Goal: Task Accomplishment & Management: Manage account settings

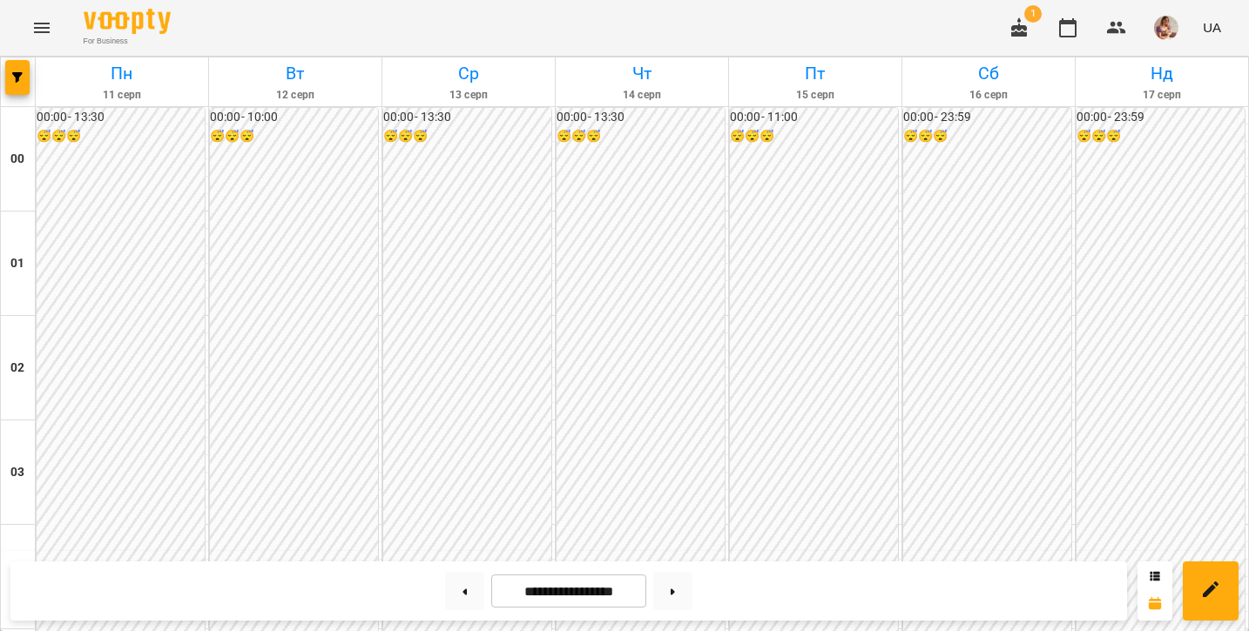
scroll to position [2061, 0]
click at [41, 38] on button "Menu" at bounding box center [42, 28] width 42 height 42
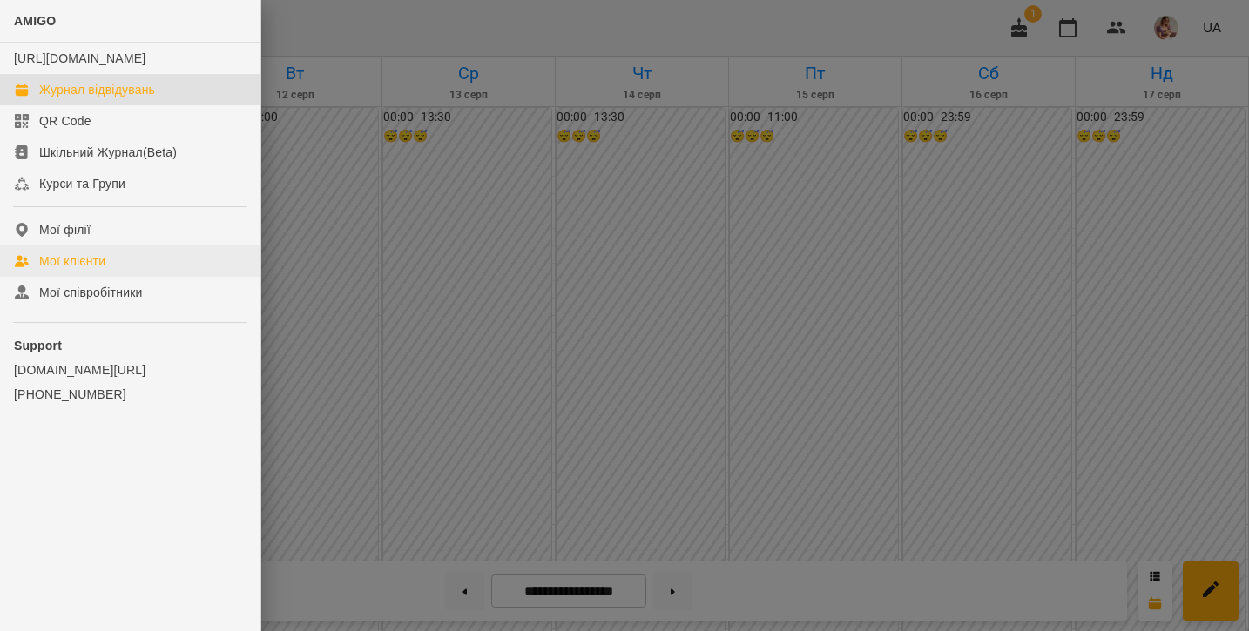
click at [58, 270] on div "Мої клієнти" at bounding box center [72, 261] width 66 height 17
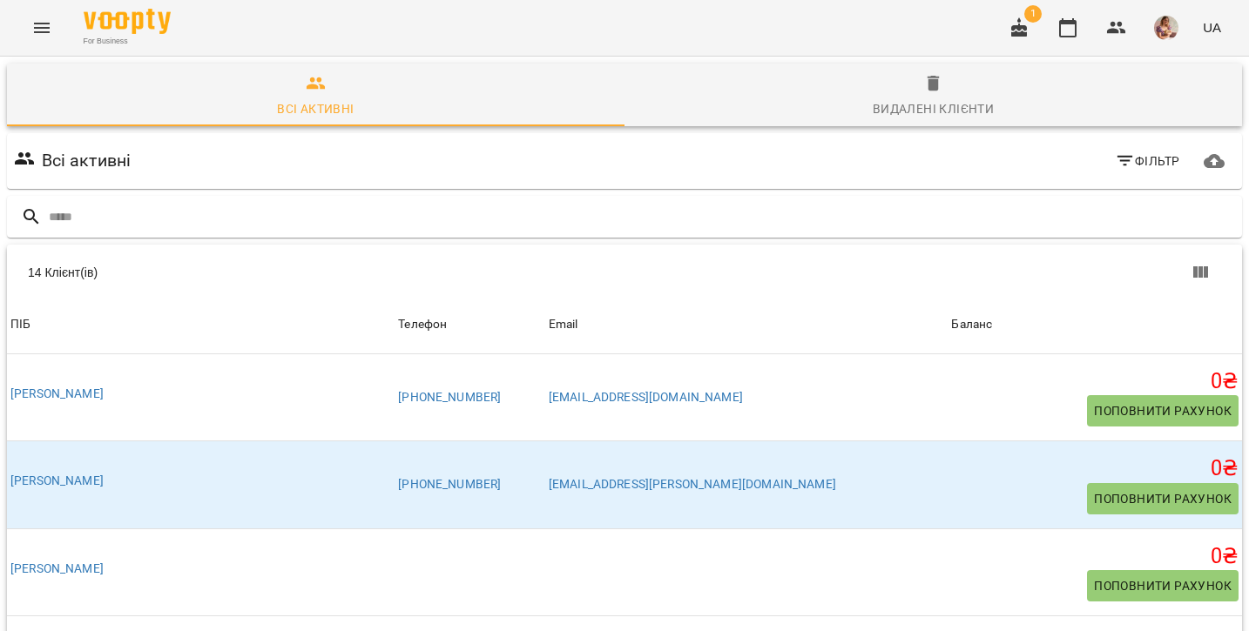
scroll to position [511, 0]
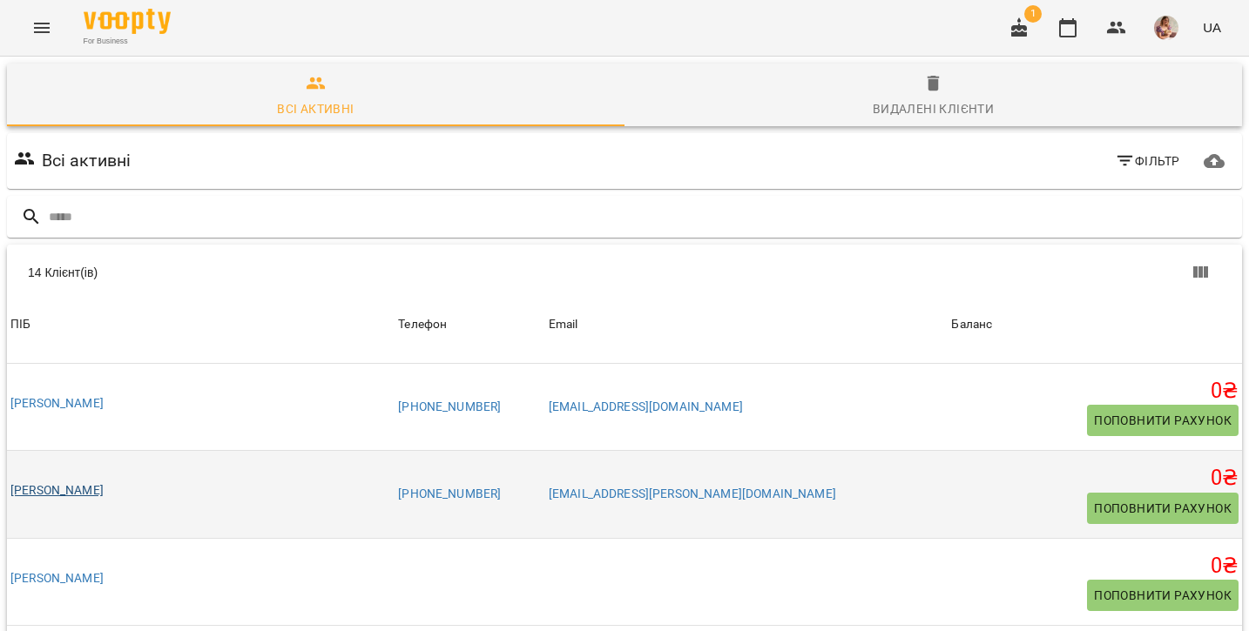
click at [68, 483] on link "[PERSON_NAME]" at bounding box center [56, 490] width 93 height 14
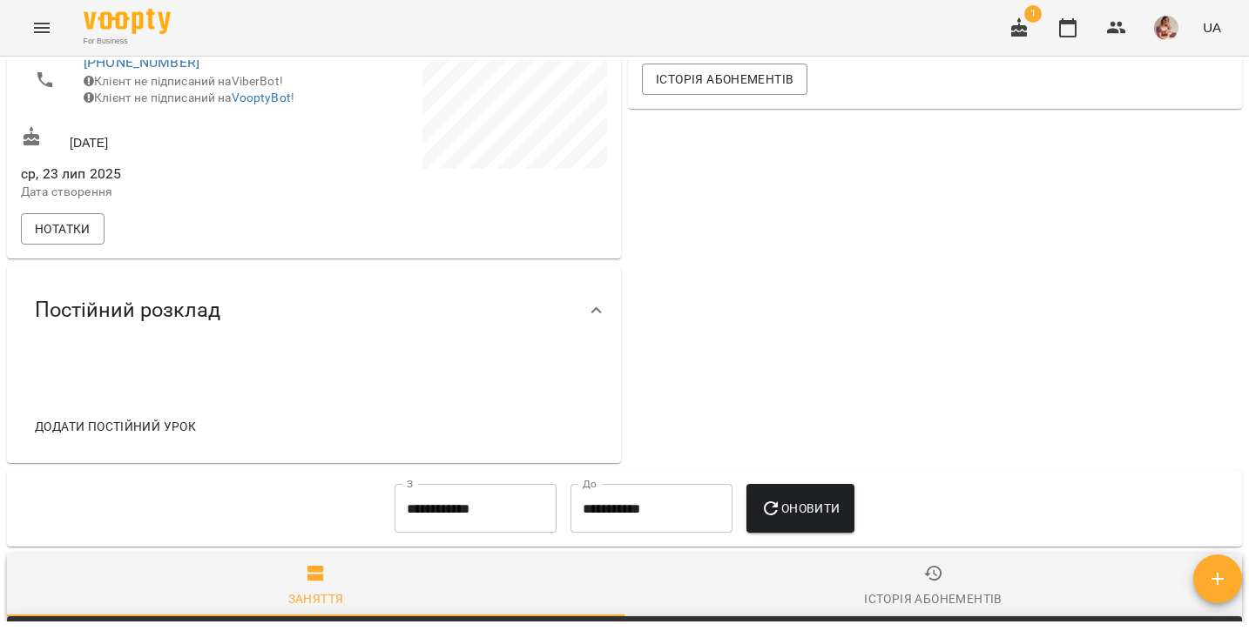
scroll to position [524, 0]
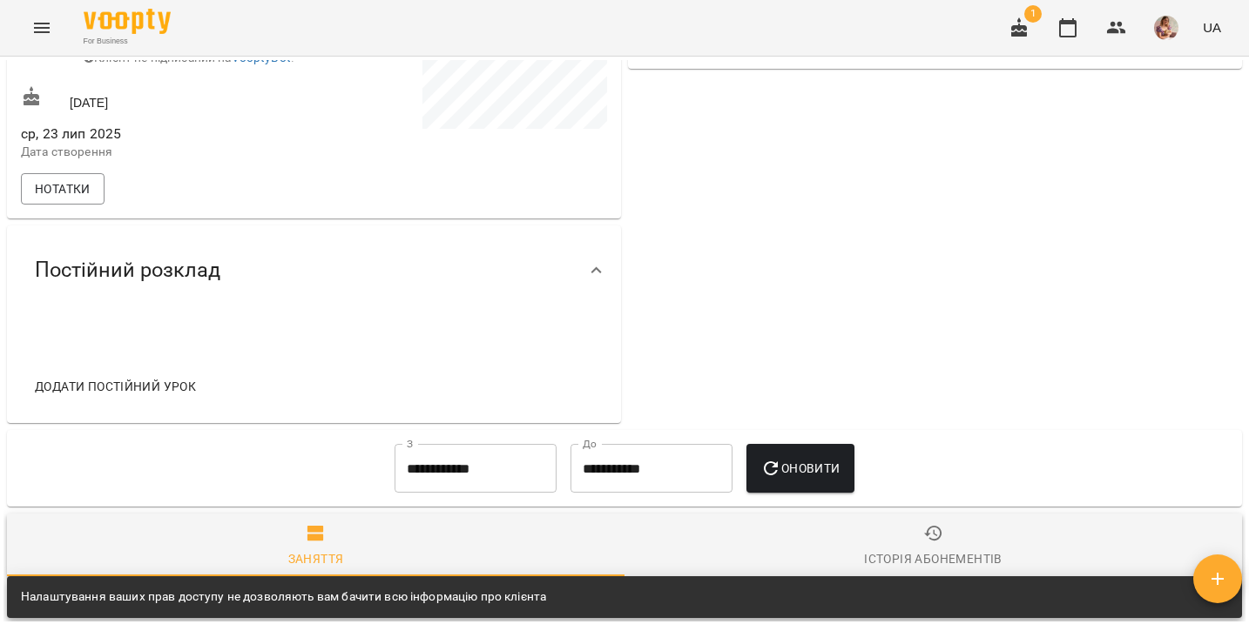
click at [1210, 589] on button "button" at bounding box center [1217, 579] width 49 height 49
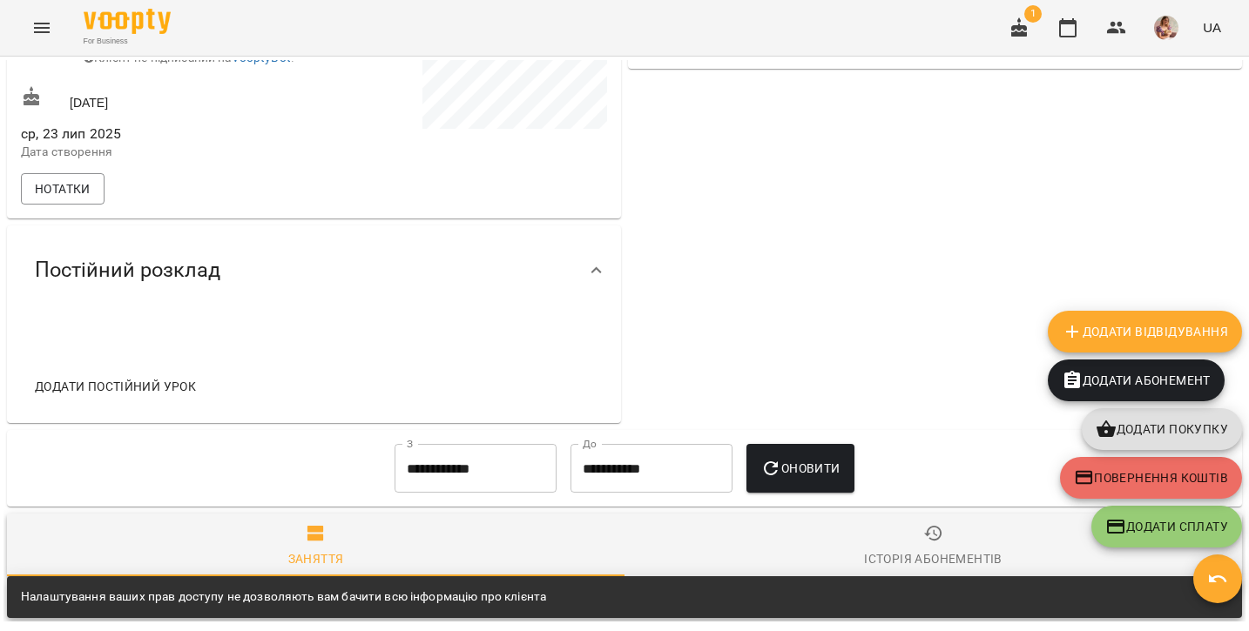
click at [1115, 340] on span "Додати Відвідування" at bounding box center [1144, 331] width 166 height 21
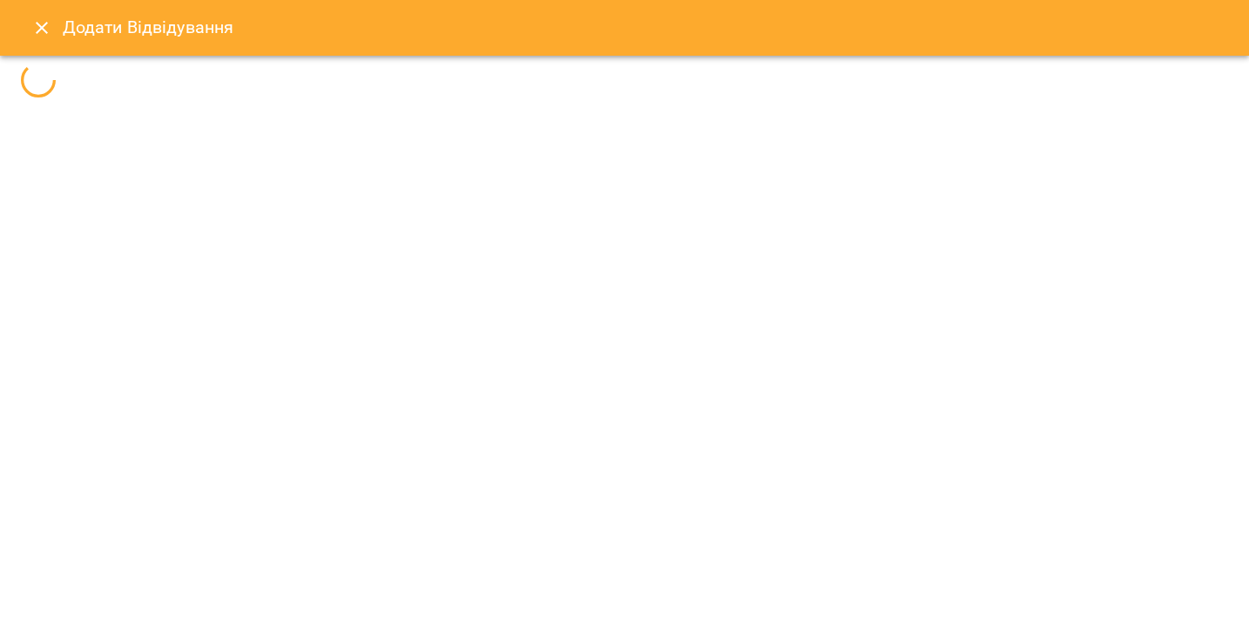
select select
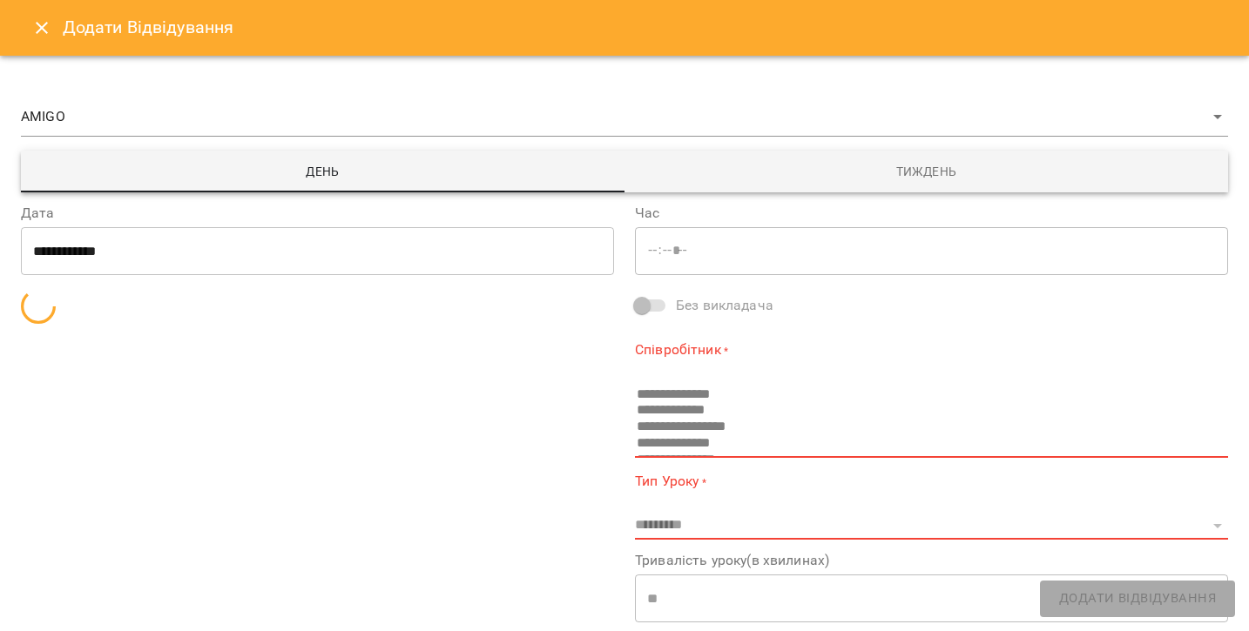
type input "*****"
select select "**********"
type input "**********"
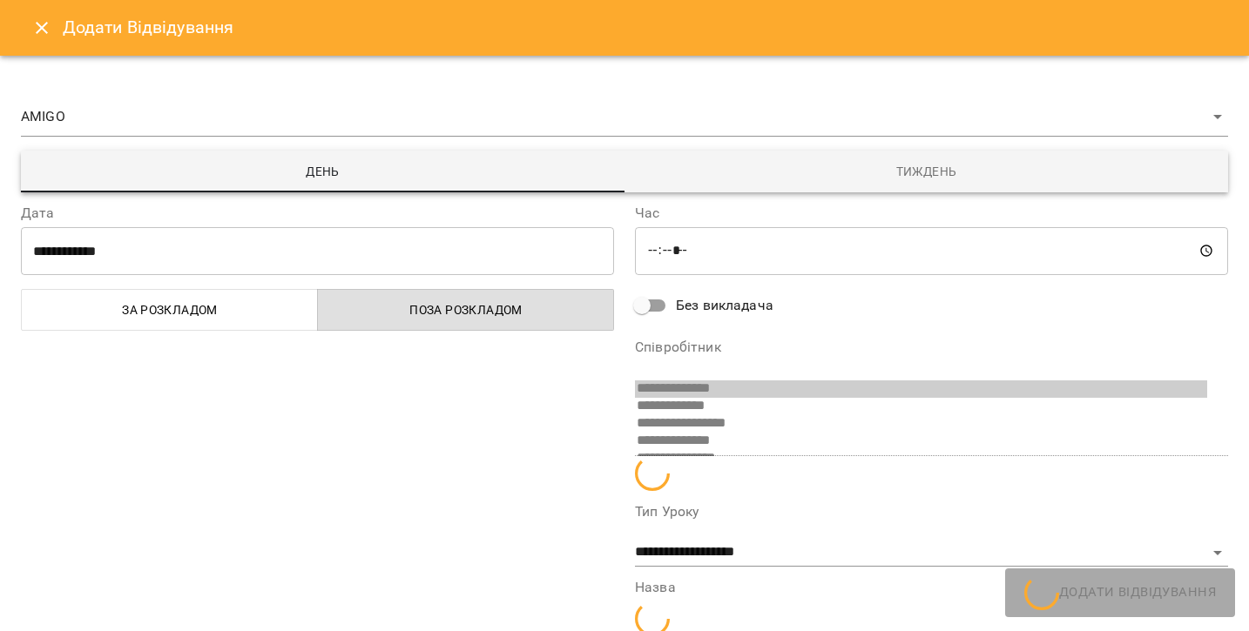
scroll to position [70, 0]
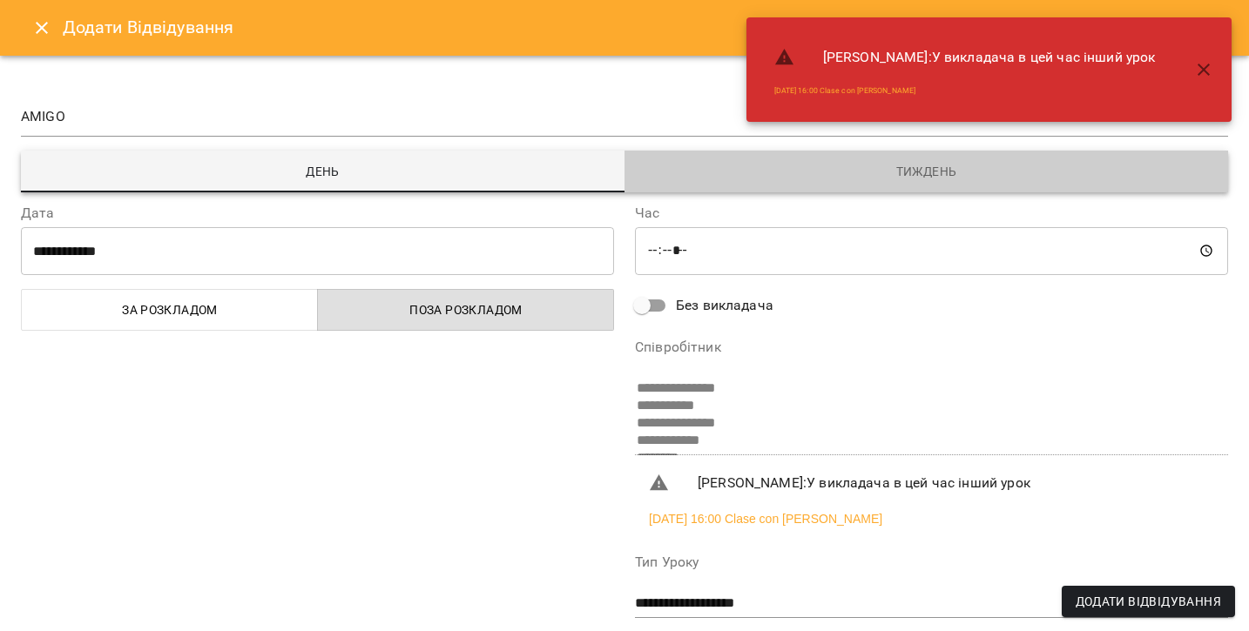
click at [810, 179] on span "Тиждень" at bounding box center [926, 171] width 583 height 21
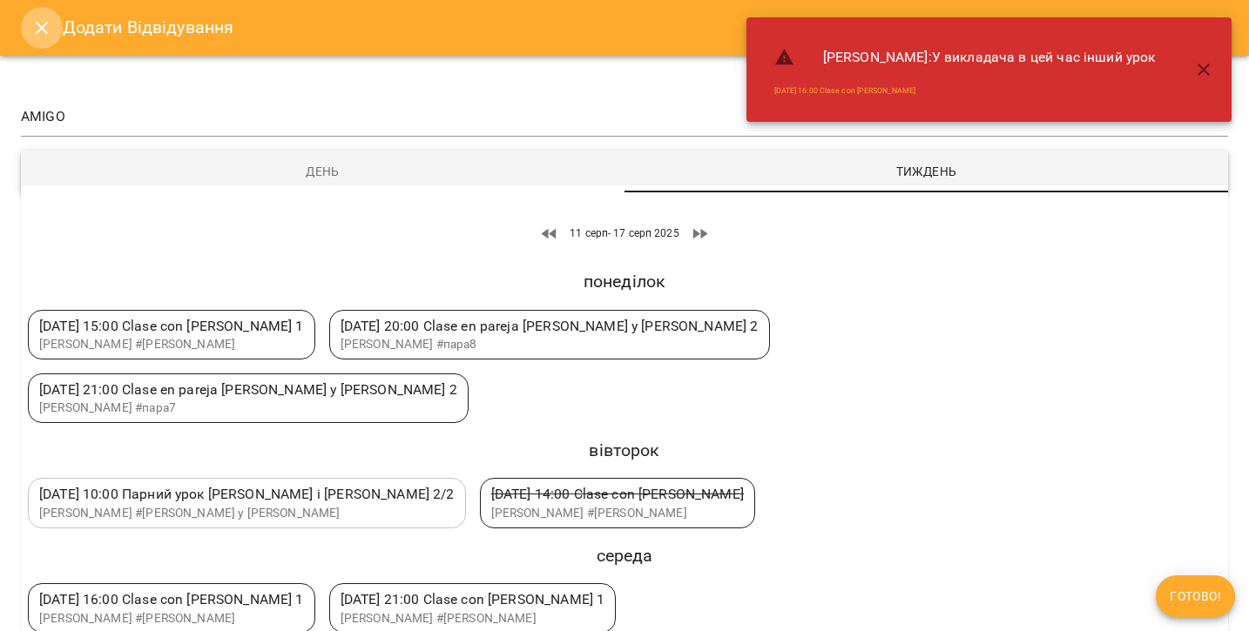
click at [56, 25] on button "Close" at bounding box center [42, 28] width 42 height 42
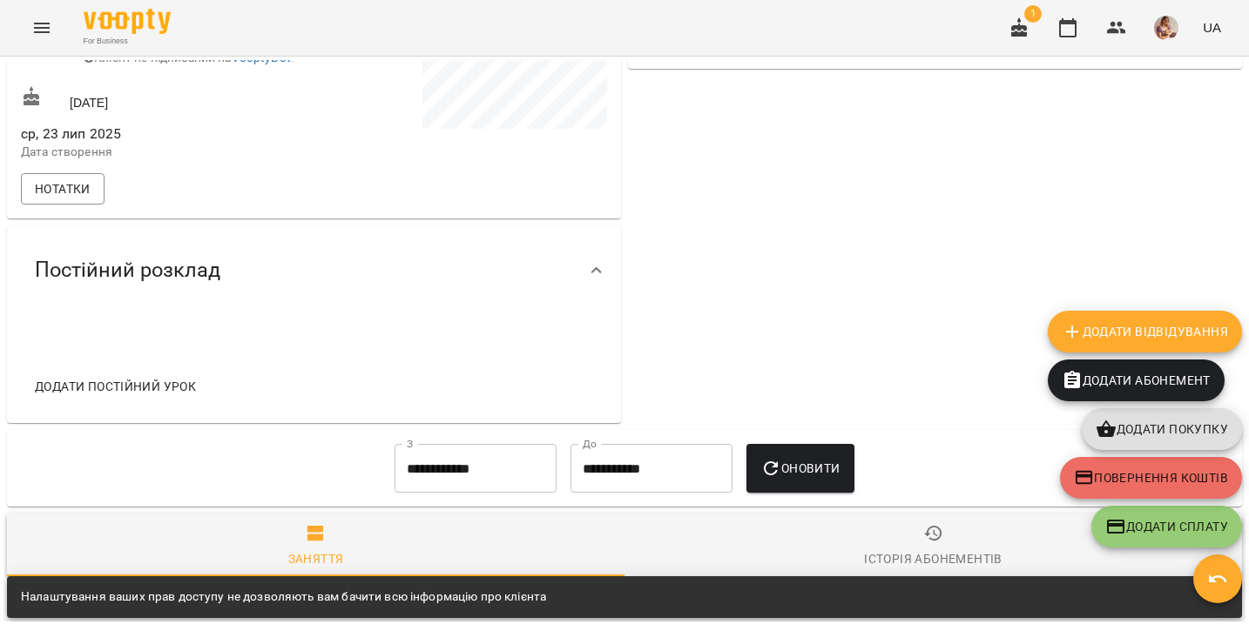
click at [857, 438] on div "**********" at bounding box center [624, 469] width 1242 height 84
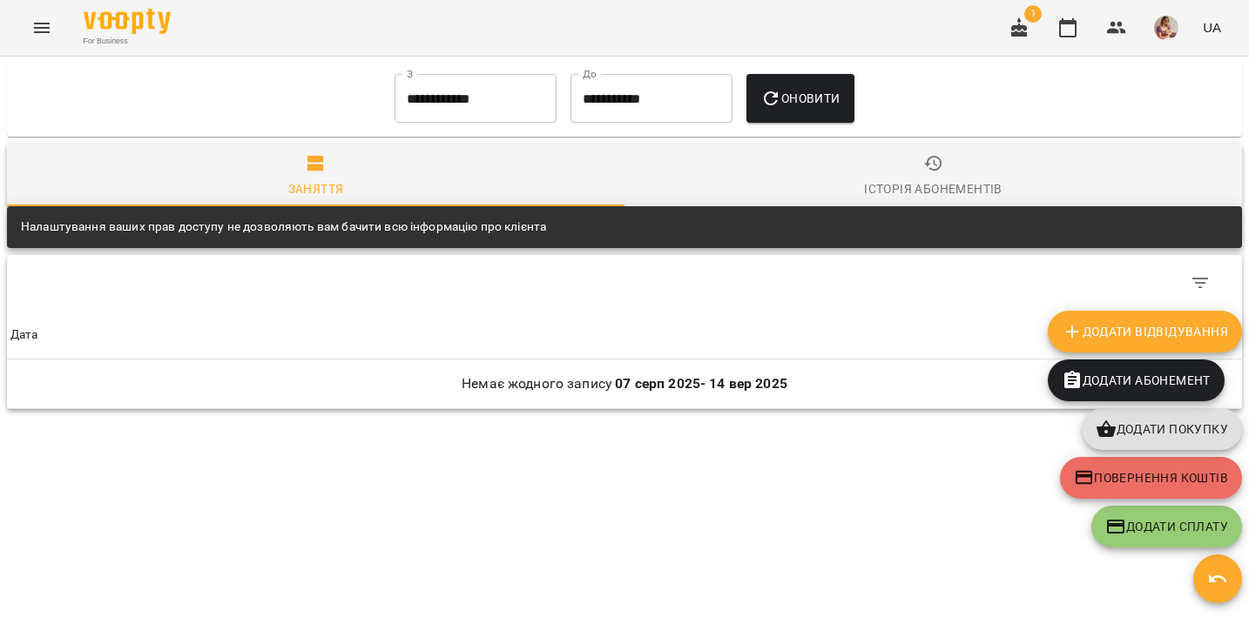
scroll to position [902, 0]
click at [1078, 323] on icon "button" at bounding box center [1071, 331] width 21 height 21
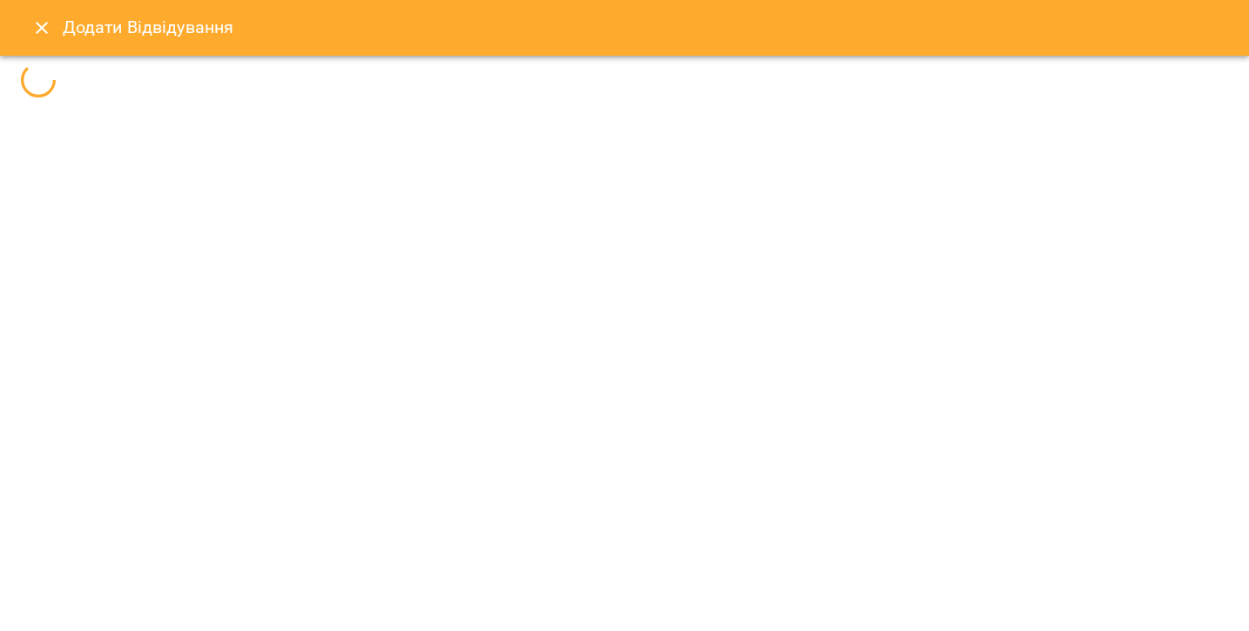
select select "**********"
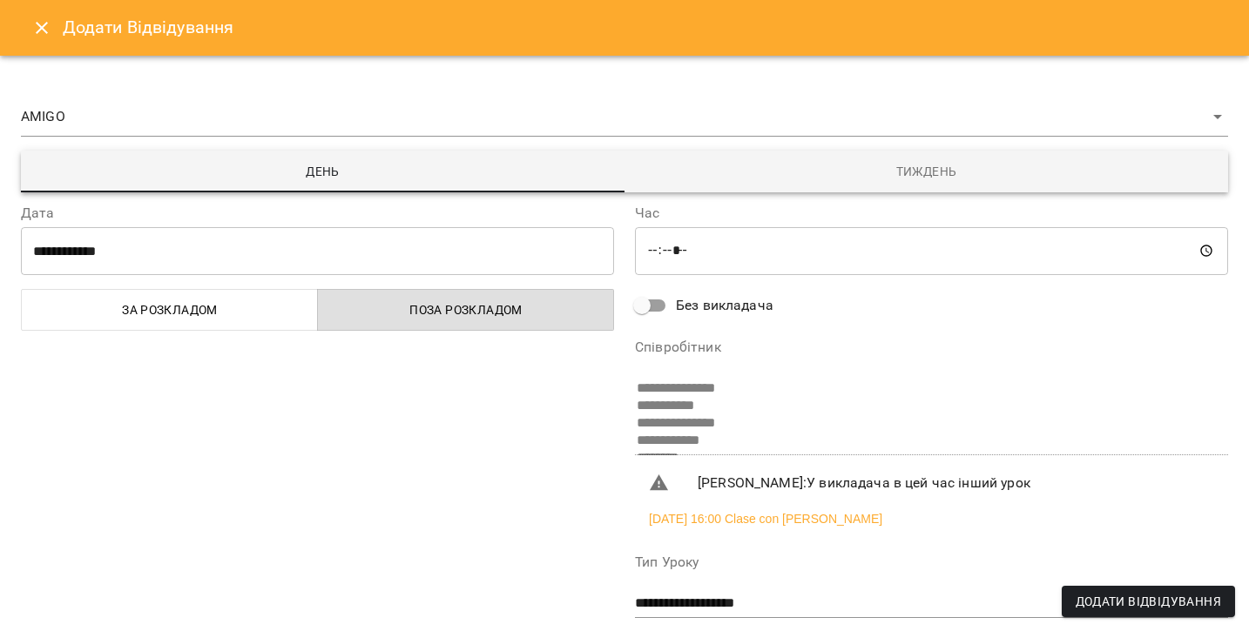
scroll to position [0, 0]
click at [238, 236] on input "**********" at bounding box center [317, 250] width 593 height 49
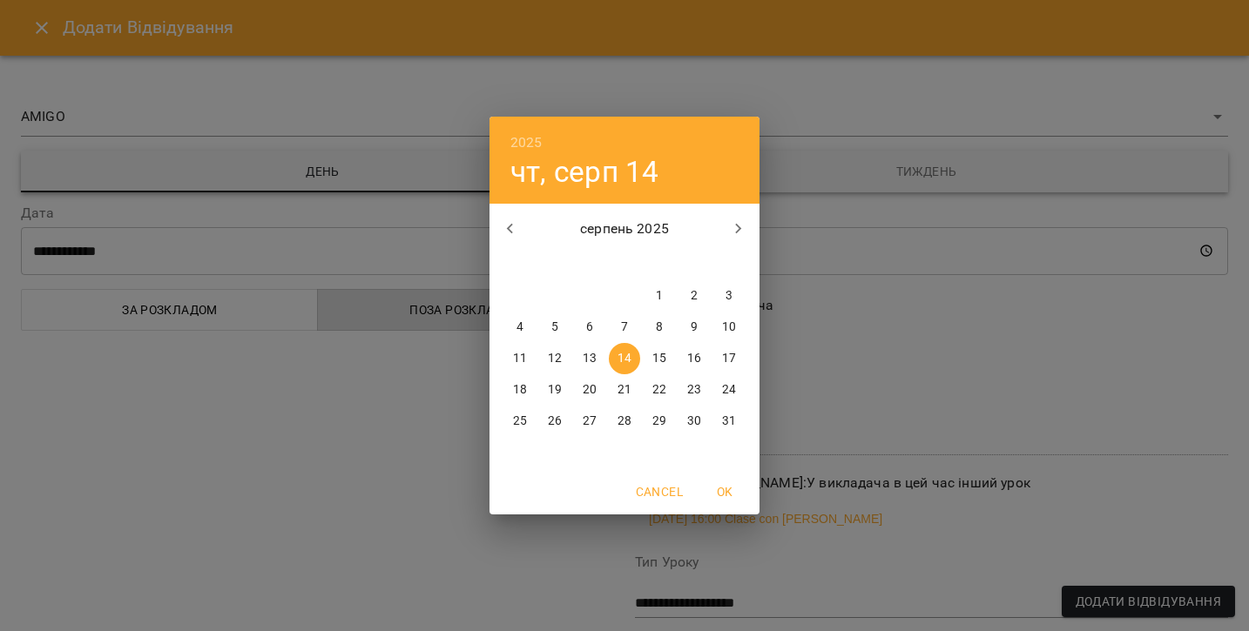
click at [627, 351] on p "14" at bounding box center [624, 358] width 14 height 17
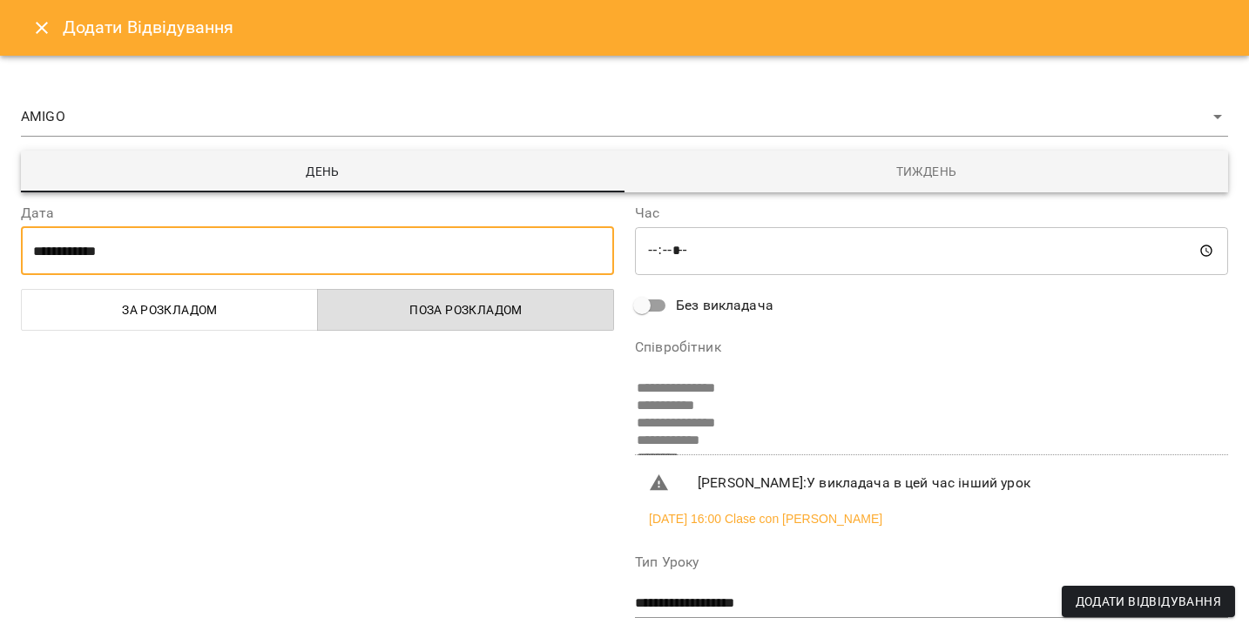
click at [706, 255] on input "*****" at bounding box center [931, 250] width 593 height 49
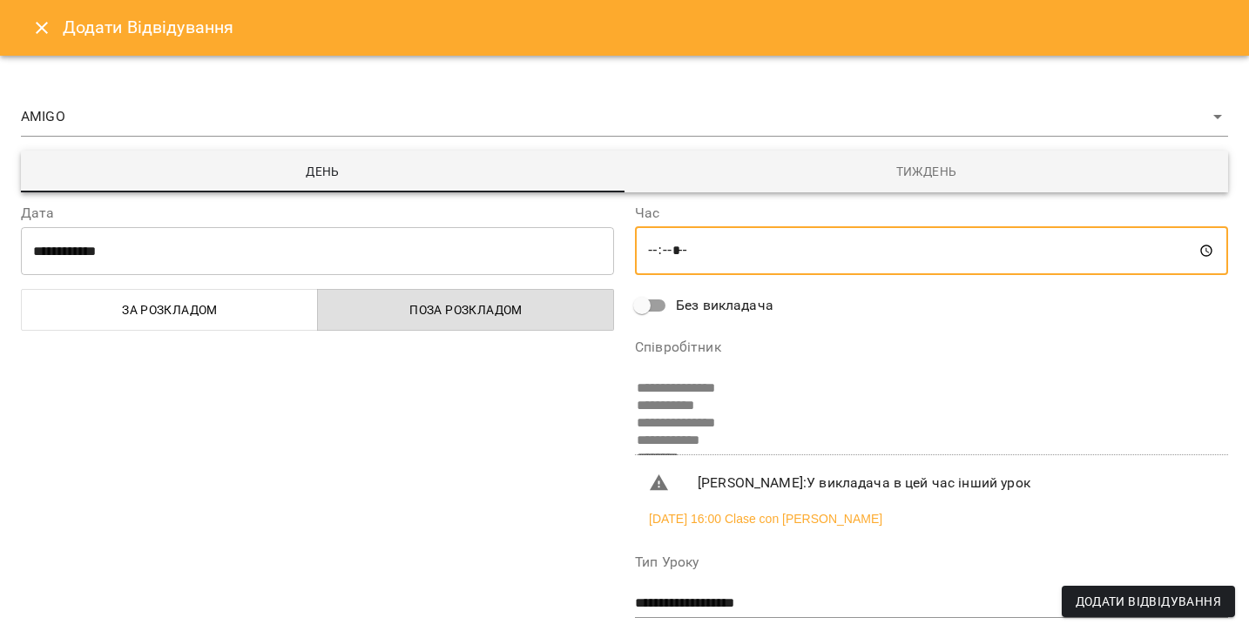
click at [24, 24] on button "Close" at bounding box center [42, 28] width 42 height 42
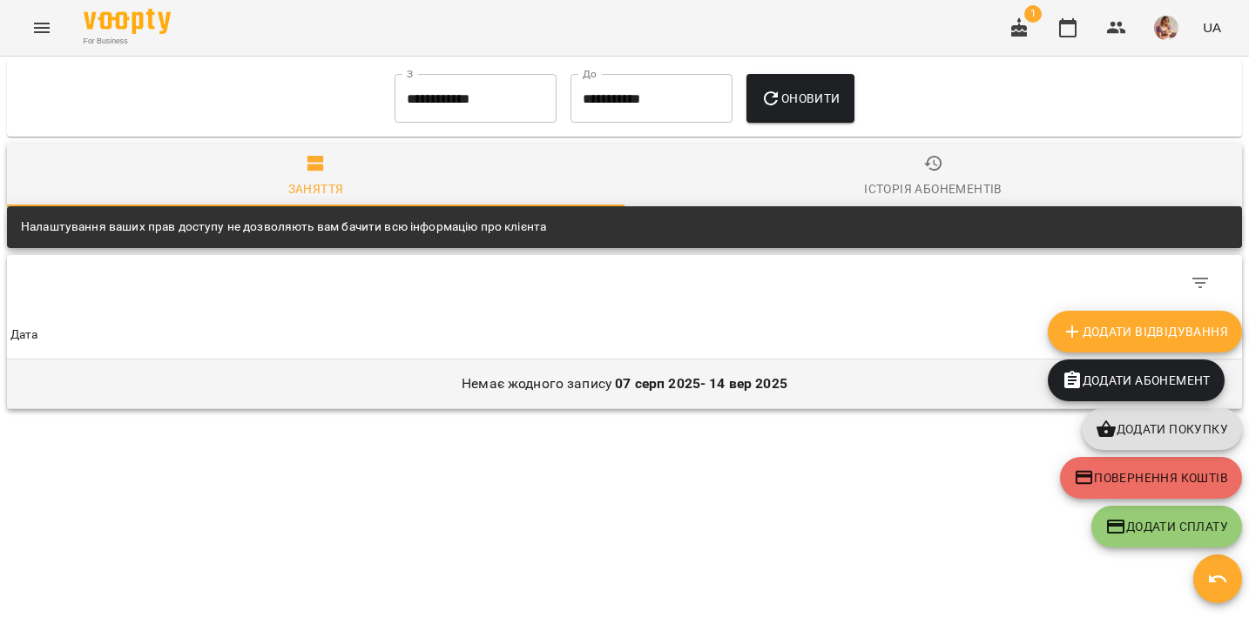
click at [430, 387] on p "Немає жодного запису [DATE] - [DATE]" at bounding box center [624, 384] width 1228 height 21
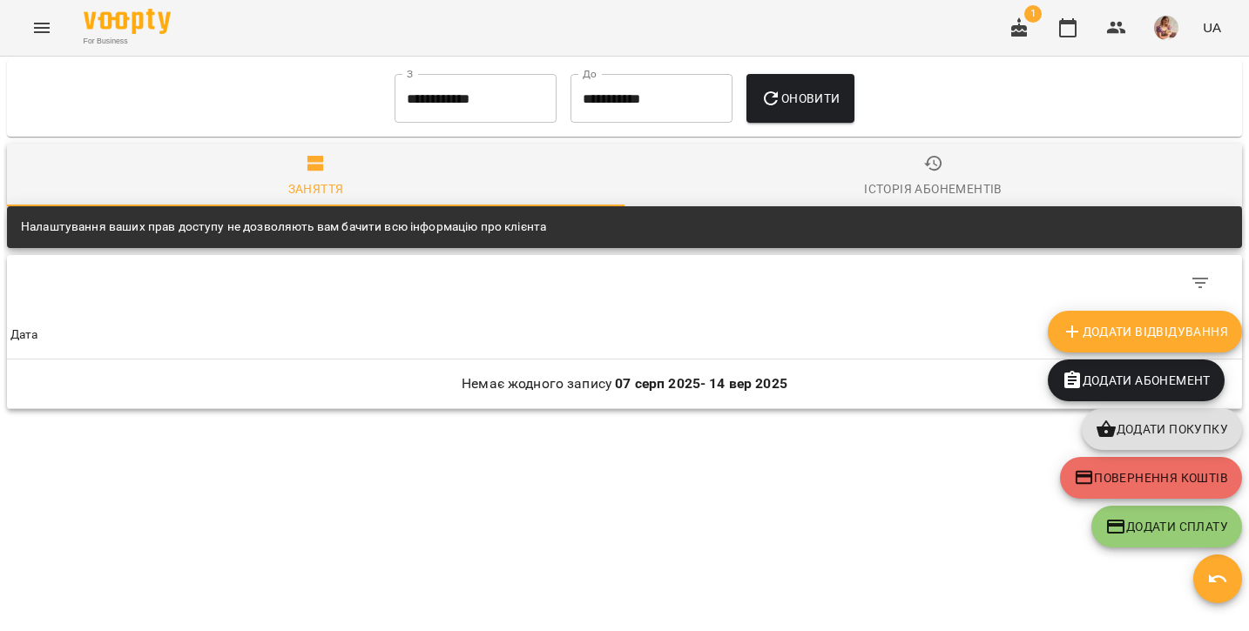
click at [381, 497] on div "**********" at bounding box center [624, 341] width 1242 height 562
click at [1094, 374] on span "Додати Абонемент" at bounding box center [1135, 380] width 149 height 21
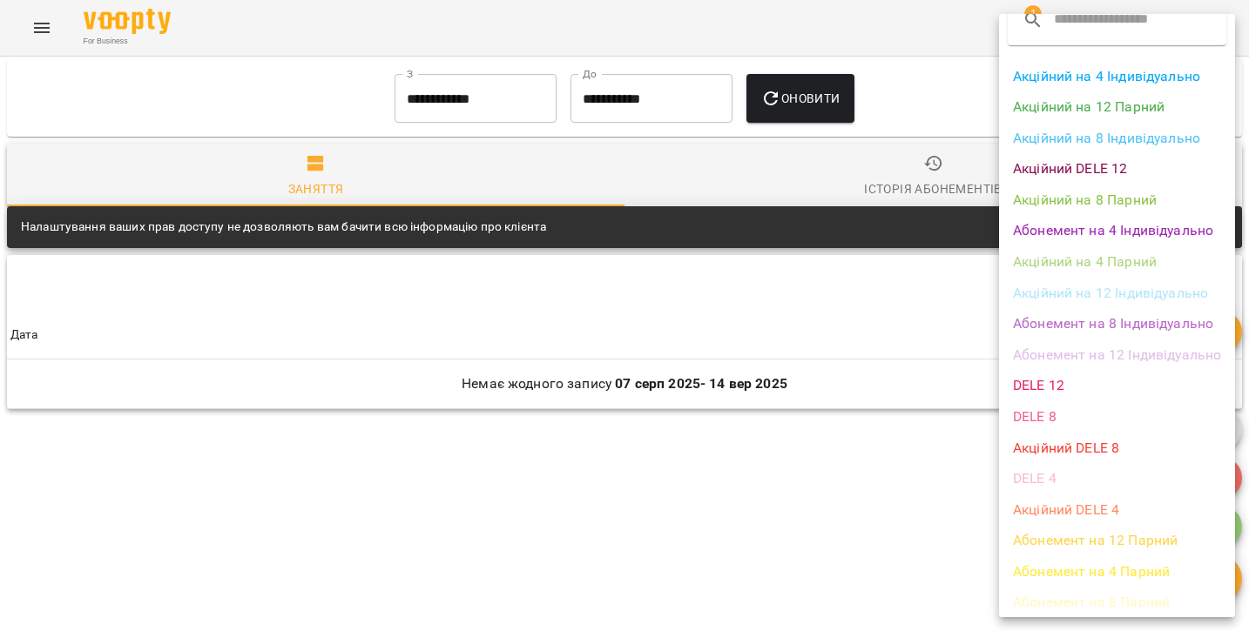
scroll to position [27, 0]
click at [872, 547] on div at bounding box center [624, 315] width 1249 height 631
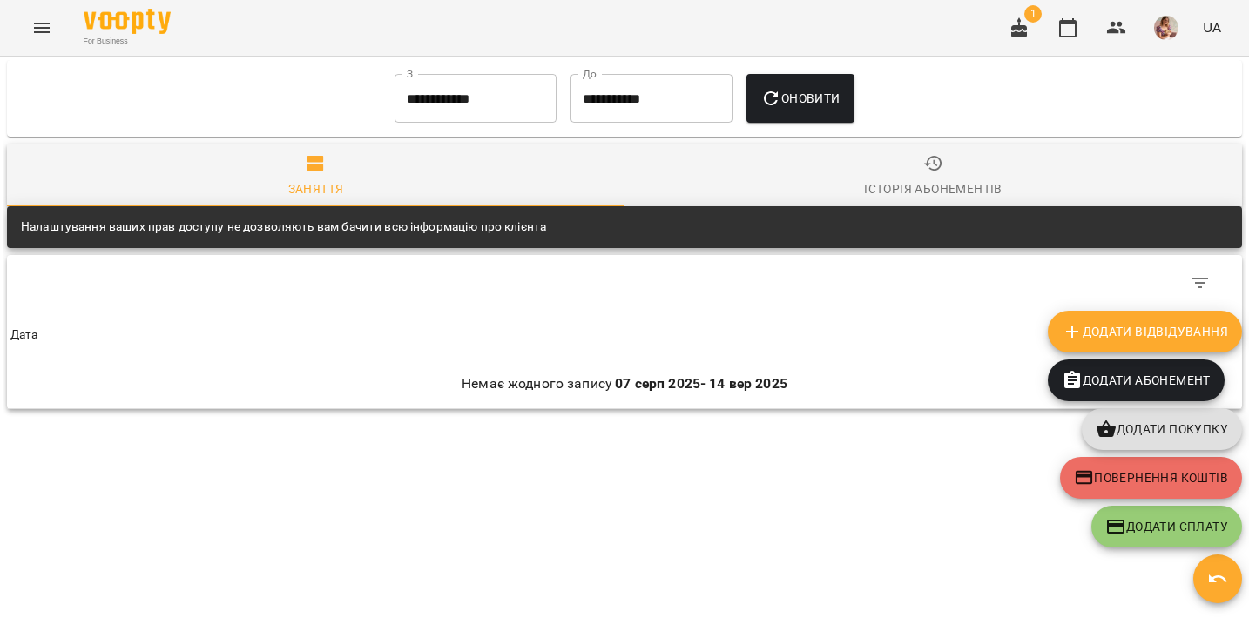
click at [1209, 586] on icon "button" at bounding box center [1217, 579] width 21 height 21
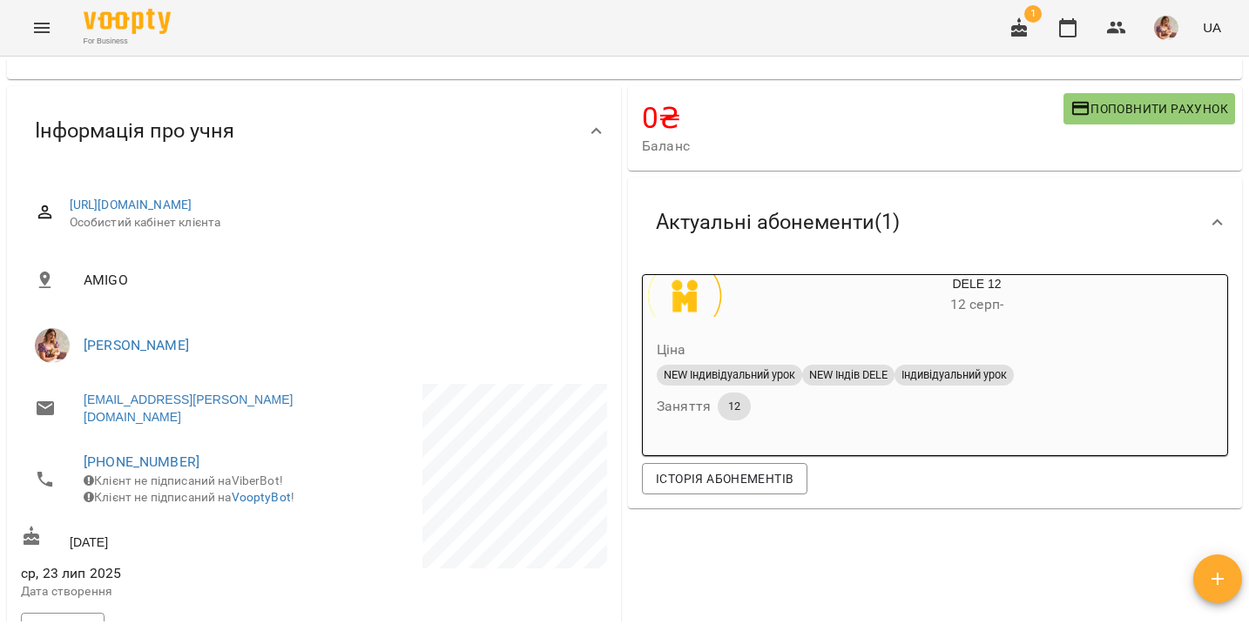
scroll to position [20, 0]
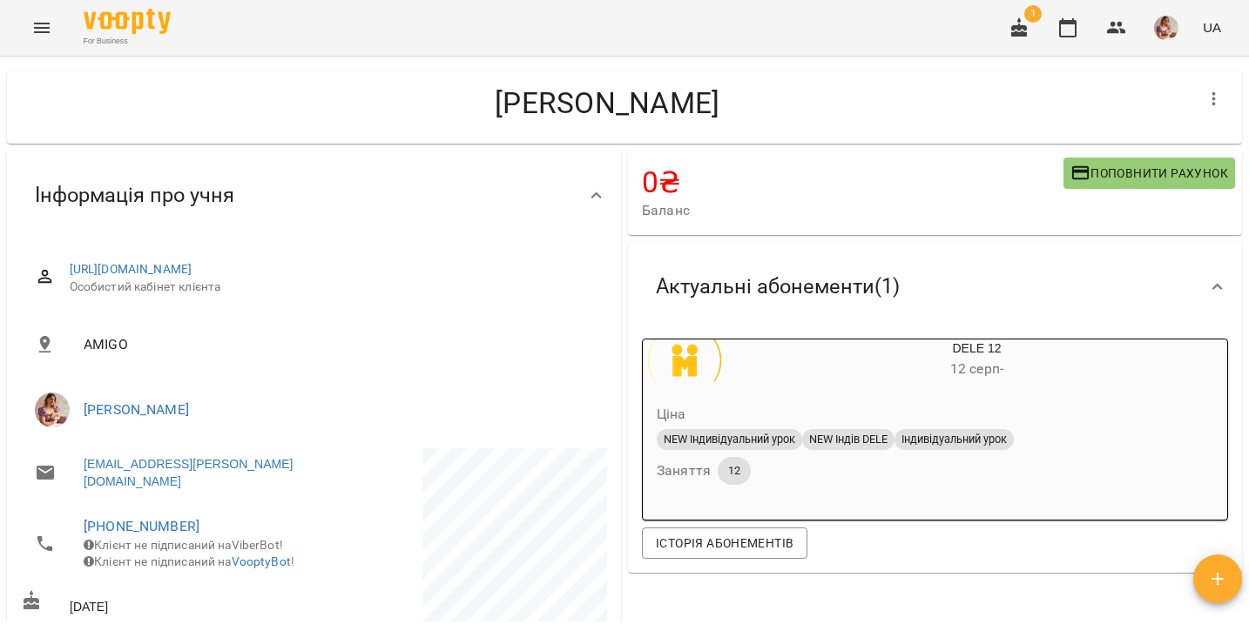
click at [721, 284] on span "Актуальні абонементи ( 1 )" at bounding box center [778, 286] width 244 height 27
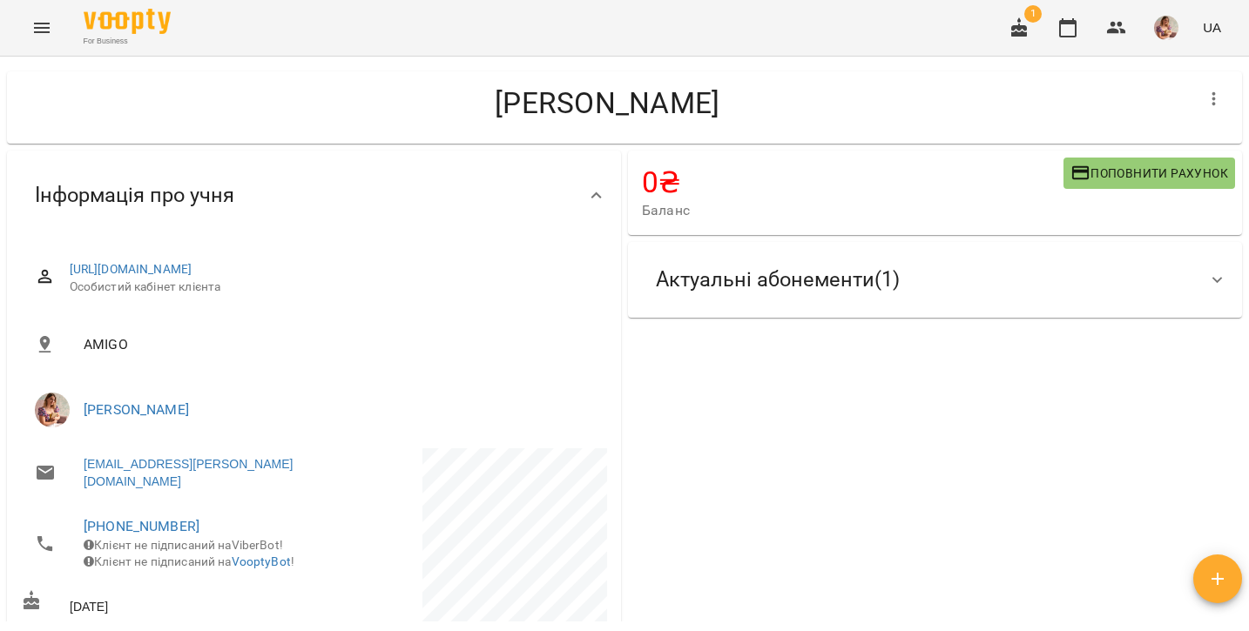
click at [721, 284] on span "Актуальні абонементи ( 1 )" at bounding box center [778, 279] width 244 height 27
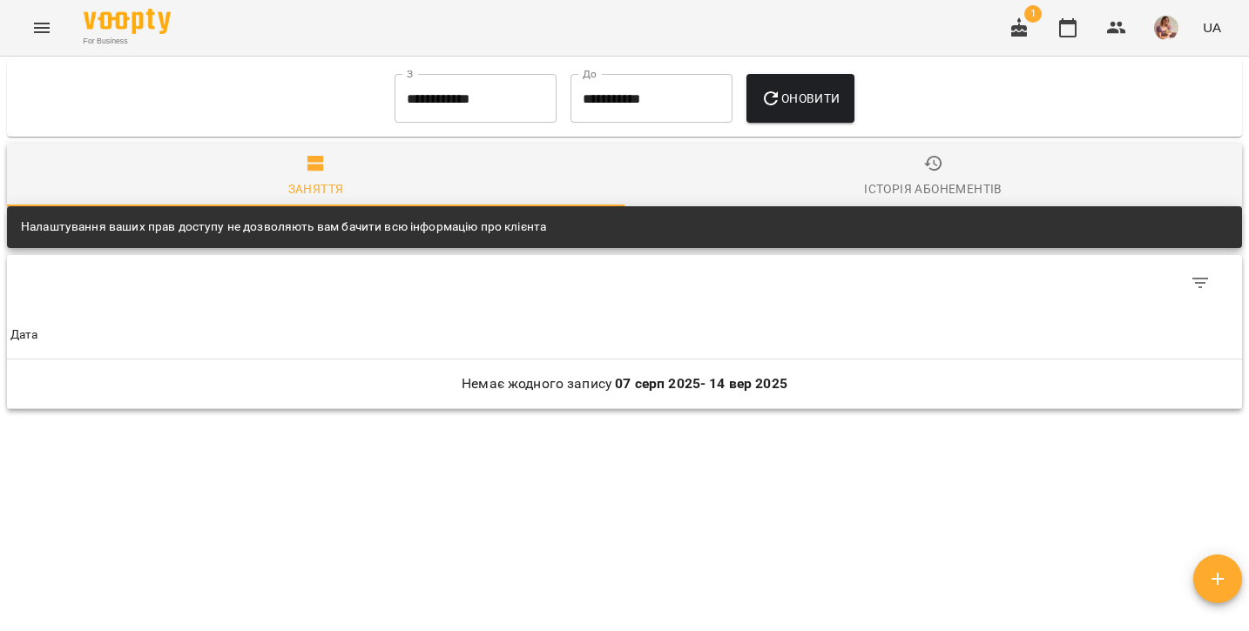
scroll to position [902, 0]
click at [41, 24] on icon "Menu" at bounding box center [42, 28] width 16 height 10
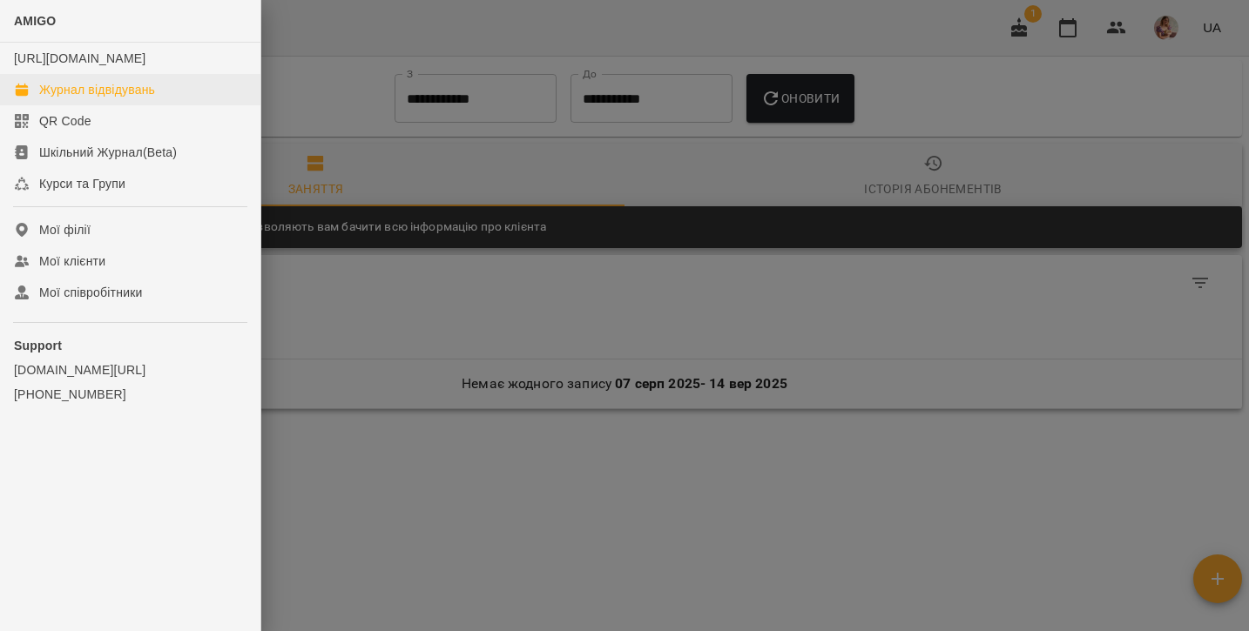
click at [99, 105] on link "Журнал відвідувань" at bounding box center [130, 89] width 260 height 31
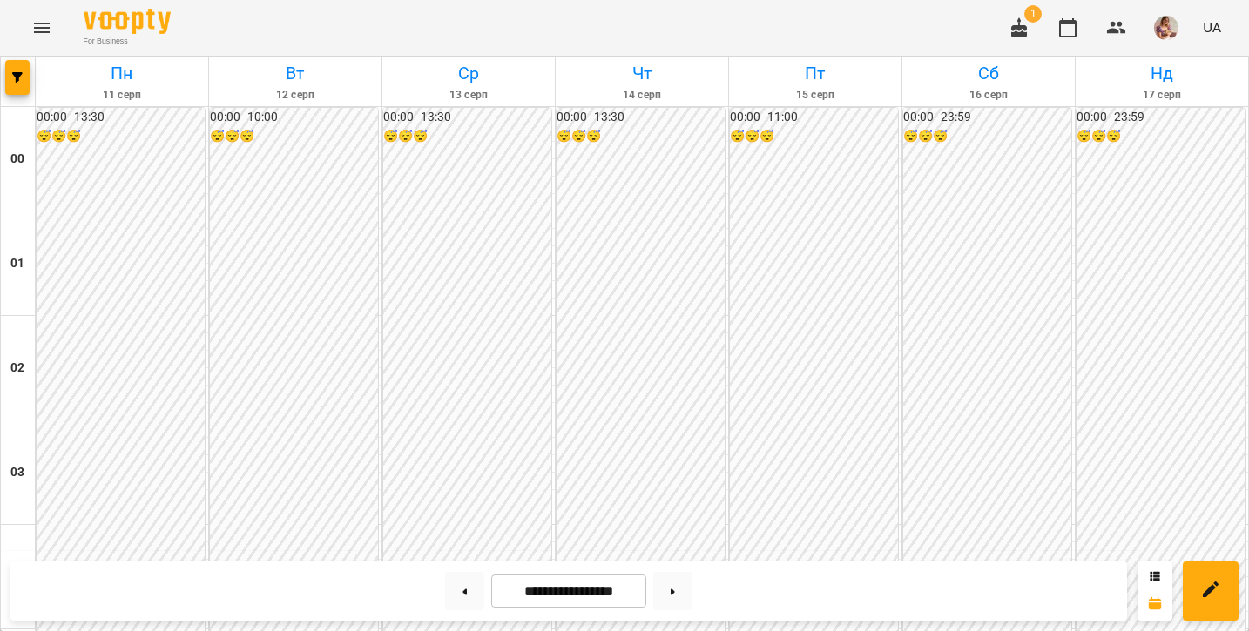
scroll to position [2061, 0]
select select "**********"
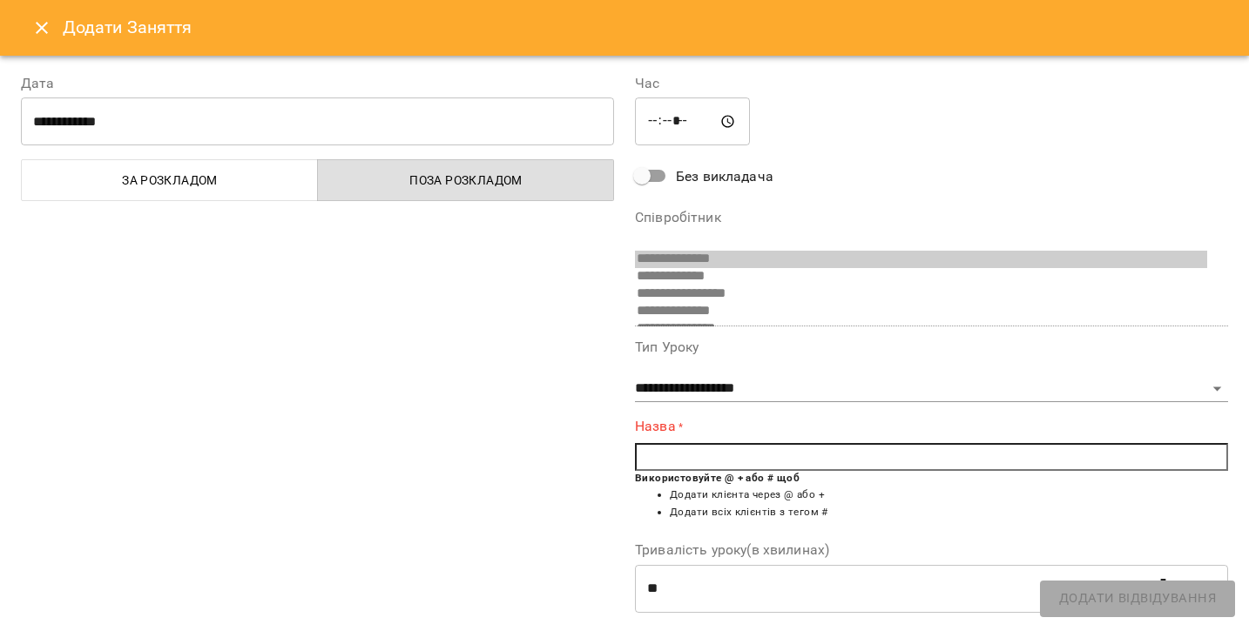
click at [691, 448] on input "text" at bounding box center [931, 457] width 593 height 28
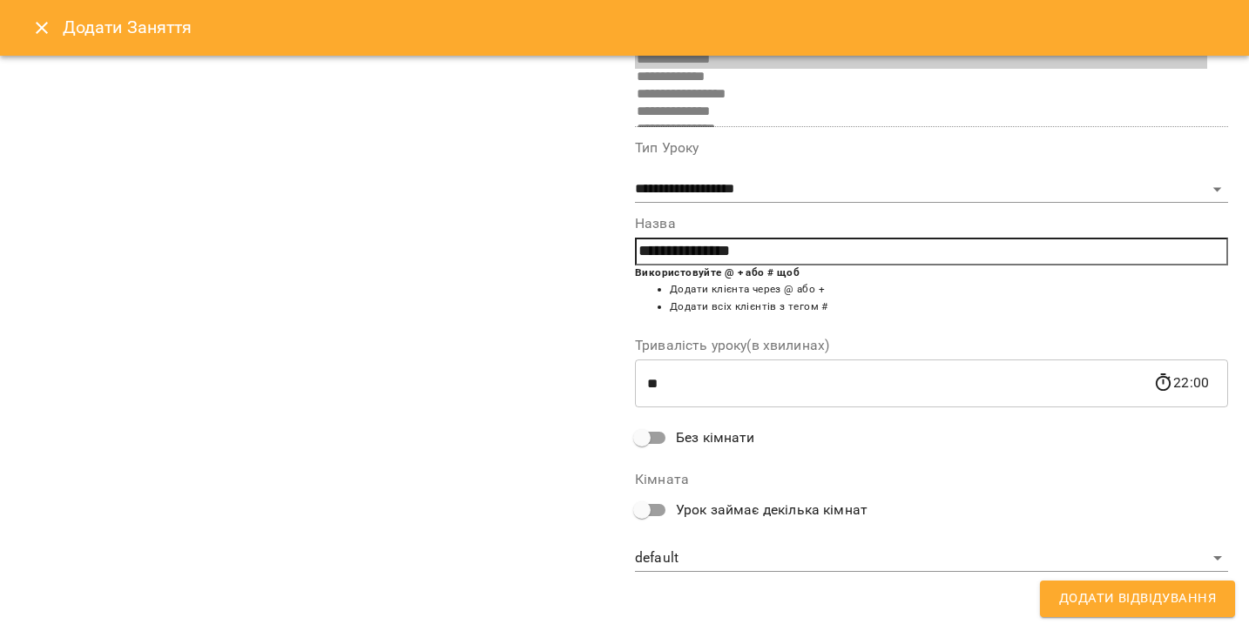
scroll to position [194, 0]
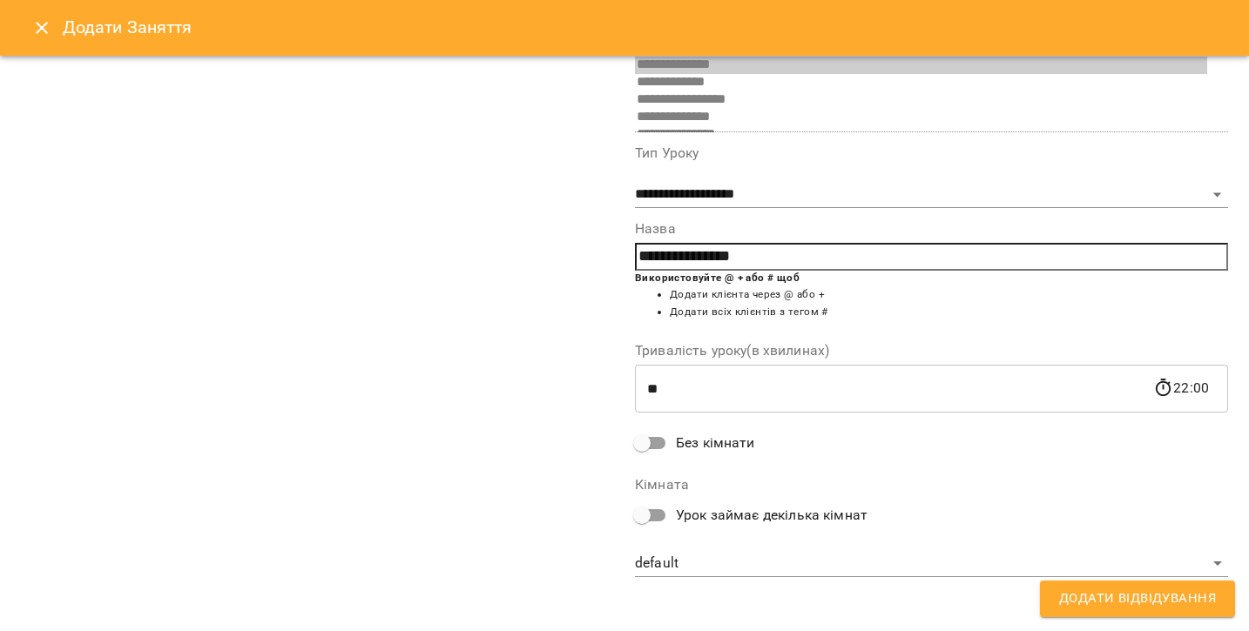
type input "**********"
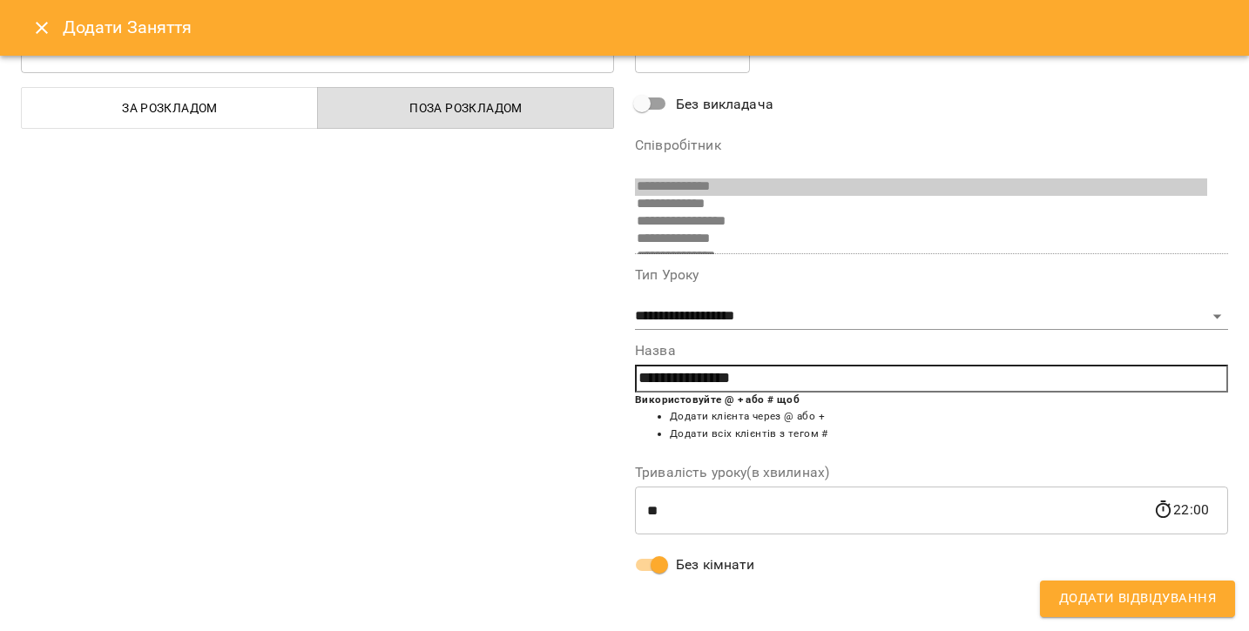
click at [1088, 601] on span "Додати Відвідування" at bounding box center [1137, 599] width 157 height 23
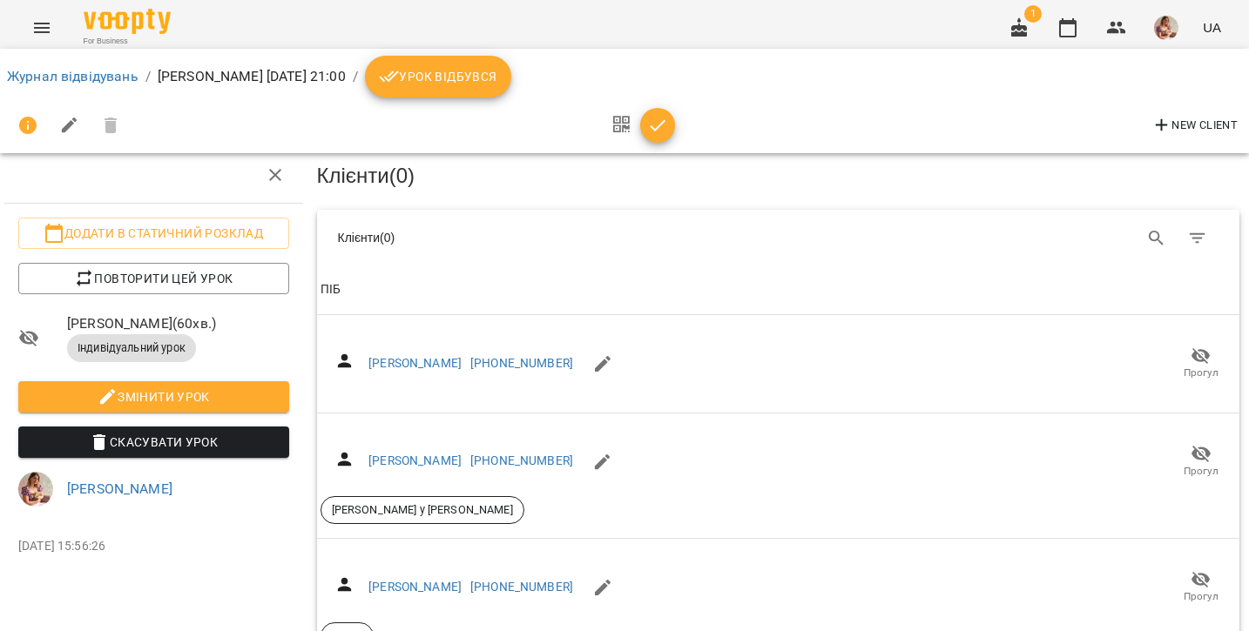
scroll to position [706, 3]
click at [1015, 29] on icon "button" at bounding box center [1019, 26] width 16 height 19
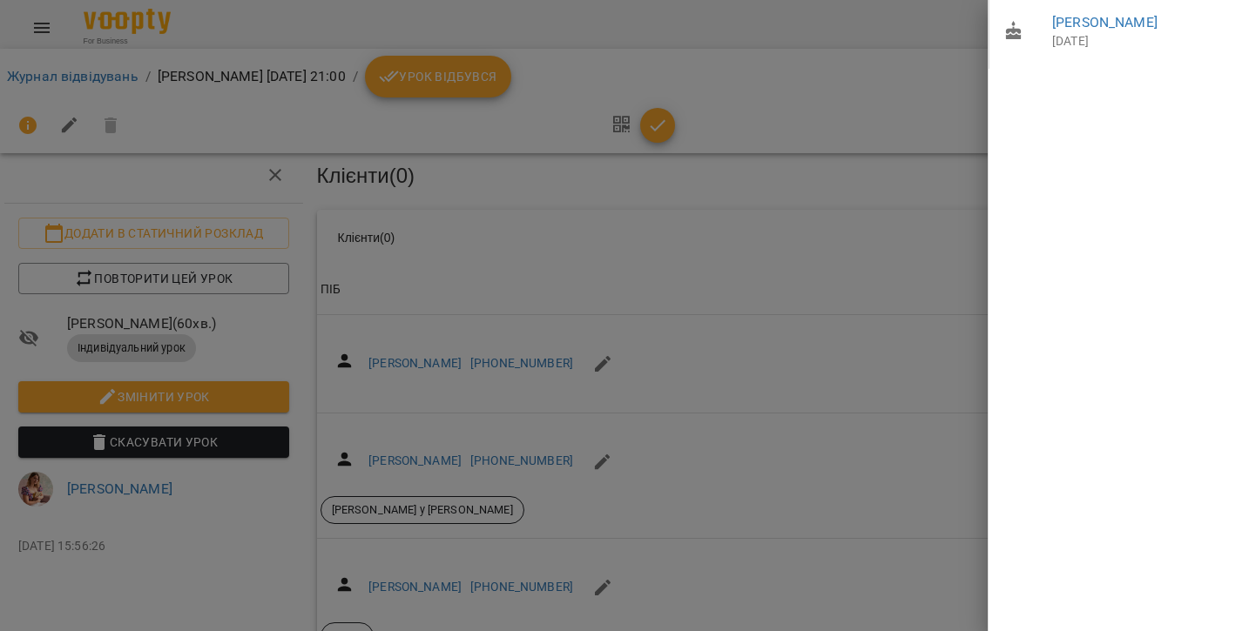
click at [895, 44] on div at bounding box center [624, 315] width 1249 height 631
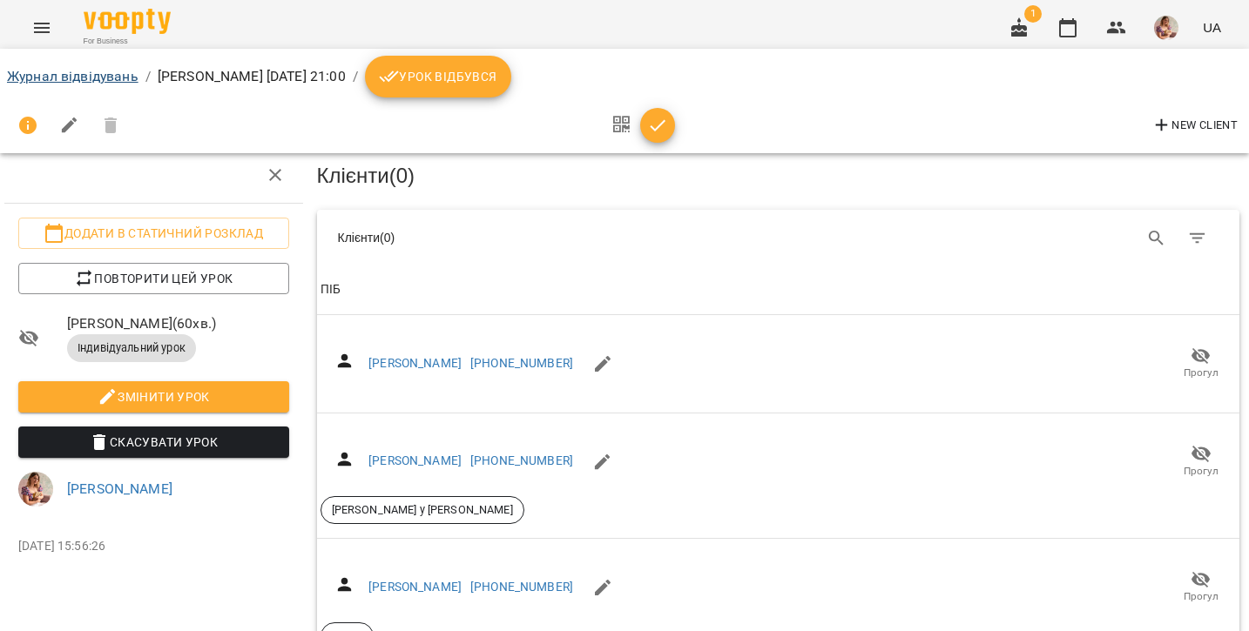
click at [33, 79] on link "Журнал відвідувань" at bounding box center [72, 76] width 131 height 17
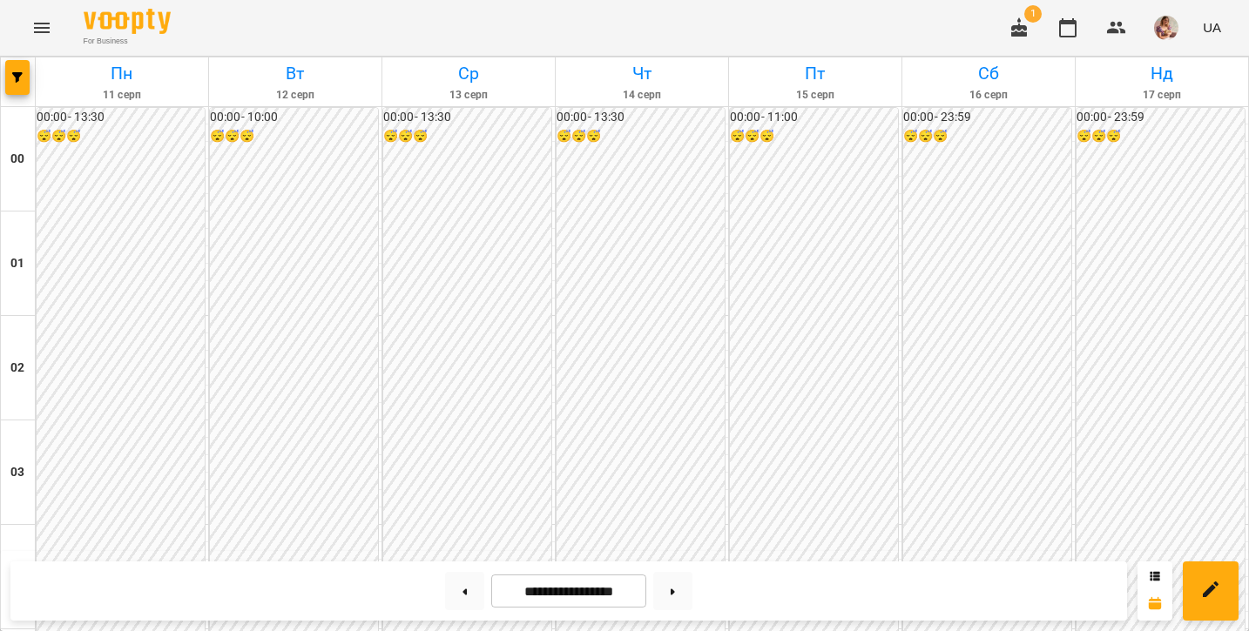
scroll to position [2061, 0]
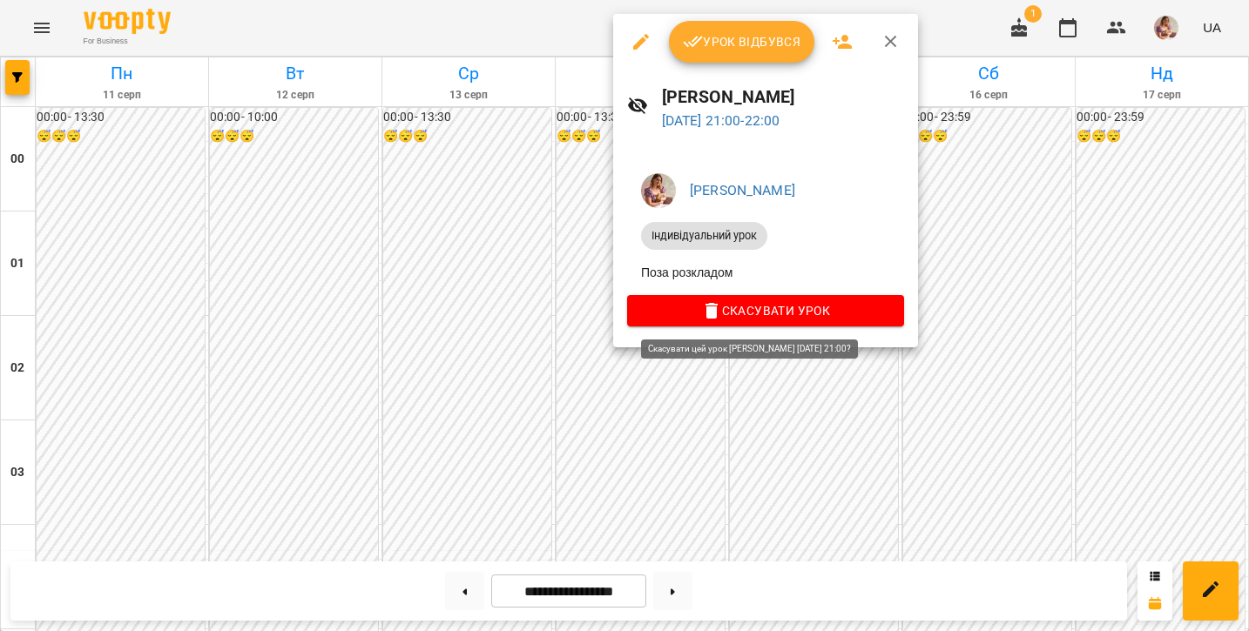
click at [689, 304] on span "Скасувати Урок" at bounding box center [765, 310] width 249 height 21
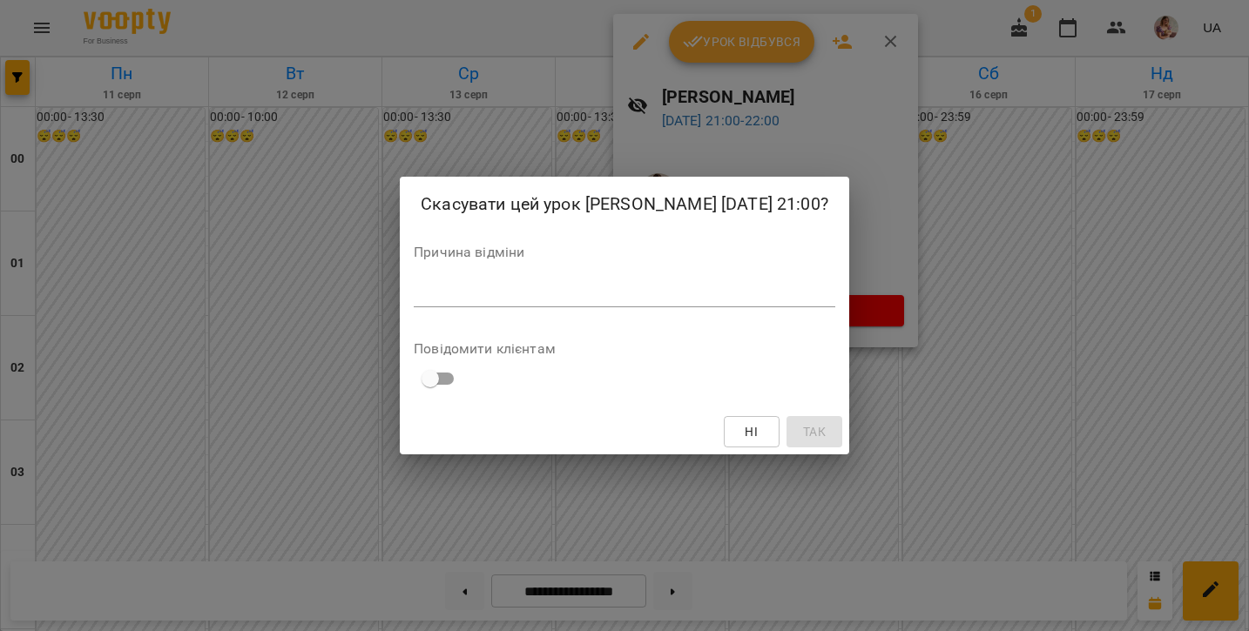
click at [559, 276] on div "Причина відміни *" at bounding box center [624, 280] width 421 height 69
click at [559, 294] on textarea at bounding box center [624, 294] width 421 height 16
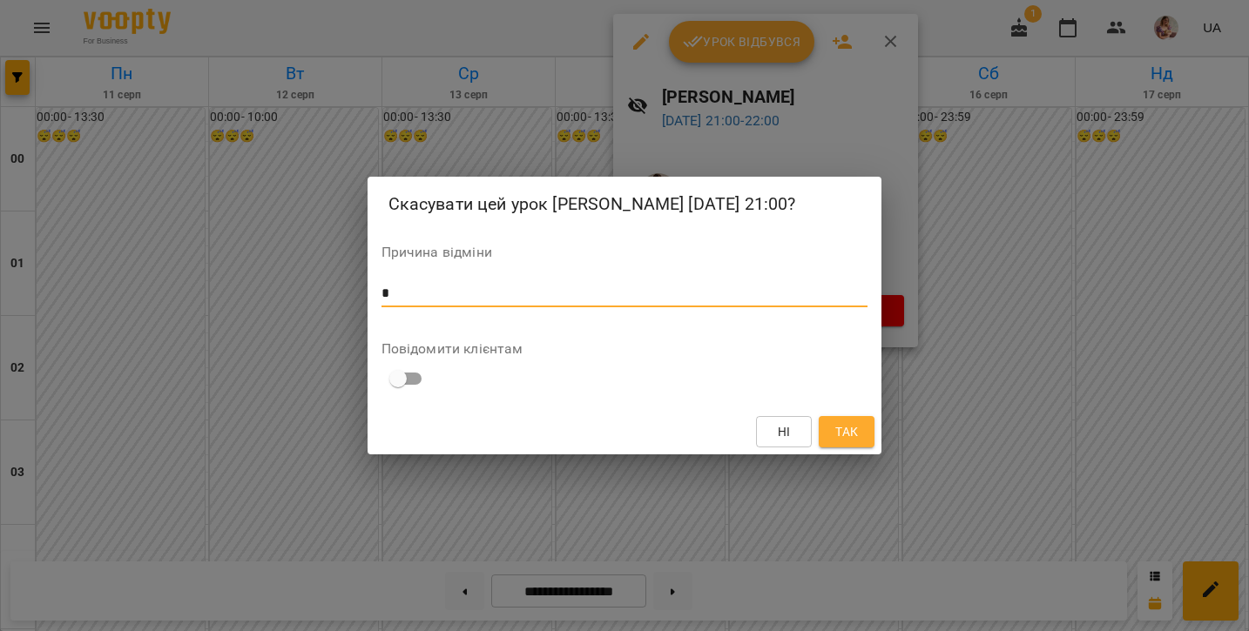
type textarea "*"
click at [843, 435] on span "Так" at bounding box center [846, 431] width 23 height 21
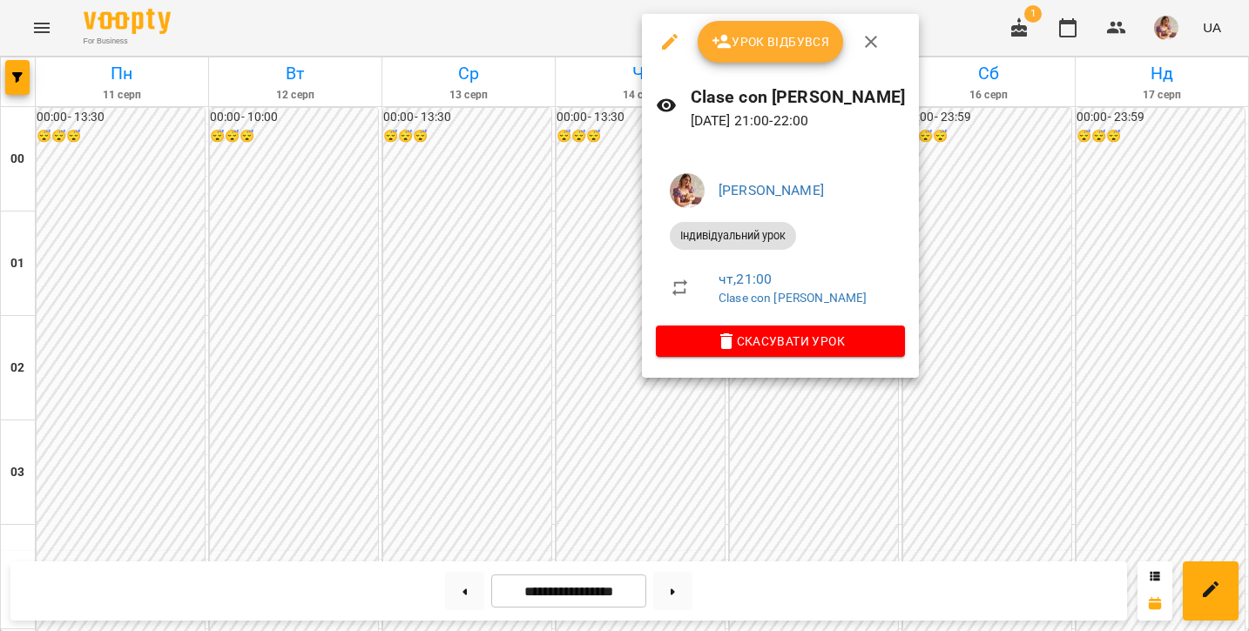
click at [722, 338] on icon "button" at bounding box center [726, 341] width 21 height 21
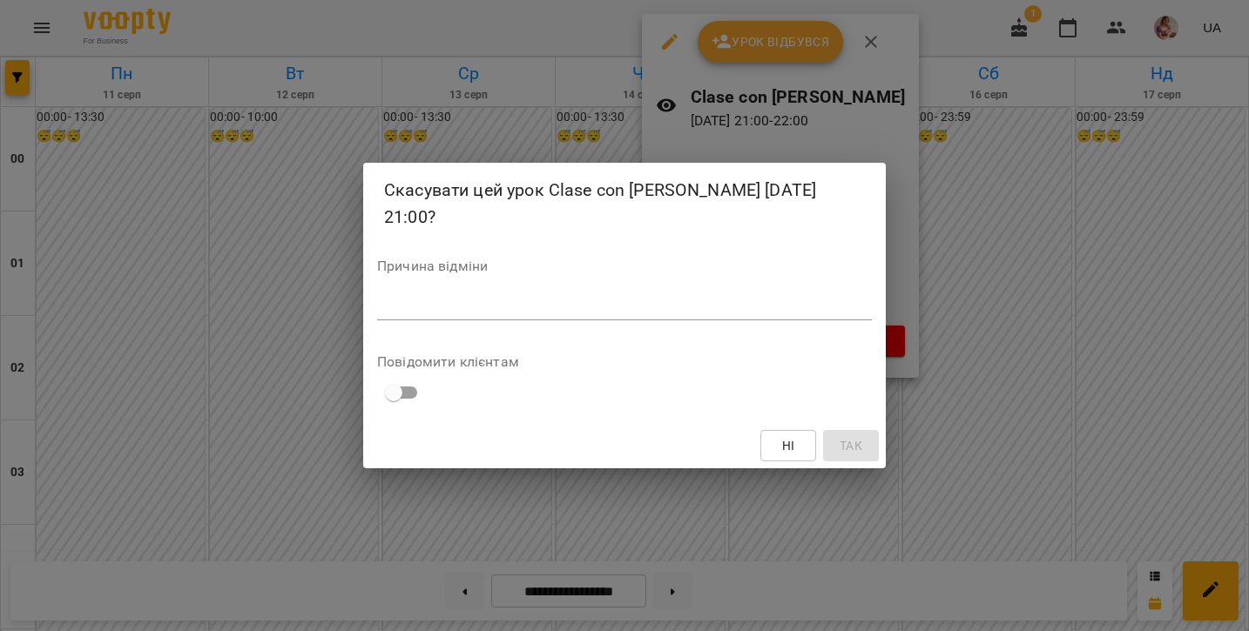
click at [670, 294] on div "*" at bounding box center [624, 306] width 495 height 27
type textarea "*"
click at [853, 440] on span "Так" at bounding box center [850, 445] width 23 height 21
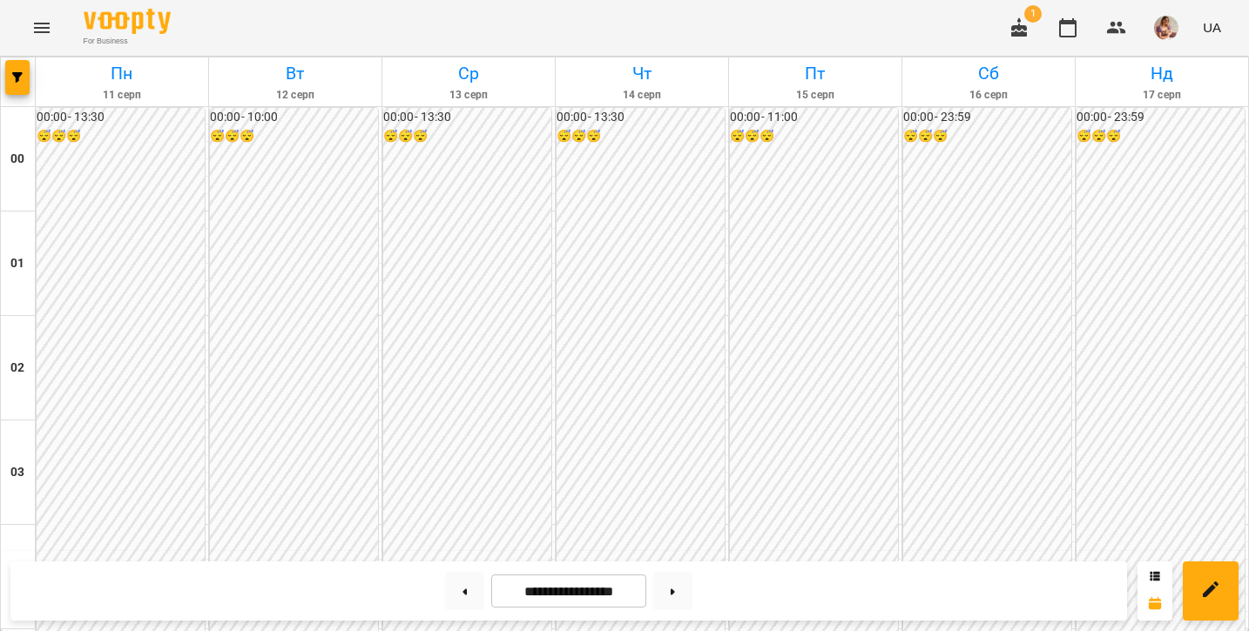
click at [1178, 34] on img "button" at bounding box center [1166, 28] width 24 height 24
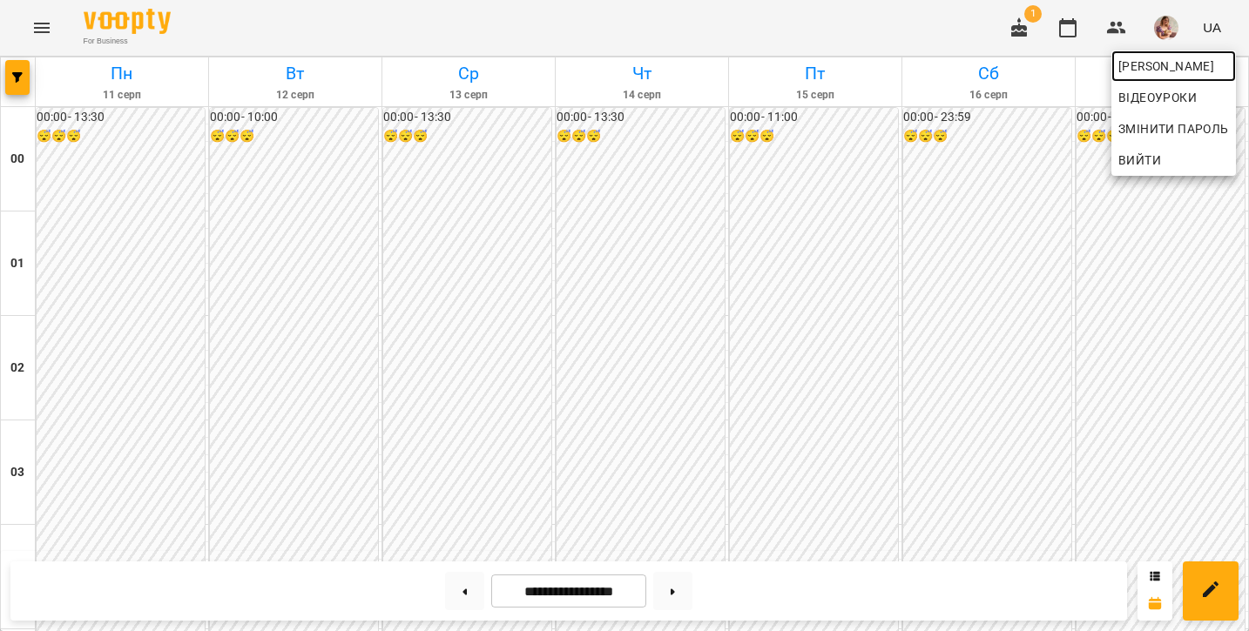
click at [1159, 67] on span "[PERSON_NAME]" at bounding box center [1173, 66] width 111 height 21
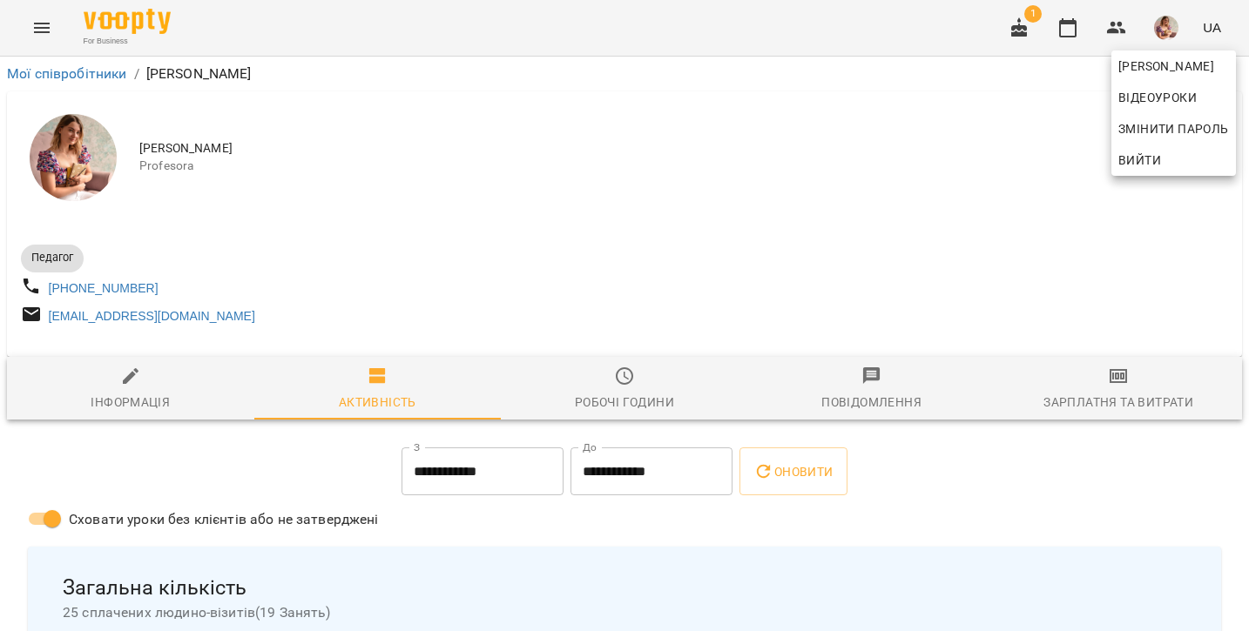
click at [574, 305] on div at bounding box center [624, 315] width 1249 height 631
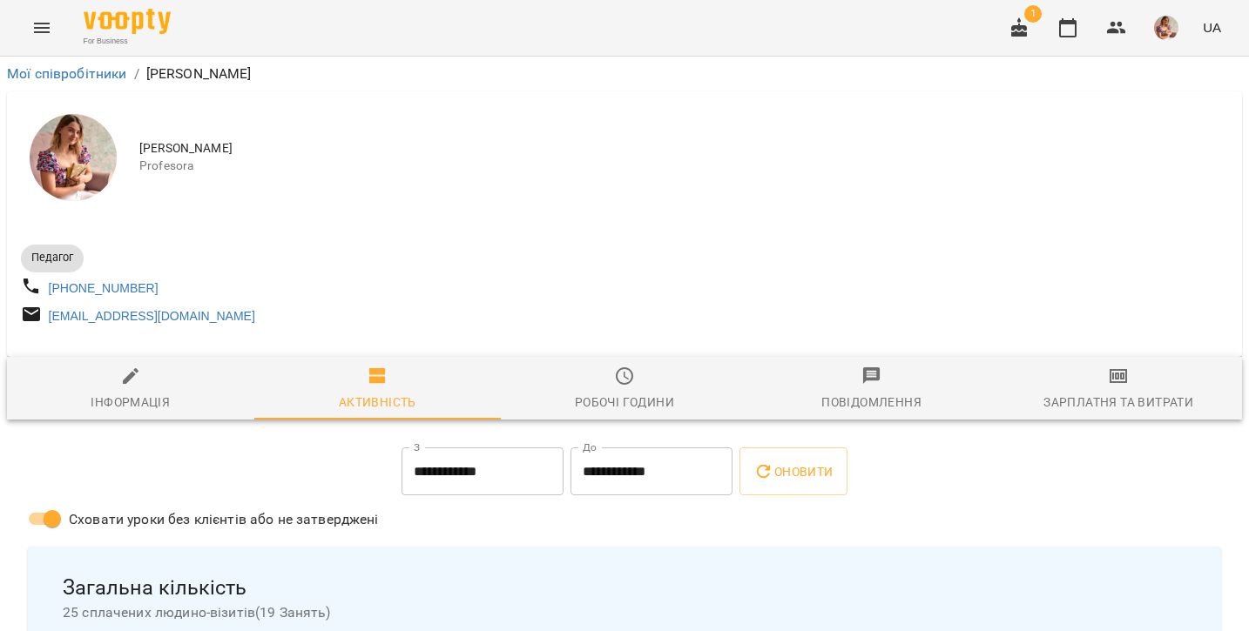
click at [1099, 400] on div "Зарплатня та Витрати" at bounding box center [1118, 402] width 150 height 21
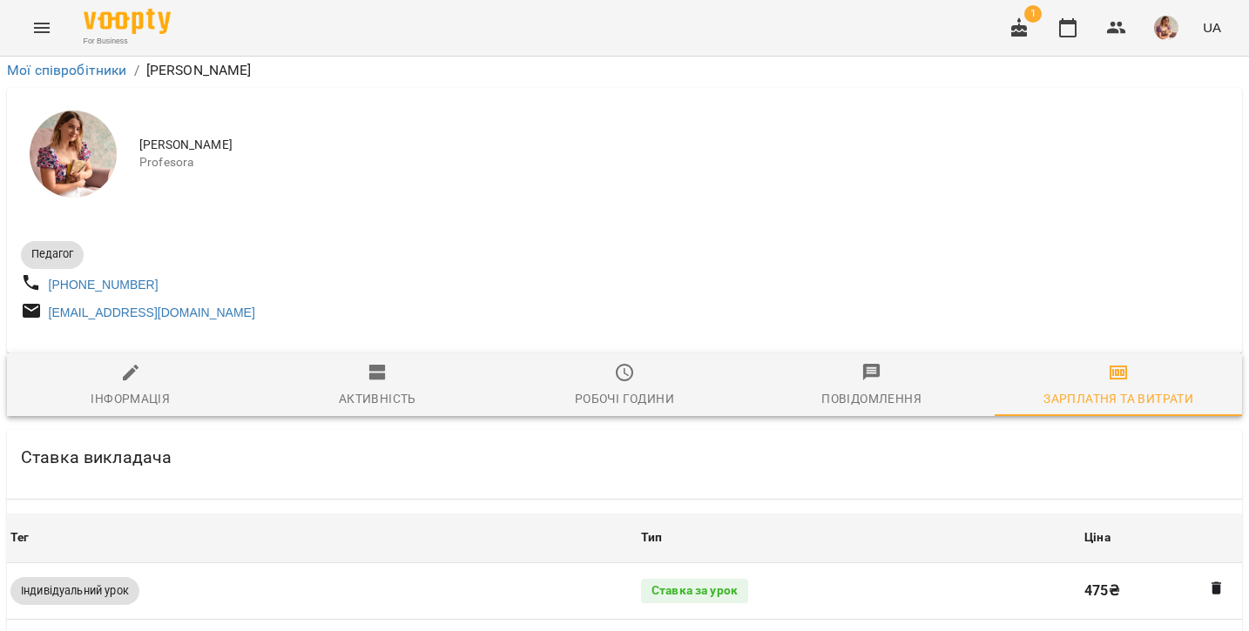
scroll to position [724, 0]
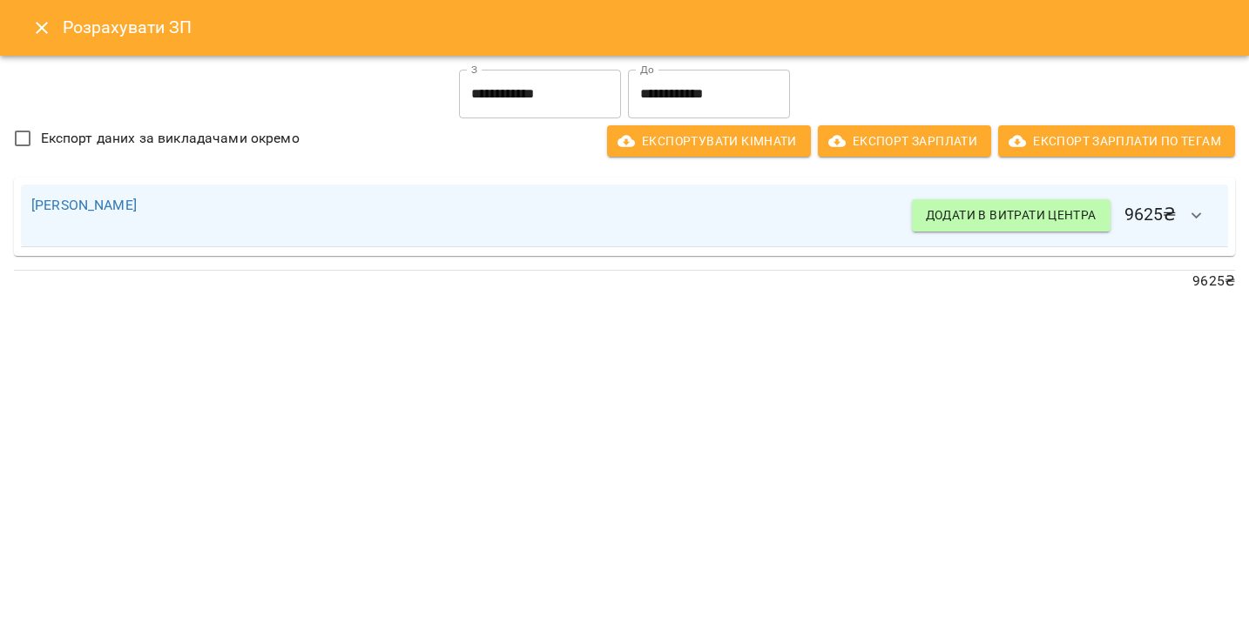
click at [1185, 212] on button "button" at bounding box center [1196, 216] width 42 height 42
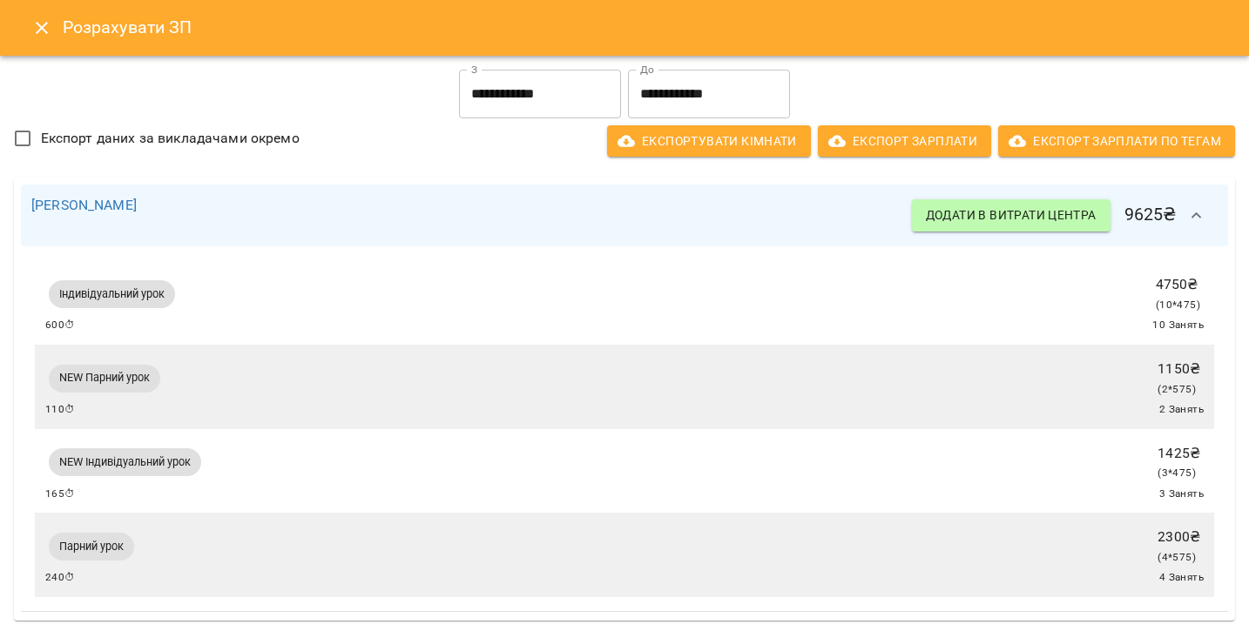
click at [1201, 215] on icon "button" at bounding box center [1196, 215] width 21 height 21
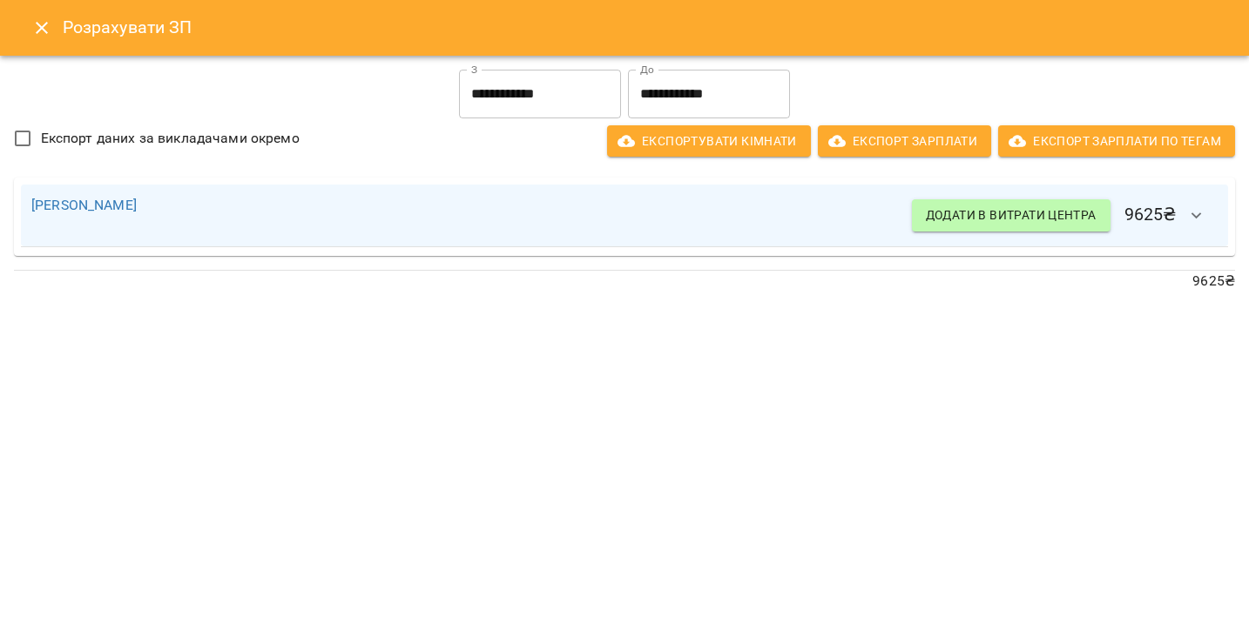
click at [35, 26] on icon "Close" at bounding box center [41, 27] width 21 height 21
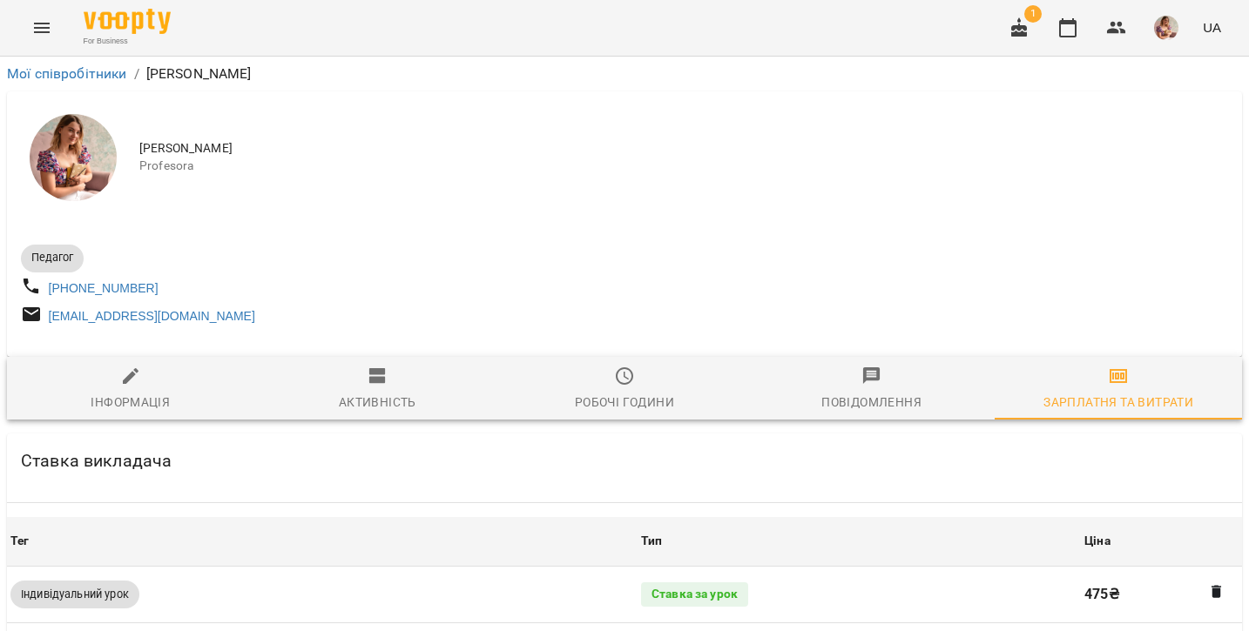
scroll to position [0, 0]
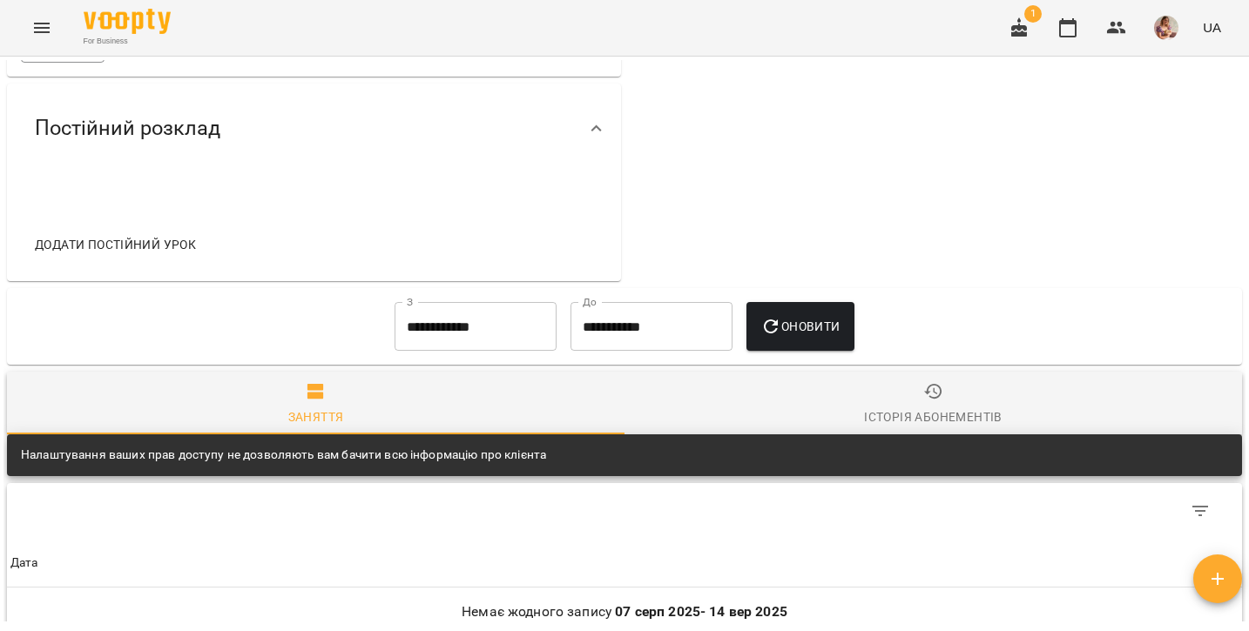
scroll to position [659, 0]
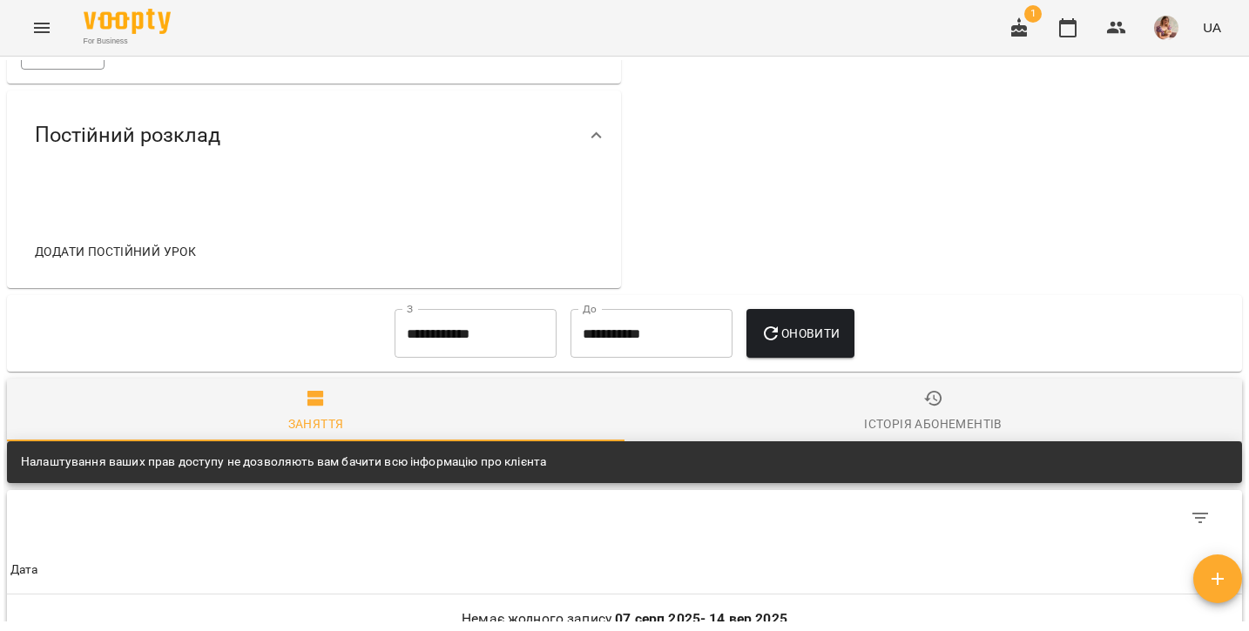
click at [845, 414] on span "Історія абонементів" at bounding box center [933, 411] width 596 height 47
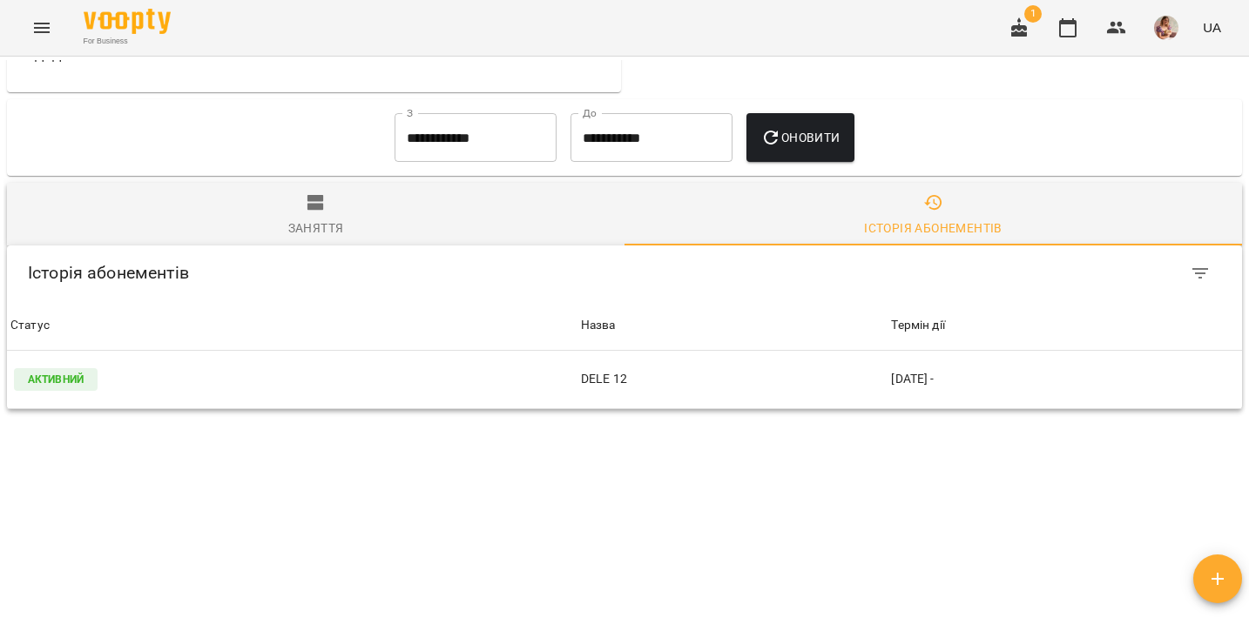
scroll to position [864, 0]
click at [322, 229] on div "Заняття" at bounding box center [316, 228] width 56 height 21
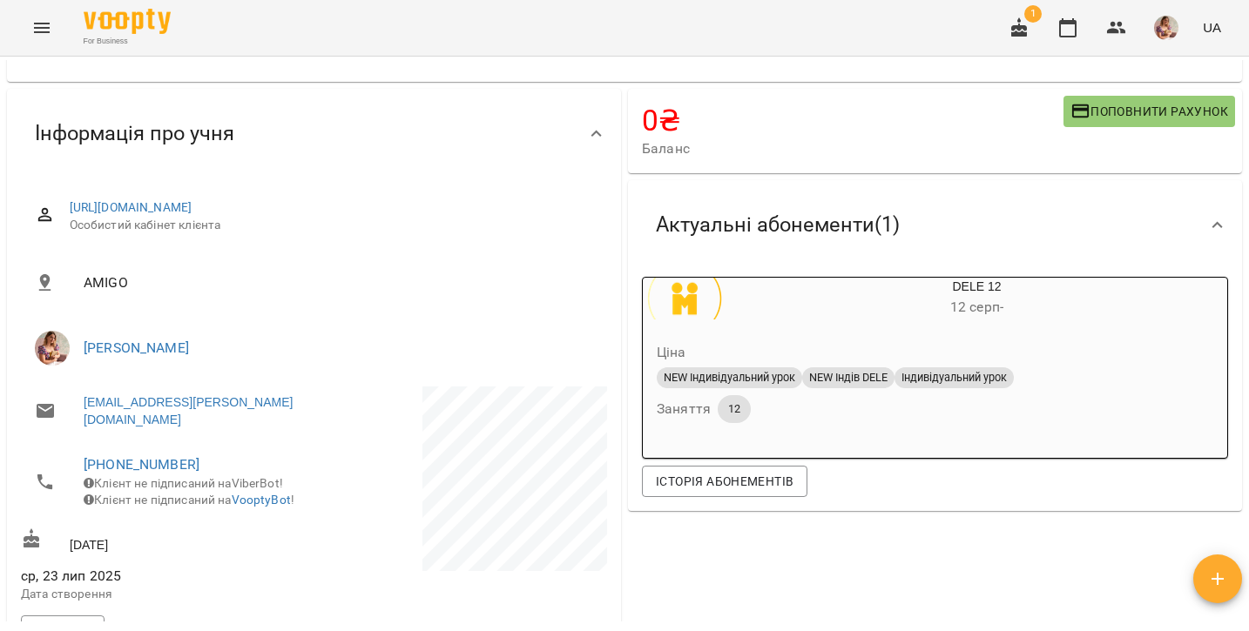
scroll to position [115, 0]
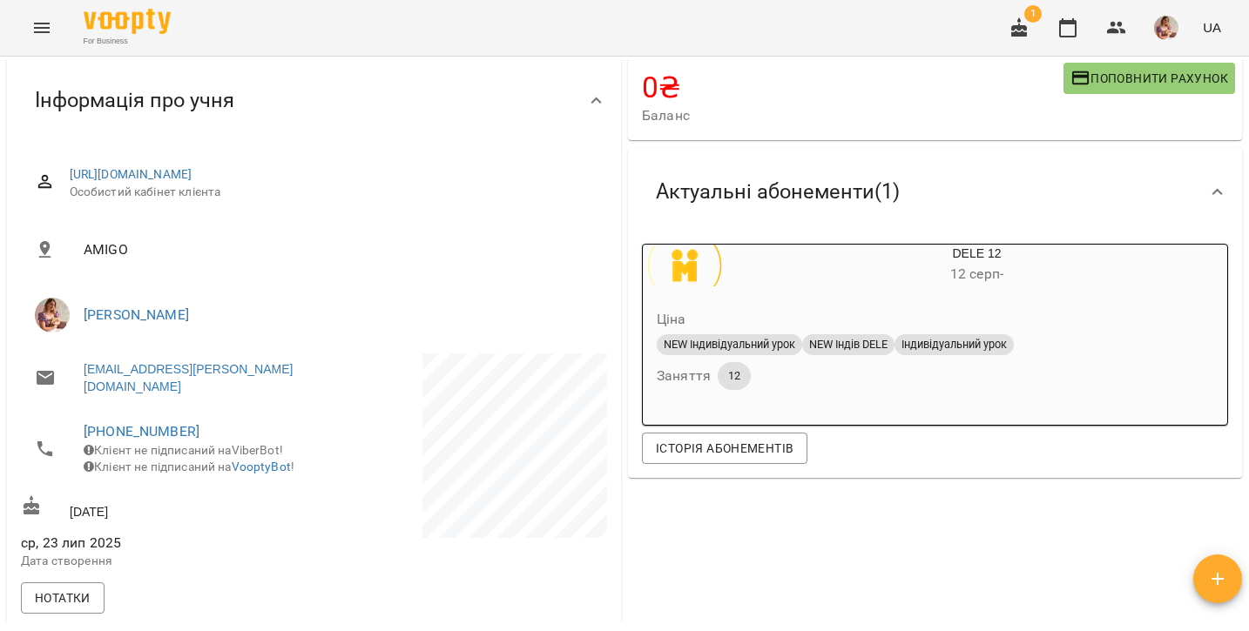
click at [1214, 584] on icon "button" at bounding box center [1217, 579] width 21 height 21
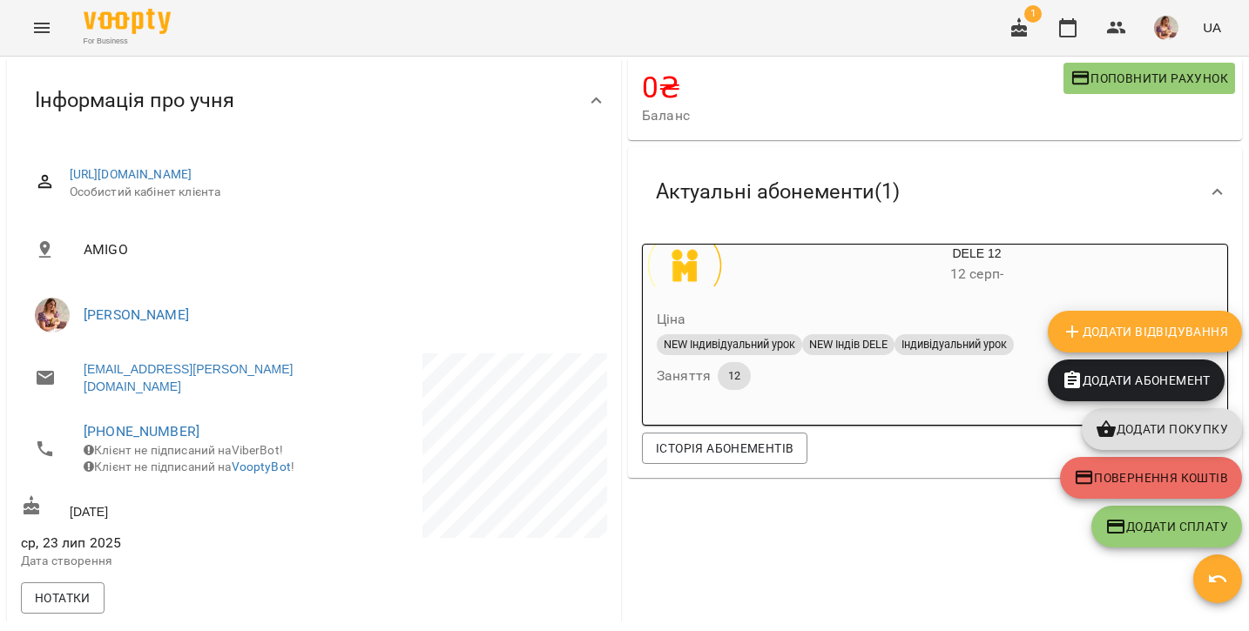
click at [1131, 441] on button "Додати покупку" at bounding box center [1161, 429] width 160 height 42
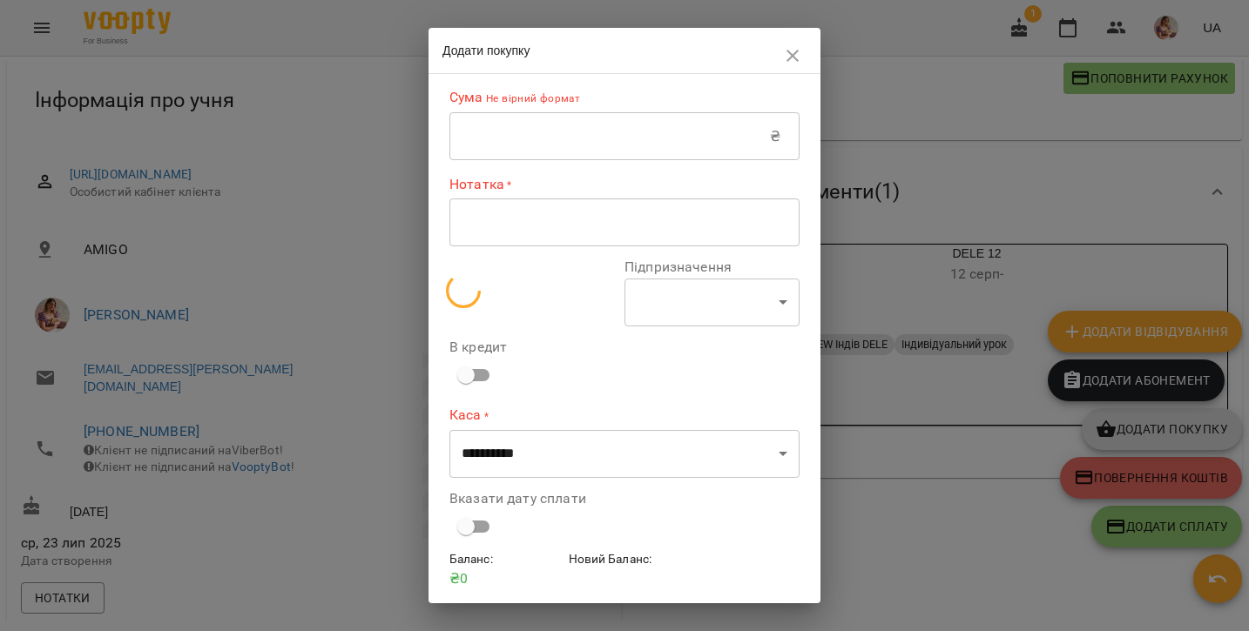
select select "*******"
click at [796, 55] on icon "button" at bounding box center [792, 55] width 21 height 21
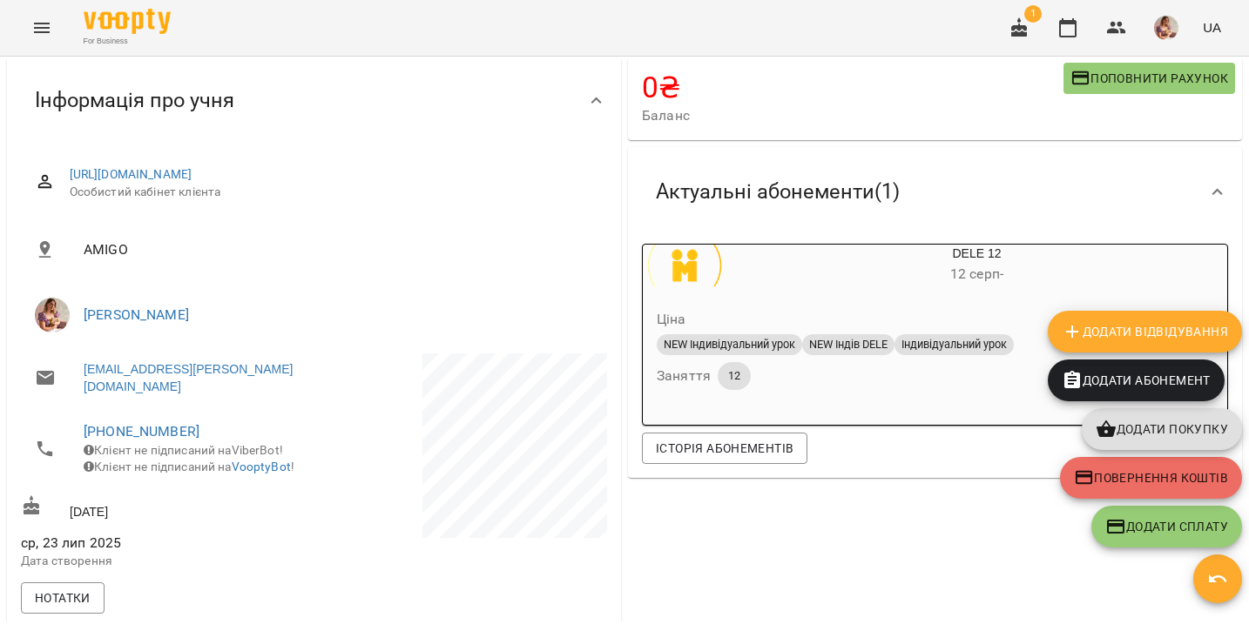
click at [1111, 324] on span "Додати Відвідування" at bounding box center [1144, 331] width 166 height 21
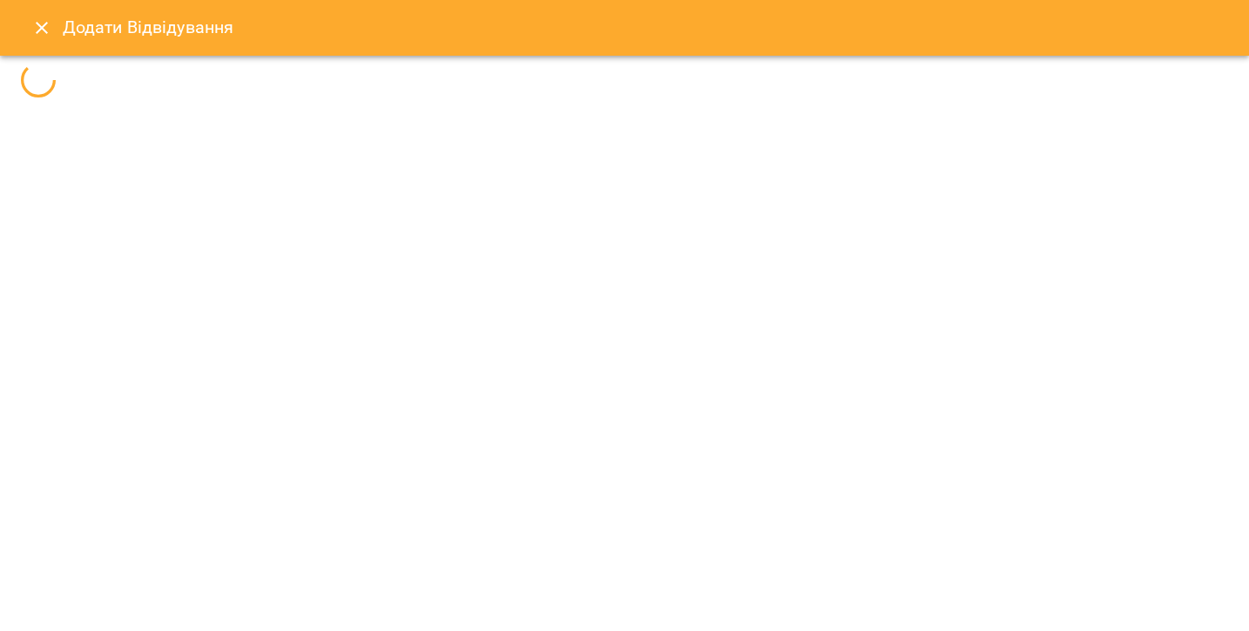
select select
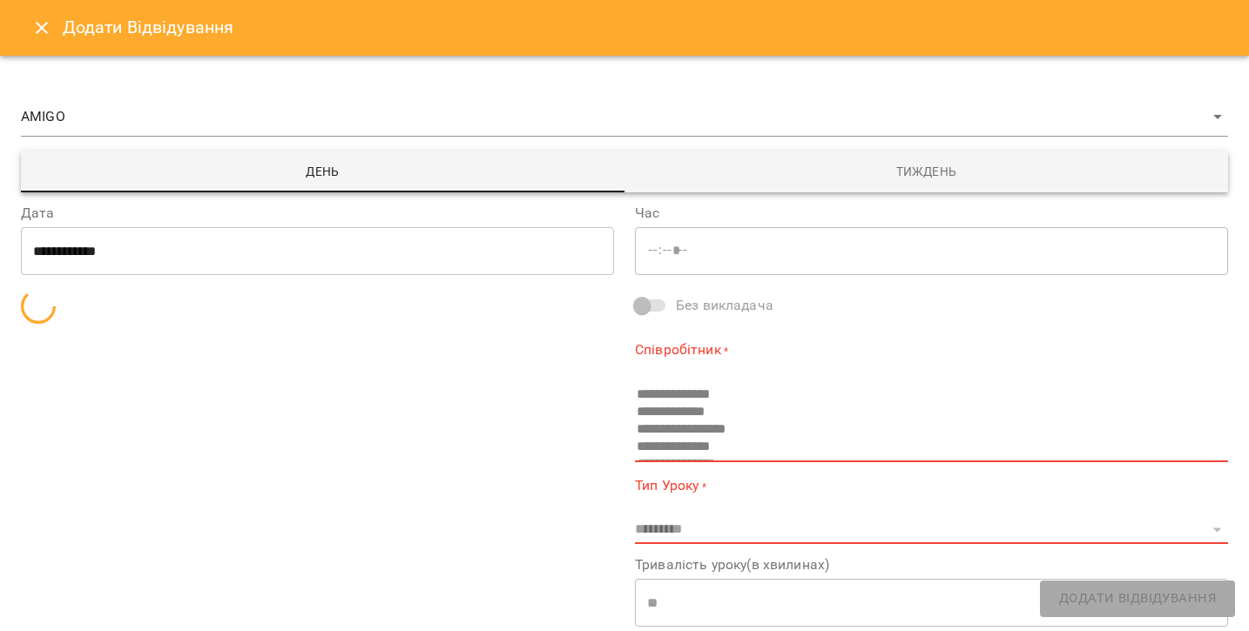
type input "*****"
select select "**********"
type input "**********"
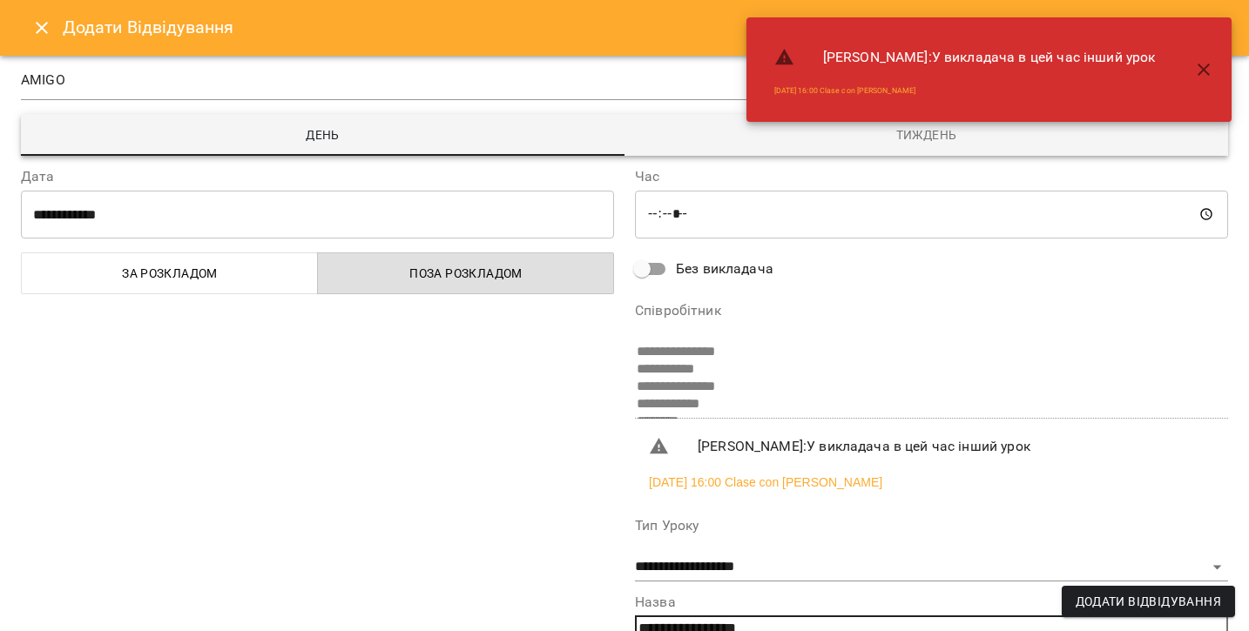
scroll to position [44, 0]
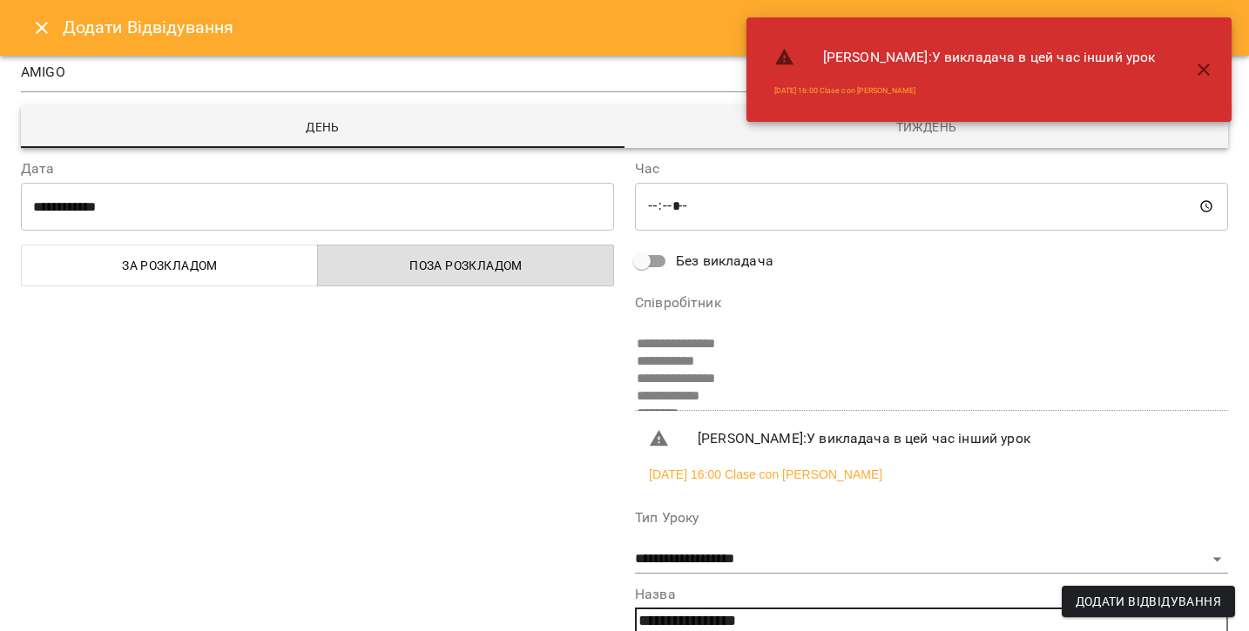
click at [101, 194] on input "**********" at bounding box center [317, 206] width 593 height 49
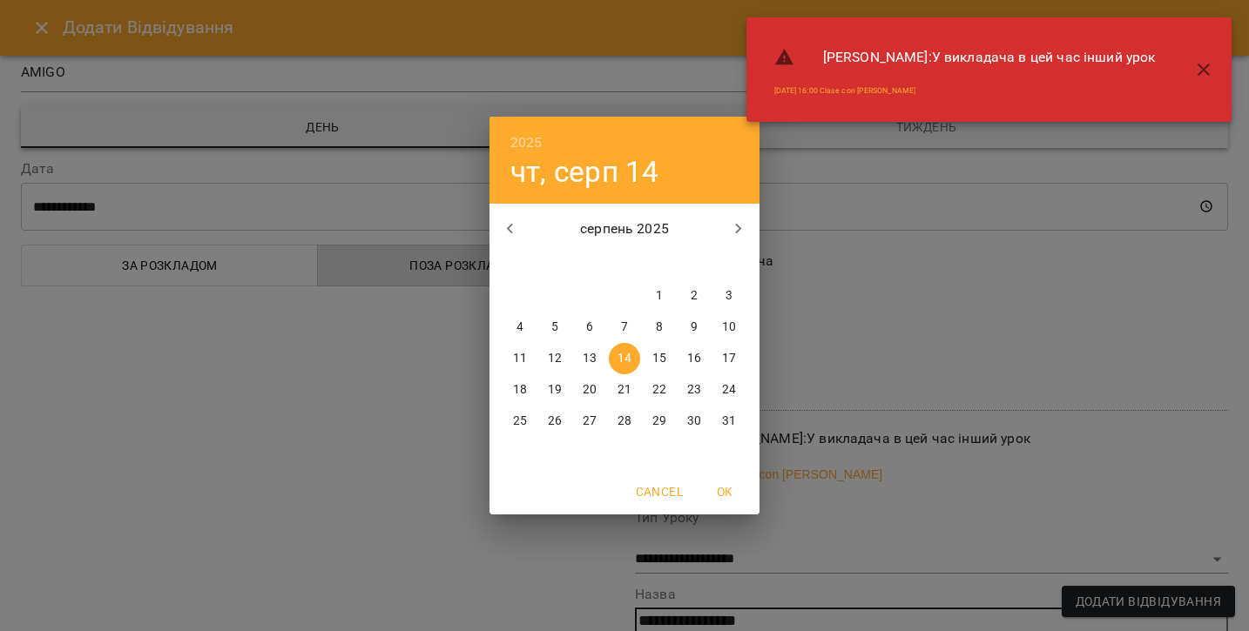
click at [626, 356] on p "14" at bounding box center [624, 358] width 14 height 17
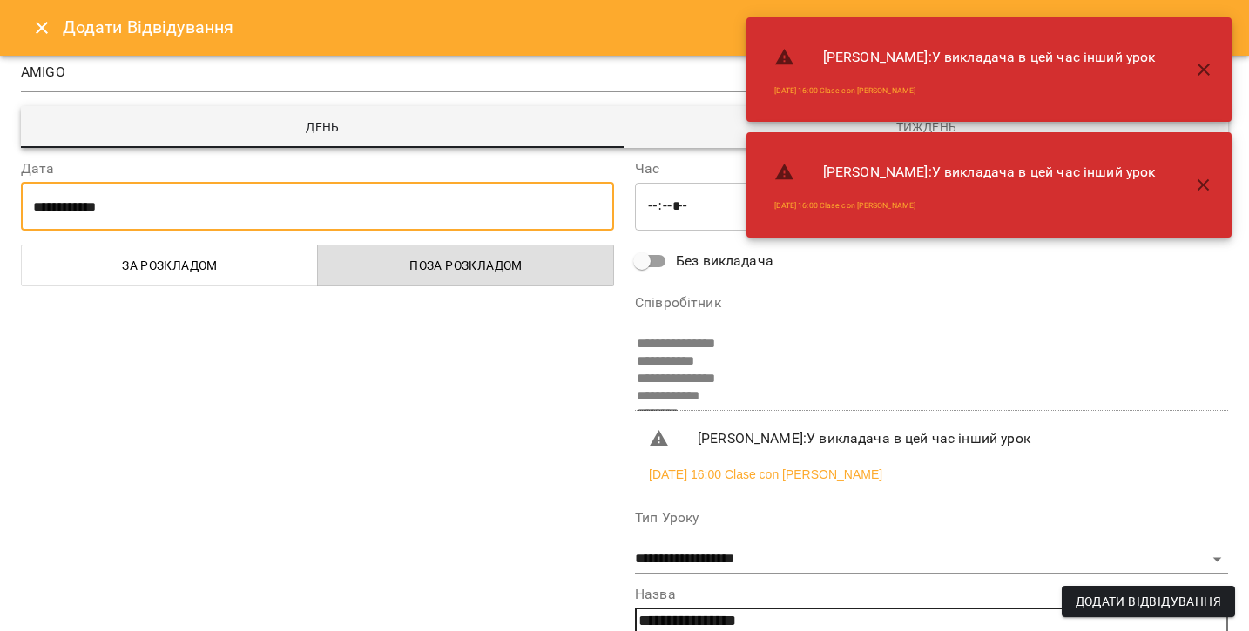
click at [670, 209] on input "*****" at bounding box center [931, 206] width 593 height 49
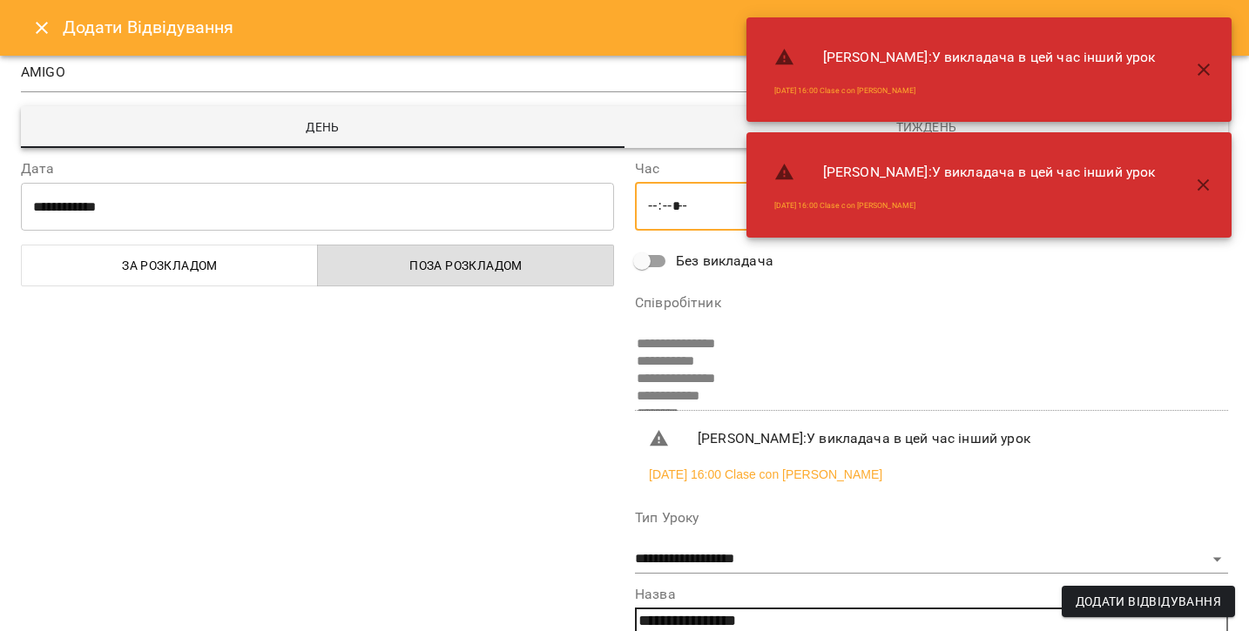
click at [655, 206] on input "*****" at bounding box center [931, 206] width 593 height 49
type input "*****"
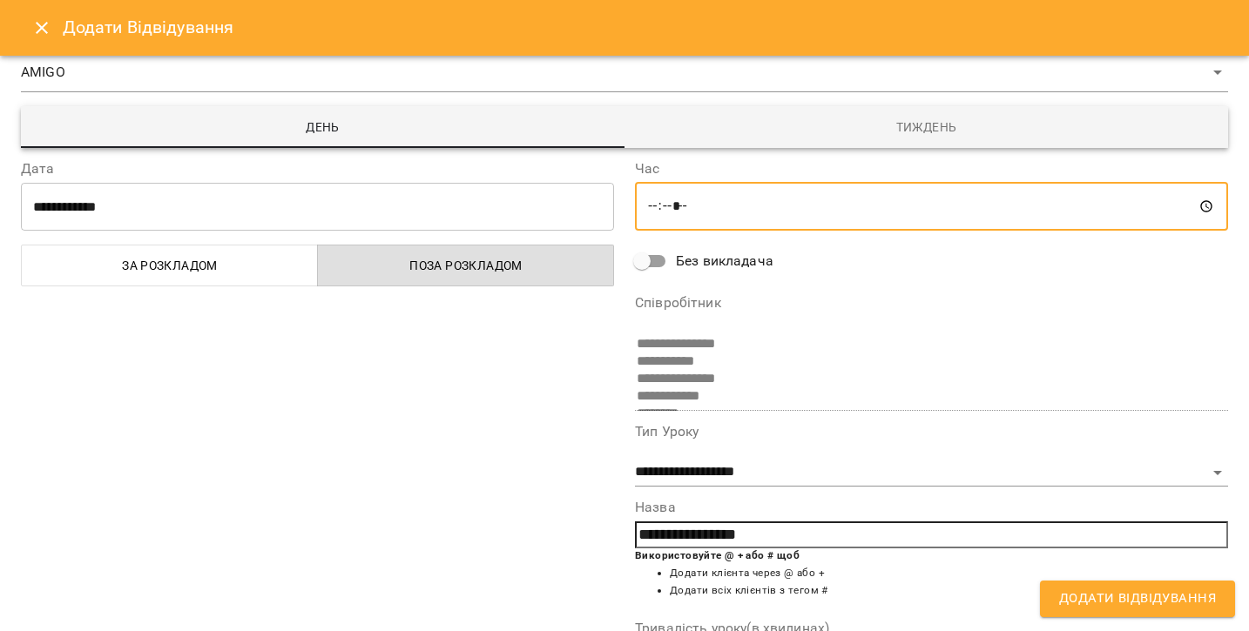
click at [683, 202] on input "*****" at bounding box center [931, 206] width 593 height 49
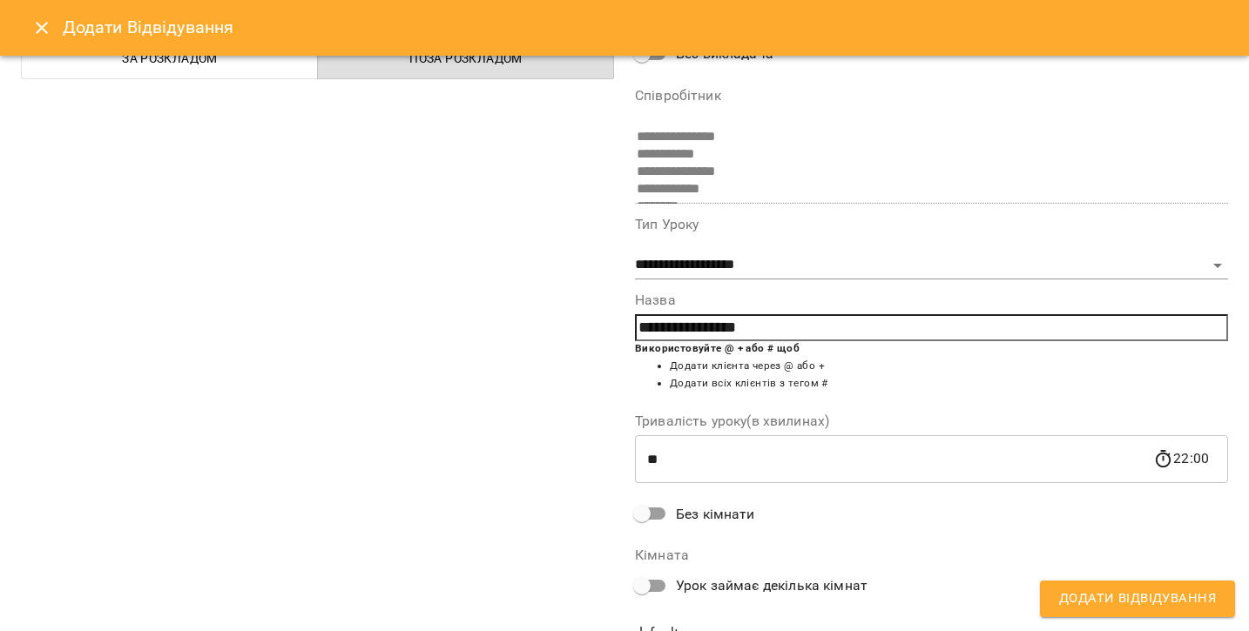
scroll to position [256, 0]
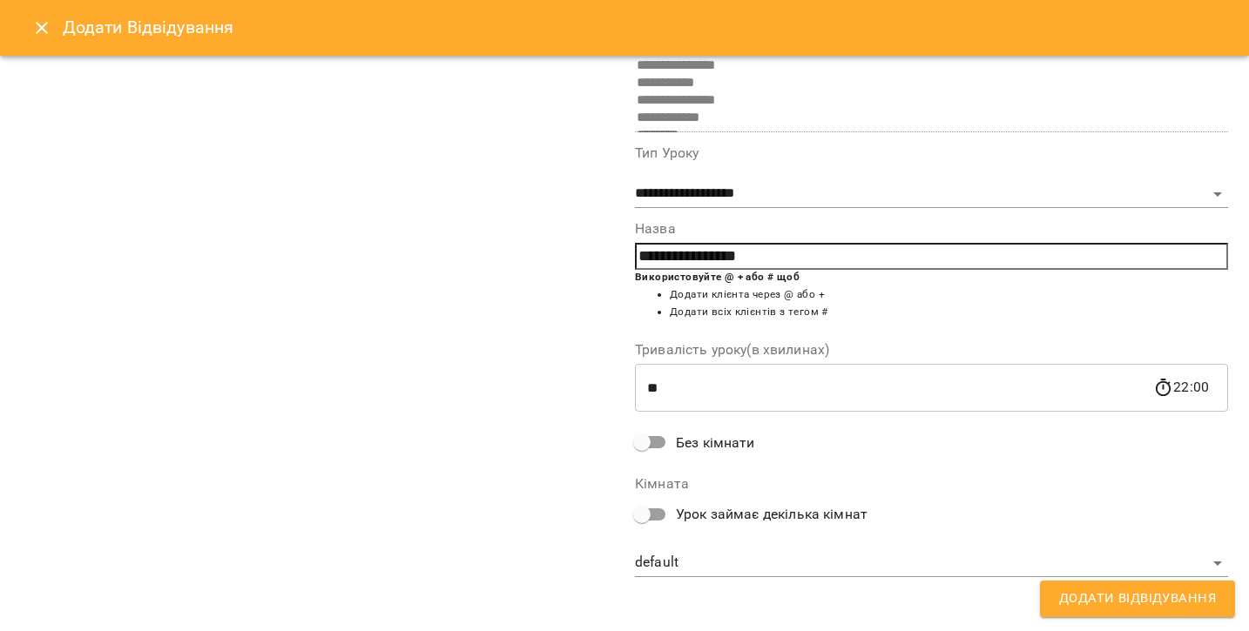
type input "*****"
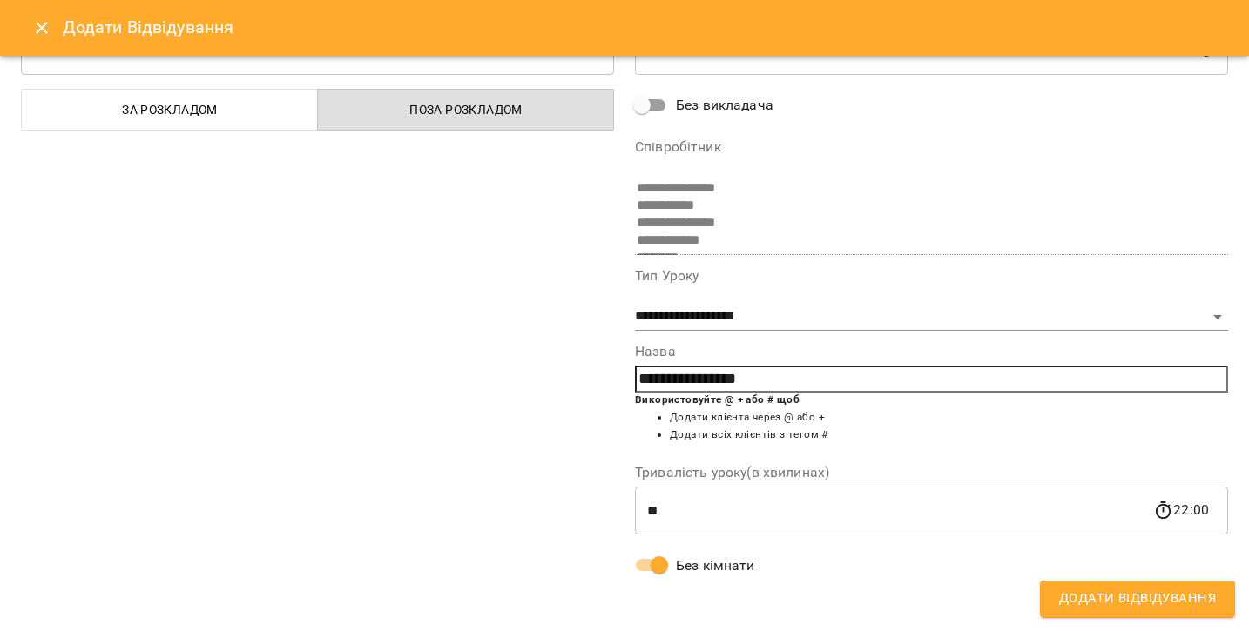
scroll to position [196, 0]
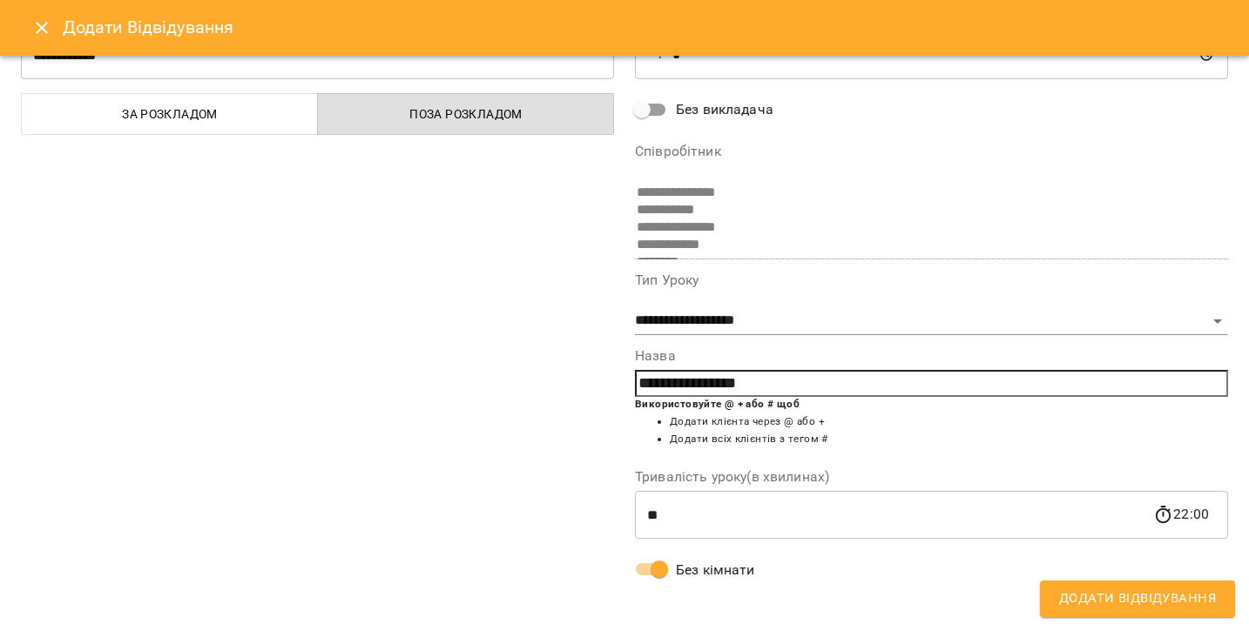
click at [1078, 597] on span "Додати Відвідування" at bounding box center [1137, 599] width 157 height 23
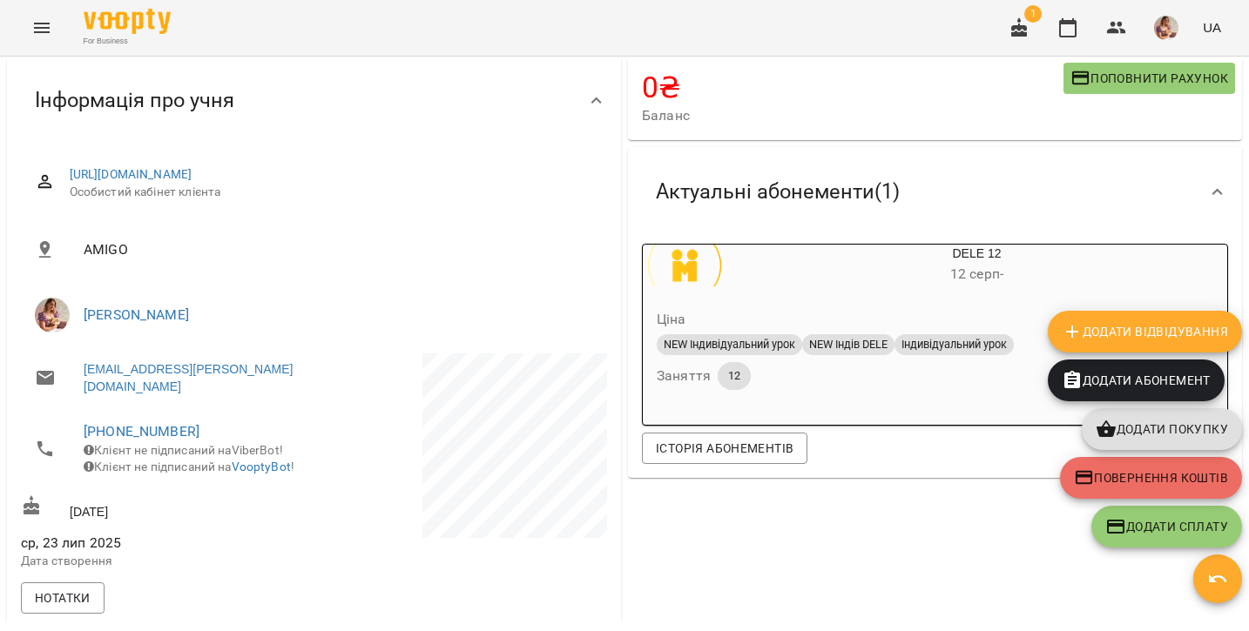
click at [791, 559] on div "0 ₴ Баланс Поповнити рахунок Актуальні абонементи ( 1 ) DELE 12 12 серп - Ціна …" at bounding box center [934, 444] width 621 height 785
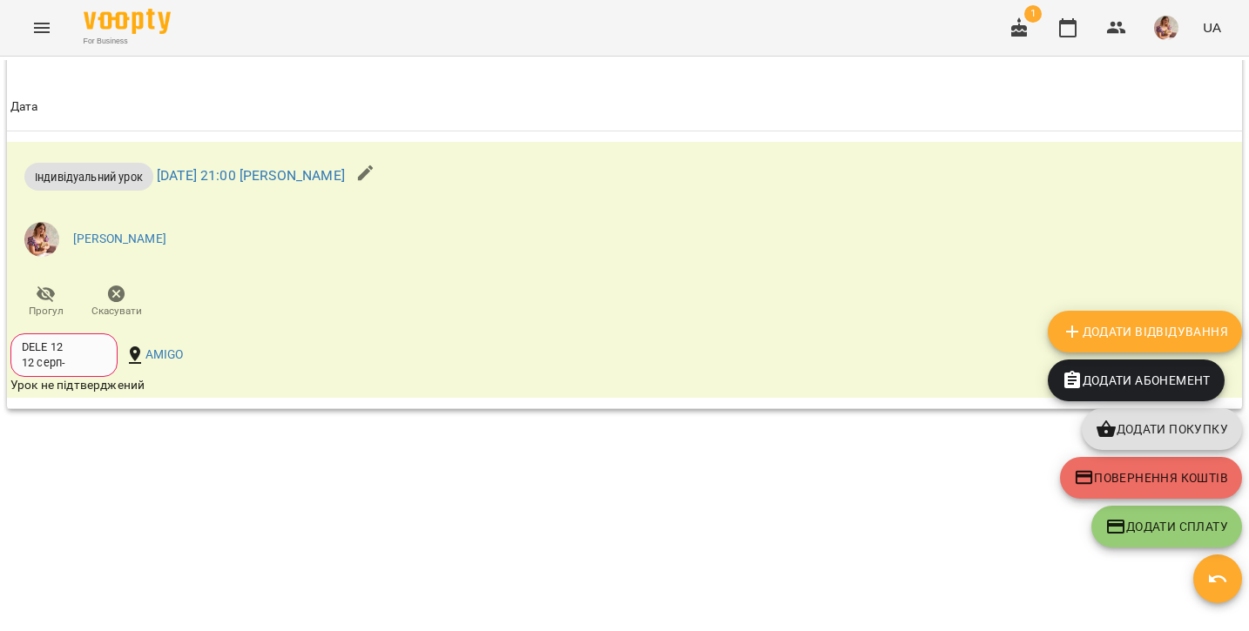
scroll to position [1129, 0]
click at [198, 495] on div "**********" at bounding box center [624, 341] width 1242 height 562
click at [1228, 595] on button "button" at bounding box center [1217, 579] width 49 height 49
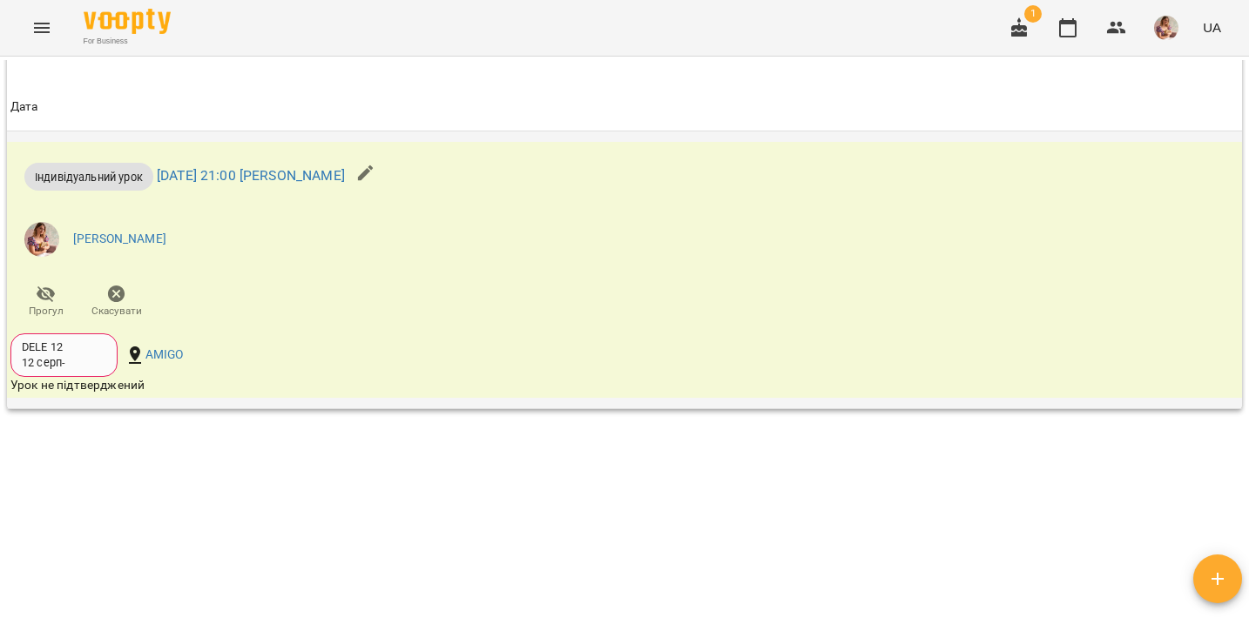
click at [781, 170] on div "Індивідуальний урок чт 14 серп 2025 21:00 Марія Самарська María Lavruk Прогул С…" at bounding box center [418, 236] width 823 height 188
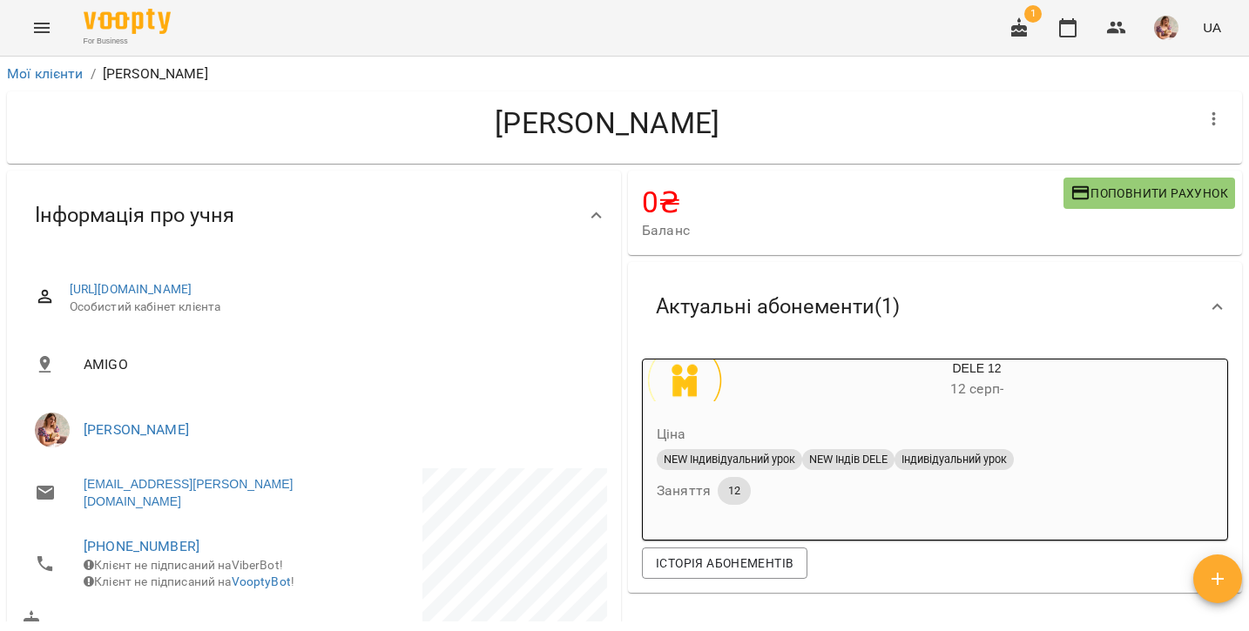
scroll to position [0, 0]
click at [40, 38] on button "Menu" at bounding box center [42, 28] width 42 height 42
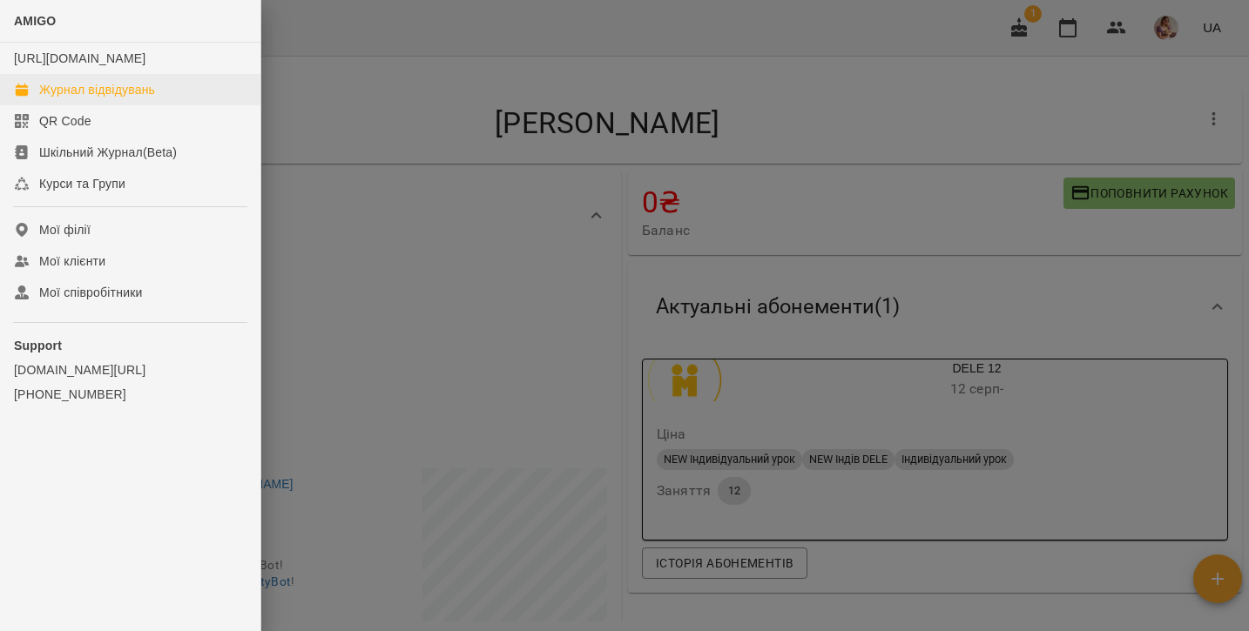
click at [59, 98] on div "Журнал відвідувань" at bounding box center [97, 89] width 116 height 17
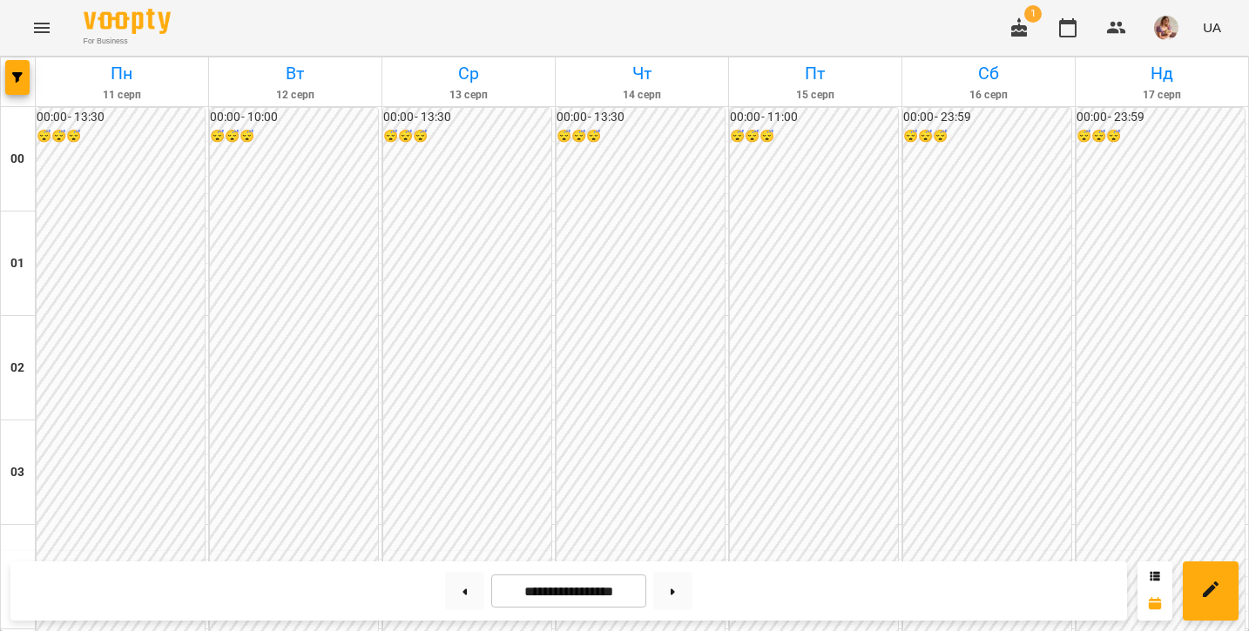
scroll to position [2061, 0]
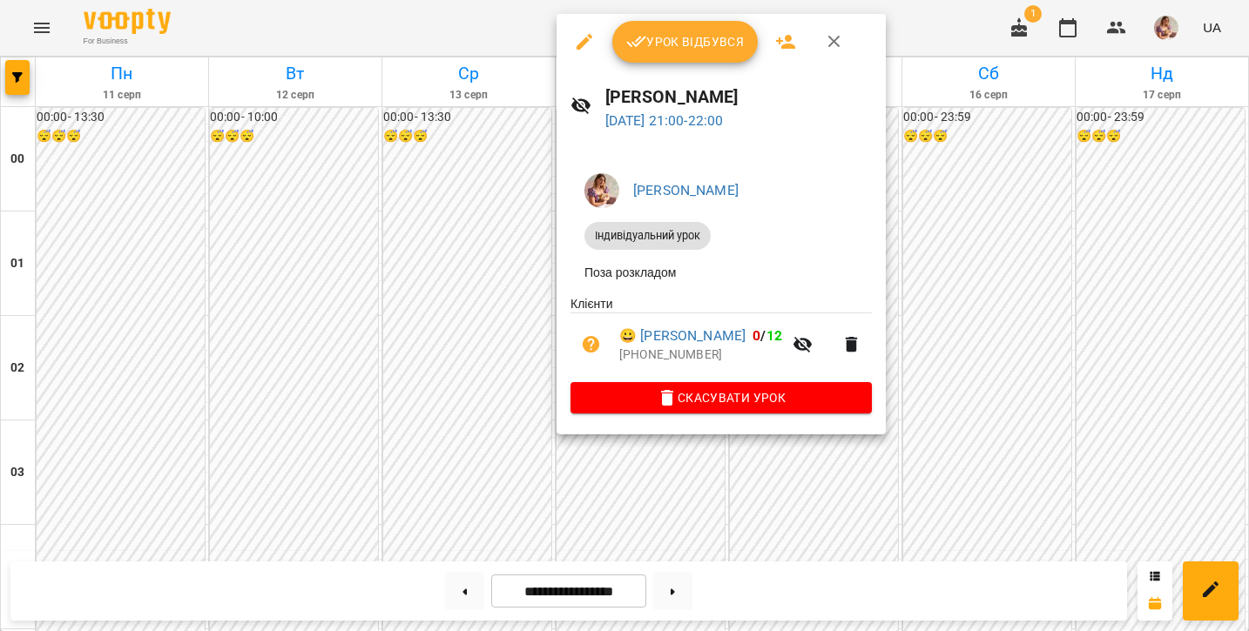
click at [645, 46] on icon "button" at bounding box center [636, 41] width 21 height 21
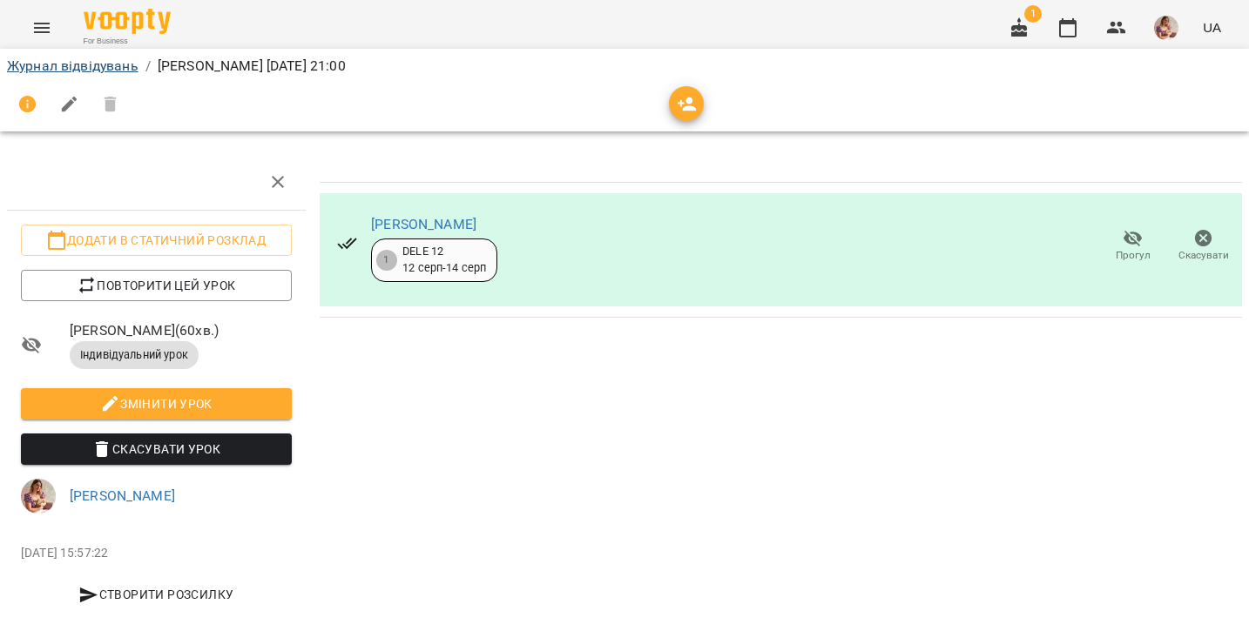
click at [84, 71] on link "Журнал відвідувань" at bounding box center [72, 65] width 131 height 17
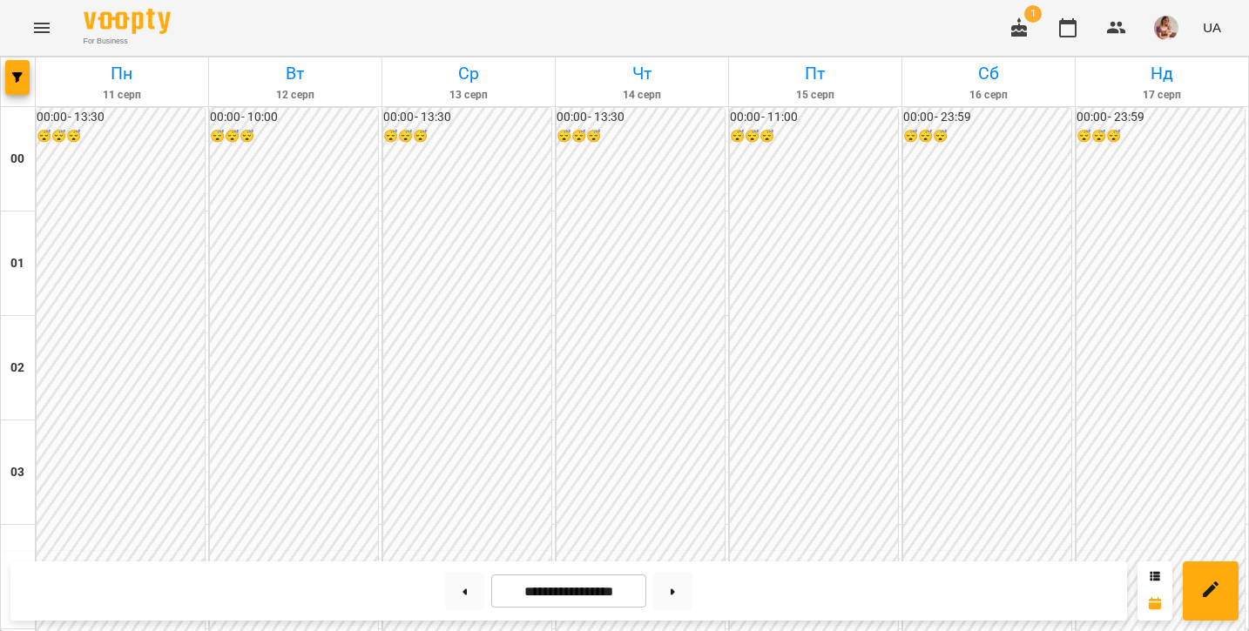
scroll to position [1922, 0]
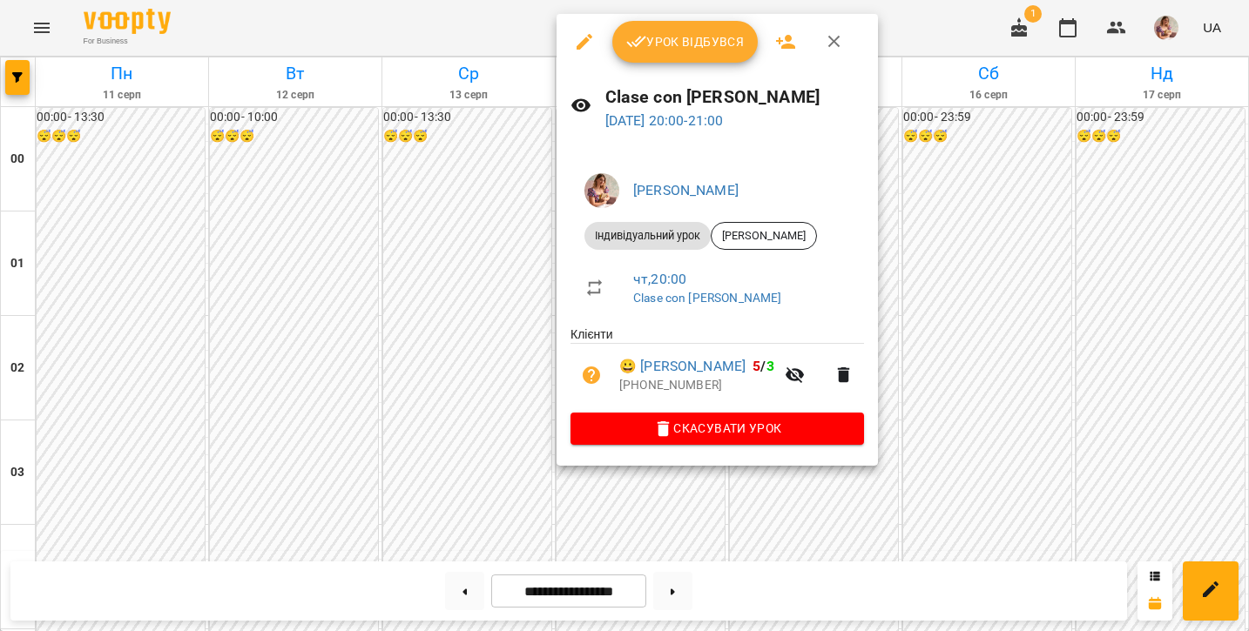
click at [636, 49] on icon "button" at bounding box center [636, 41] width 21 height 21
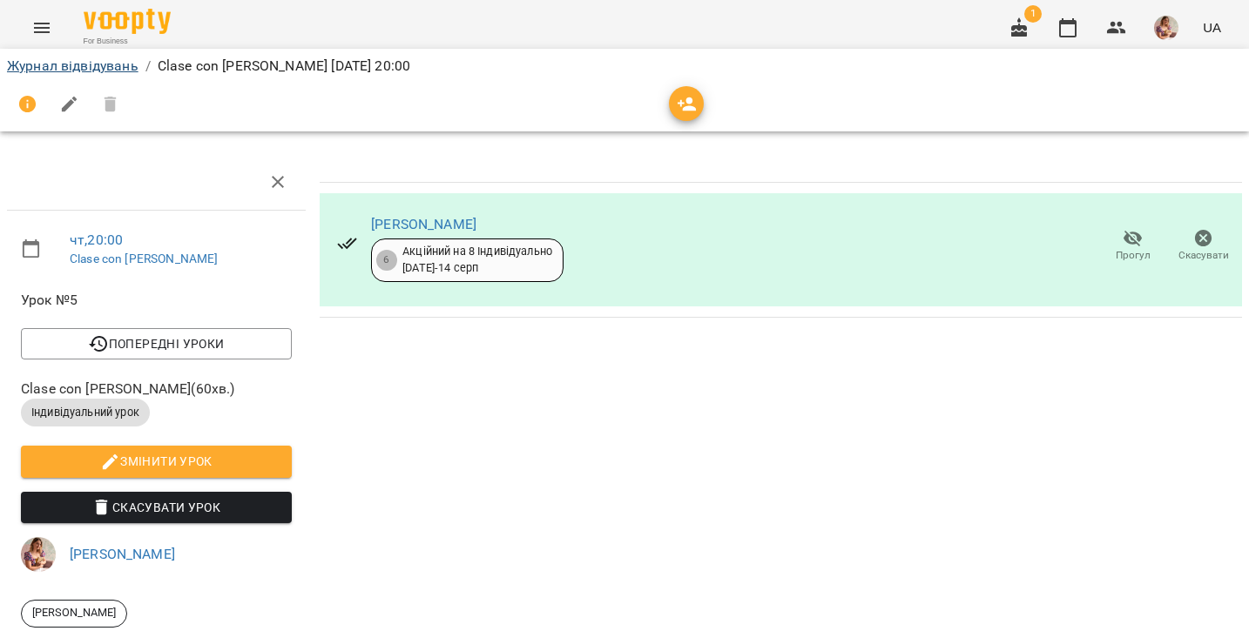
click at [45, 65] on link "Журнал відвідувань" at bounding box center [72, 65] width 131 height 17
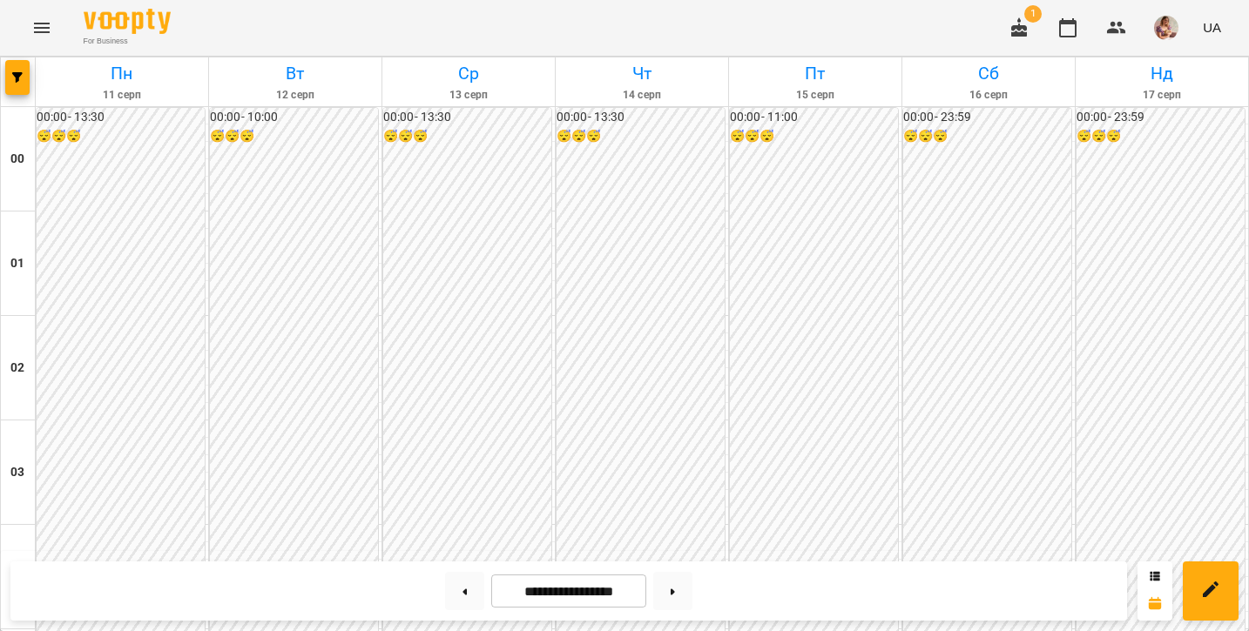
scroll to position [2061, 0]
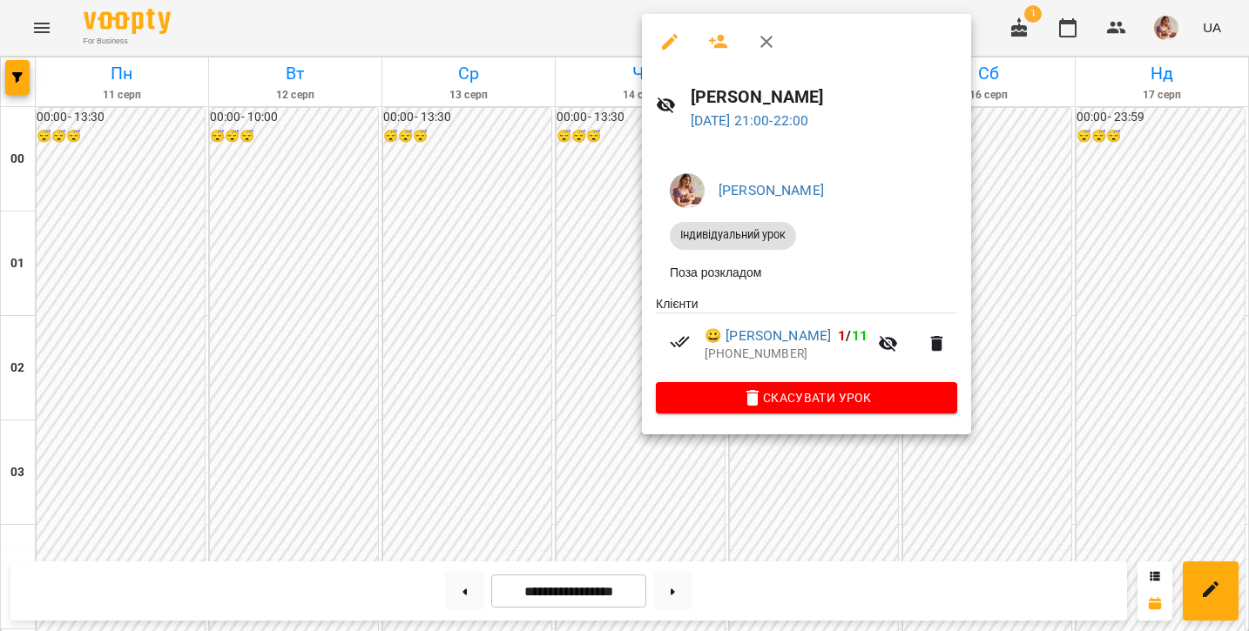
click at [667, 50] on icon "button" at bounding box center [669, 41] width 21 height 21
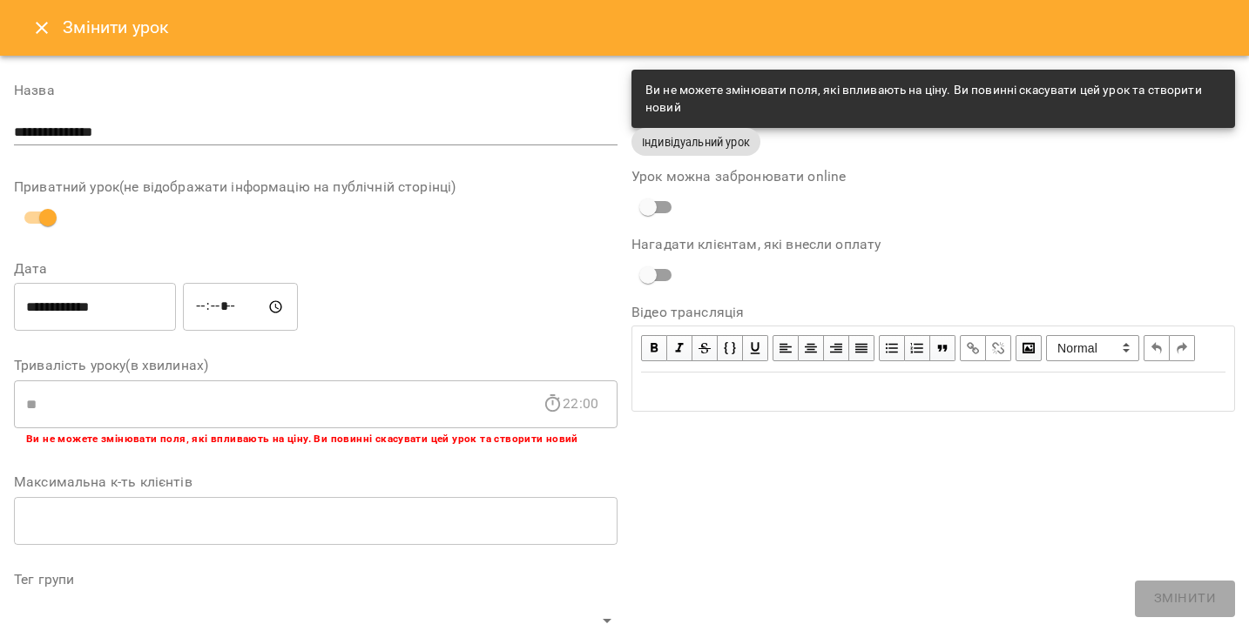
click at [31, 20] on icon "Close" at bounding box center [41, 27] width 21 height 21
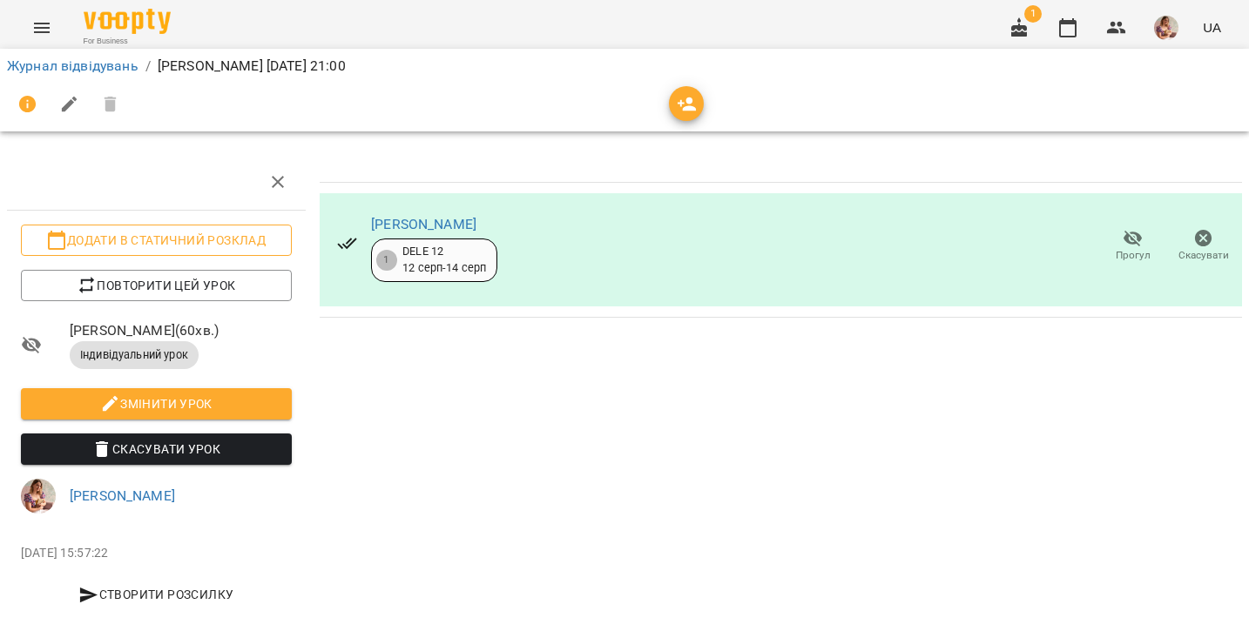
click at [109, 238] on span "Додати в статичний розклад" at bounding box center [156, 240] width 243 height 21
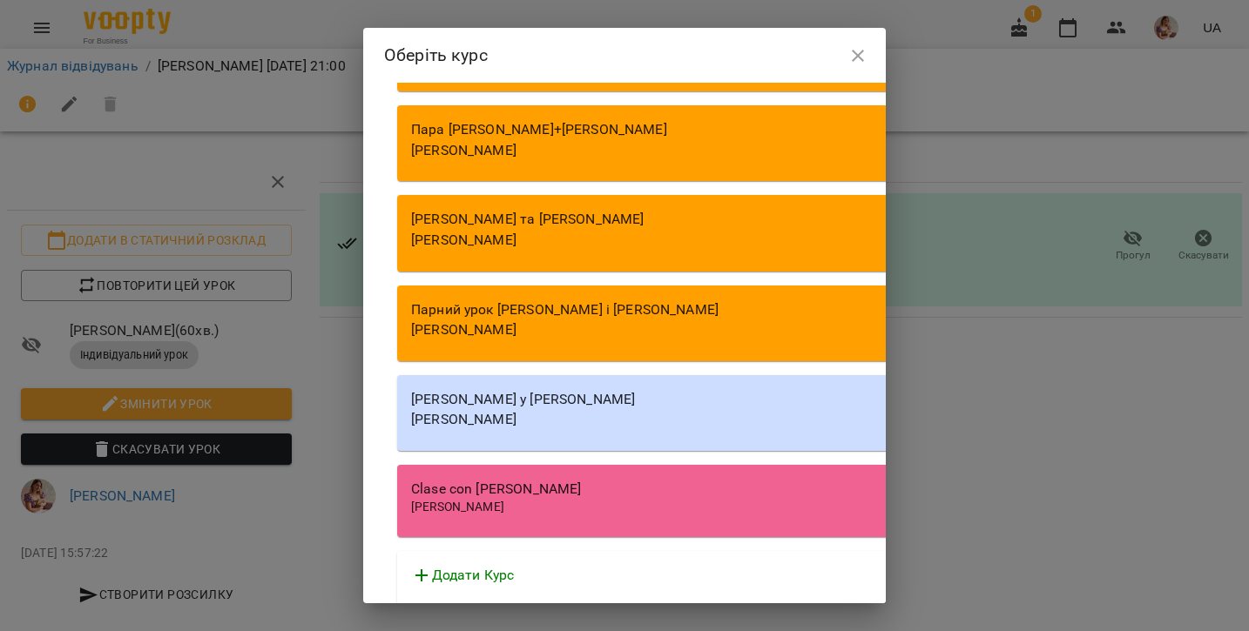
scroll to position [302, 0]
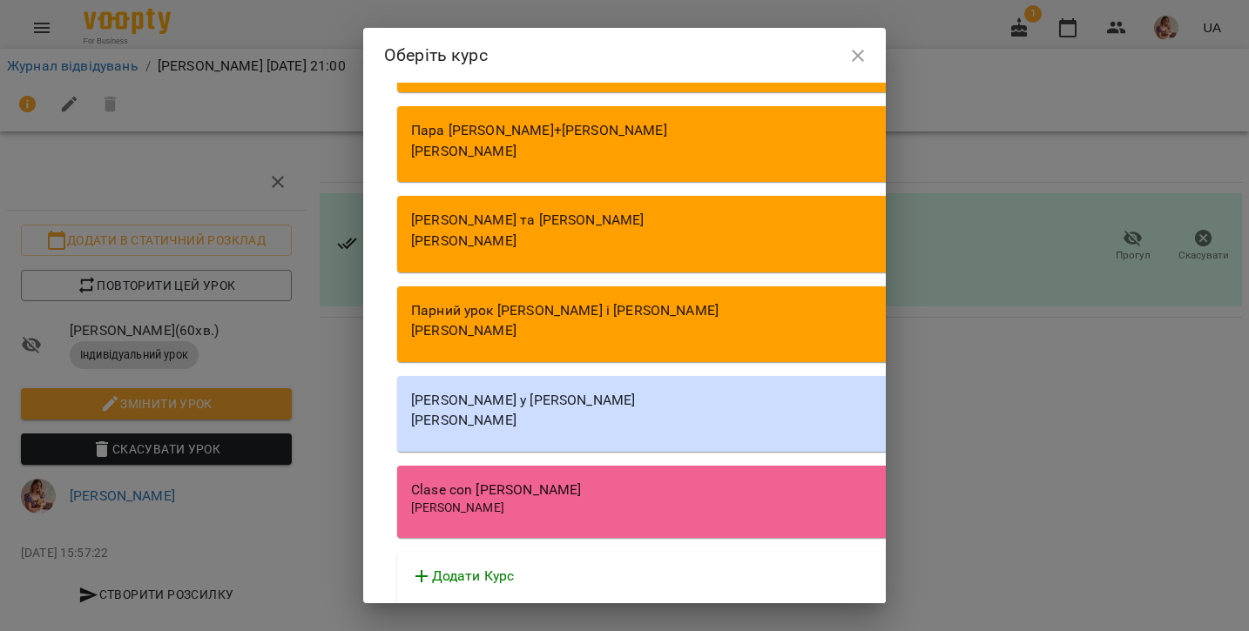
click at [579, 505] on div "[PERSON_NAME]" at bounding box center [893, 508] width 965 height 17
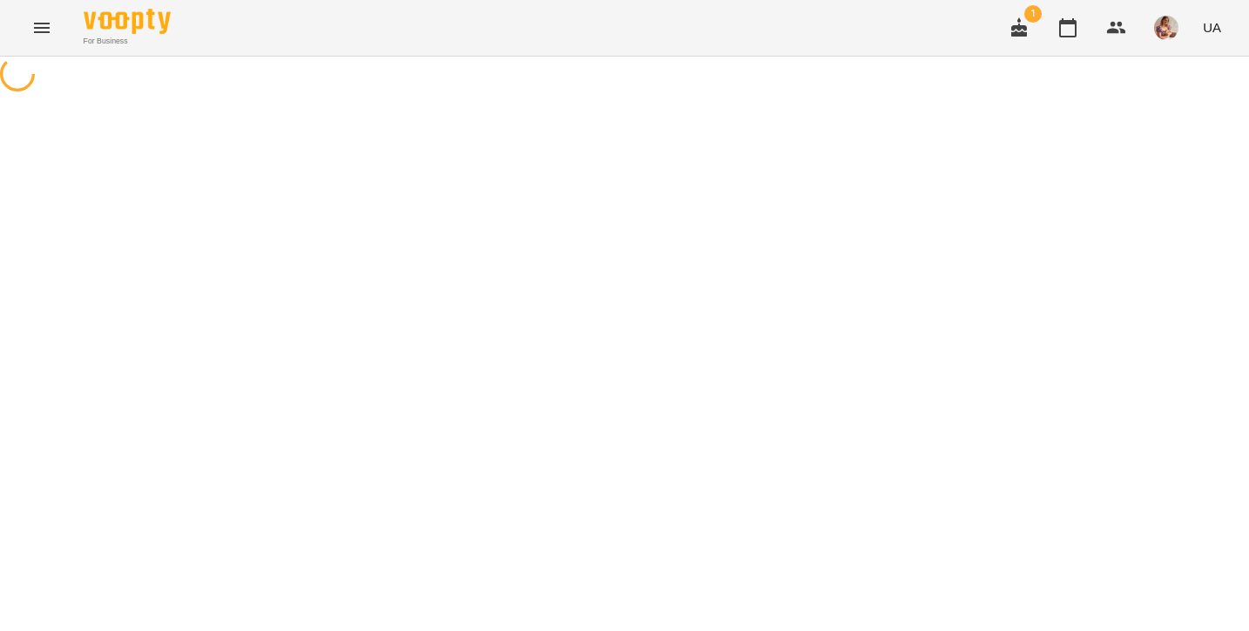
select select "**********"
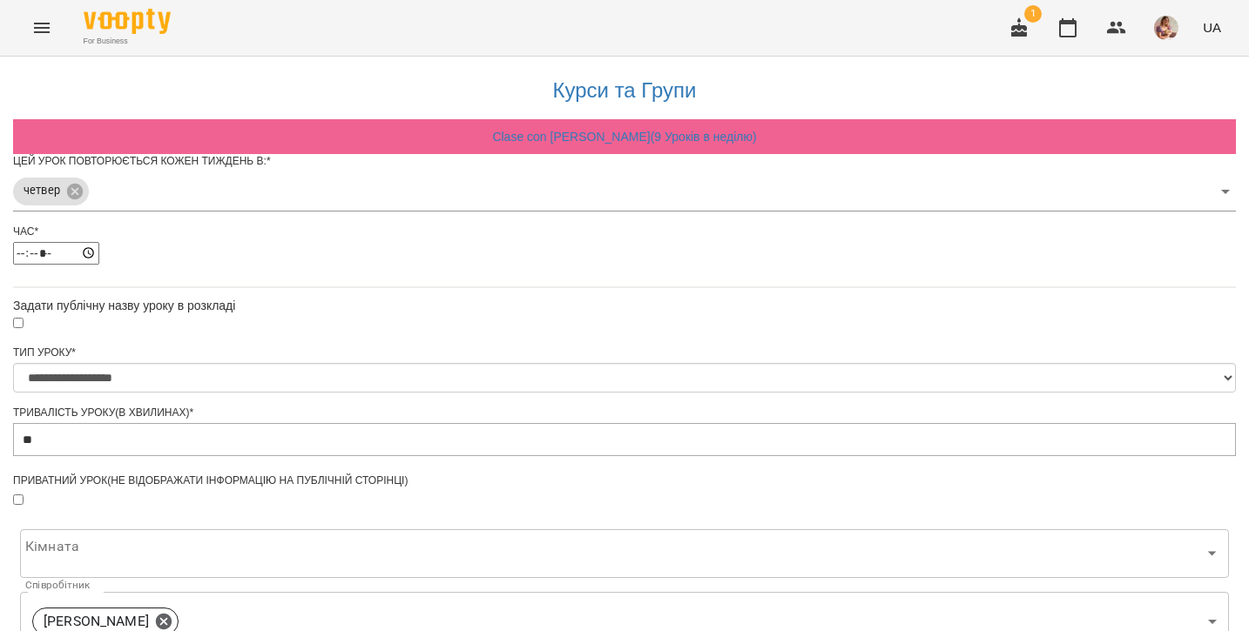
scroll to position [508, 0]
